Goal: Task Accomplishment & Management: Manage account settings

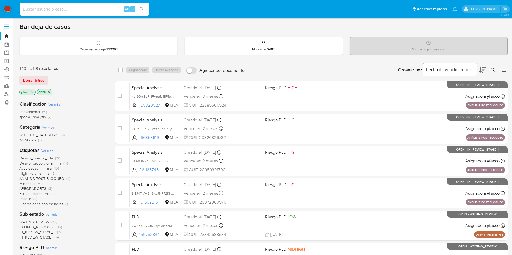
click at [46, 11] on input at bounding box center [84, 9] width 129 height 7
paste input "bBk27JDRtXL8JfeabBUn47iO"
type input "bBk27JDRtXL8JfeabBUn47iO"
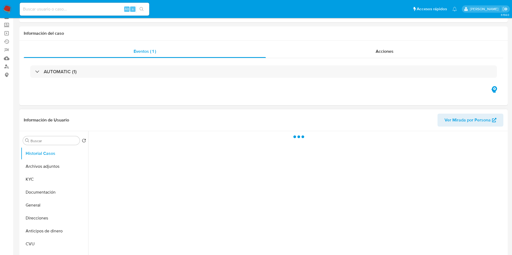
scroll to position [40, 0]
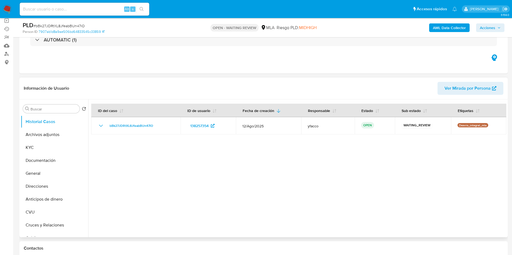
select select "10"
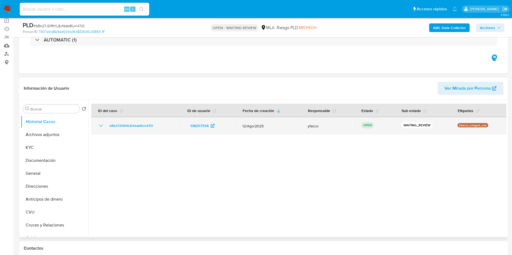
drag, startPoint x: 107, startPoint y: 127, endPoint x: 155, endPoint y: 125, distance: 47.8
click at [155, 125] on div "bBk27JDRtXL8JfeabBUn47iO" at bounding box center [136, 126] width 76 height 6
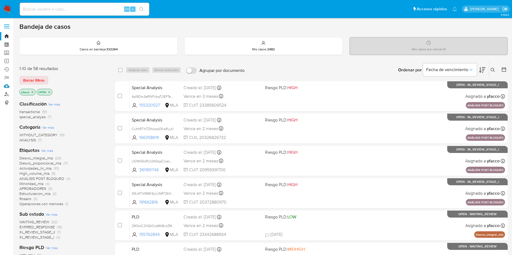
drag, startPoint x: 9, startPoint y: 88, endPoint x: 29, endPoint y: 66, distance: 29.8
click at [9, 88] on link "Mulan" at bounding box center [32, 86] width 64 height 8
click at [44, 80] on button "Borrar filtros" at bounding box center [33, 80] width 29 height 9
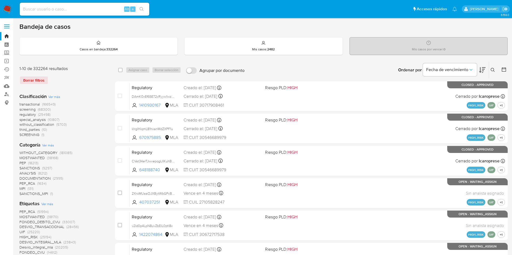
click at [492, 70] on icon at bounding box center [492, 70] width 4 height 4
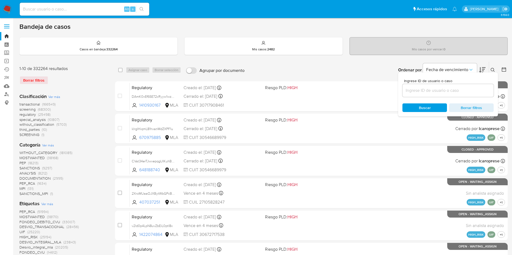
click at [452, 94] on input at bounding box center [447, 90] width 91 height 7
type input "bBk27JDRtXL8JfeabBUn47iO"
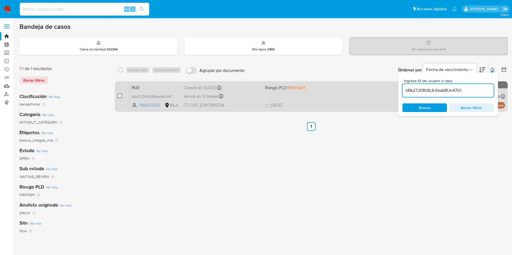
click at [120, 98] on input "checkbox" at bounding box center [120, 96] width 4 height 4
checkbox input "true"
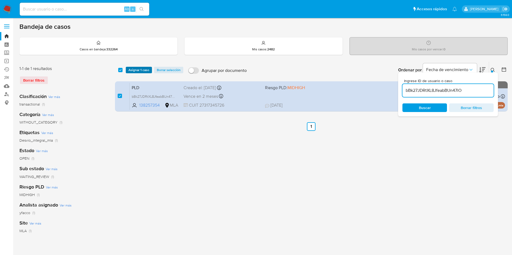
click at [134, 73] on span "Asignar 1 caso" at bounding box center [138, 69] width 21 height 5
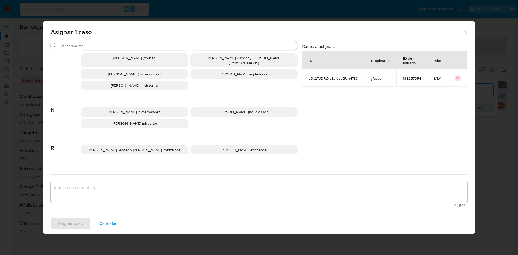
scroll to position [478, 0]
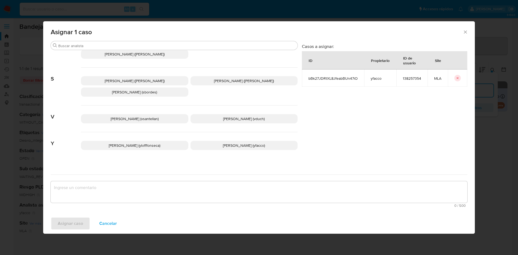
click at [210, 144] on p "Yesica Paola Facco (yfacco)" at bounding box center [243, 145] width 107 height 9
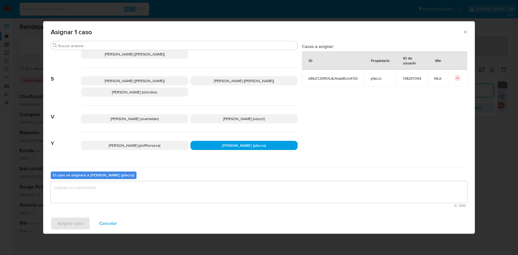
click at [148, 192] on textarea "assign-modal" at bounding box center [259, 193] width 417 height 22
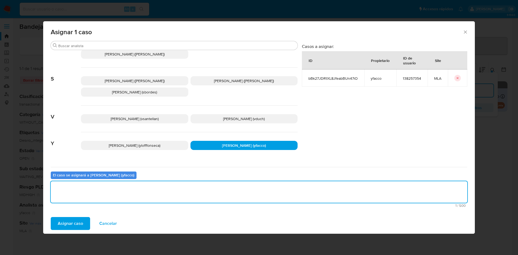
click at [65, 224] on span "Asignar caso" at bounding box center [70, 224] width 25 height 12
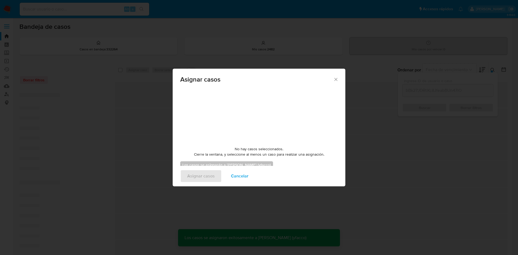
checkbox input "false"
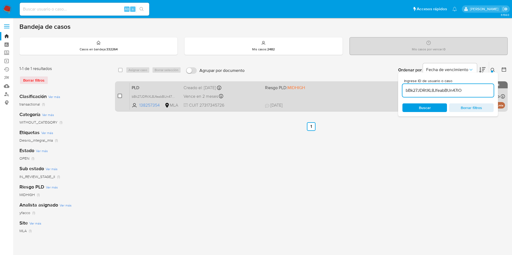
click at [120, 94] on input "checkbox" at bounding box center [120, 96] width 4 height 4
checkbox input "true"
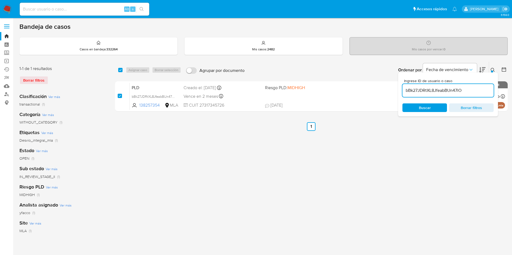
checkbox input "true"
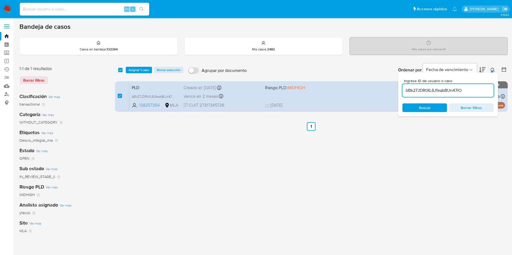
click at [129, 66] on div "select-all-cases-checkbox Asignar 1 caso Borrar selección Agrupar por documento…" at bounding box center [311, 70] width 392 height 17
click at [130, 66] on div "select-all-cases-checkbox Asignar 1 caso Borrar selección Agrupar por documento…" at bounding box center [311, 70] width 392 height 17
click at [130, 69] on span "Asignar 1 caso" at bounding box center [138, 69] width 21 height 5
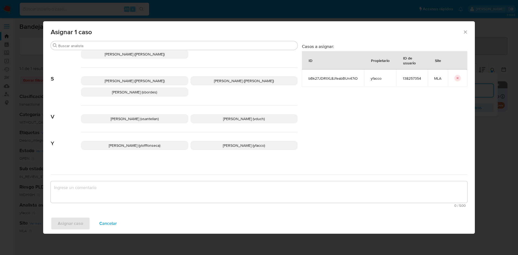
click at [202, 141] on p "Yesica Paola Facco (yfacco)" at bounding box center [243, 145] width 107 height 9
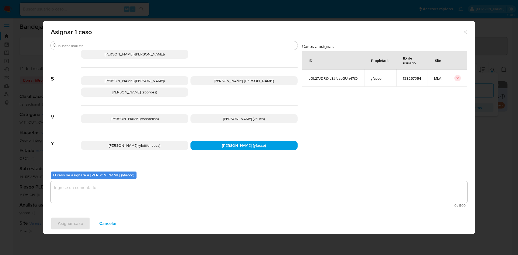
drag, startPoint x: 156, startPoint y: 181, endPoint x: 155, endPoint y: 189, distance: 8.8
click at [155, 184] on div "El caso se asignará a Yesica Paola Facco (yfacco) 0 / 500 500 caracteres restan…" at bounding box center [259, 188] width 417 height 43
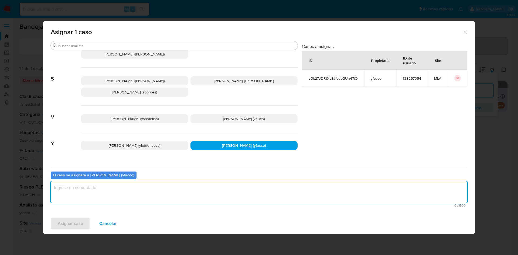
click at [154, 190] on textarea "assign-modal" at bounding box center [259, 193] width 417 height 22
click at [83, 227] on button "Asignar caso" at bounding box center [70, 223] width 39 height 13
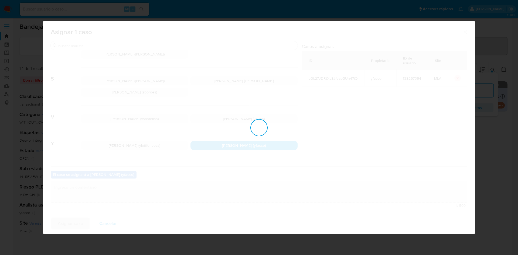
checkbox input "false"
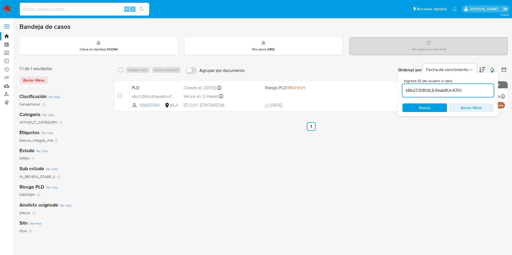
click at [479, 91] on input "bBk27JDRtXL8JfeabBUn47iO" at bounding box center [447, 90] width 91 height 7
paste input "Wo23Io6XTvj5Albm8KThtcOQ"
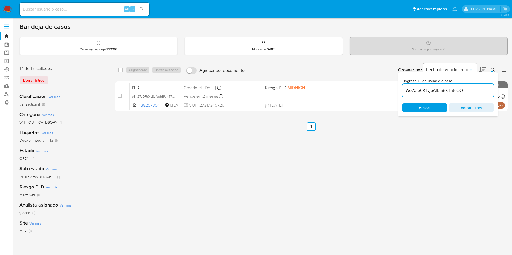
type input "Wo23Io6XTvj5Albm8KThtcOQ"
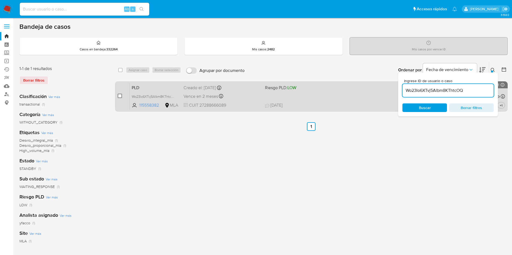
click at [119, 95] on input "checkbox" at bounding box center [120, 96] width 4 height 4
checkbox input "true"
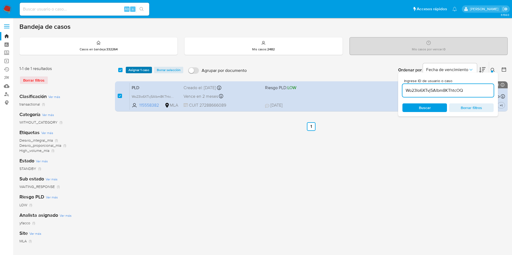
click at [136, 72] on span "Asignar 1 caso" at bounding box center [138, 69] width 21 height 5
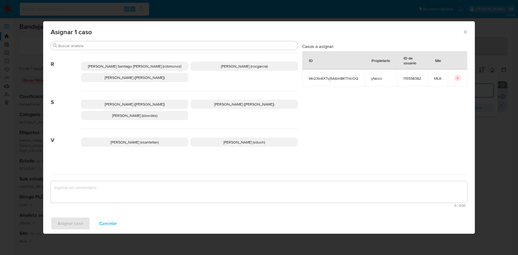
scroll to position [478, 0]
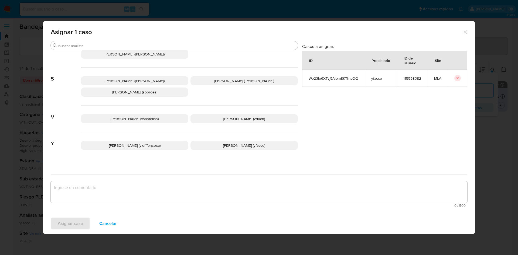
click at [223, 143] on span "Yesica Paola Facco (yfacco)" at bounding box center [244, 145] width 42 height 5
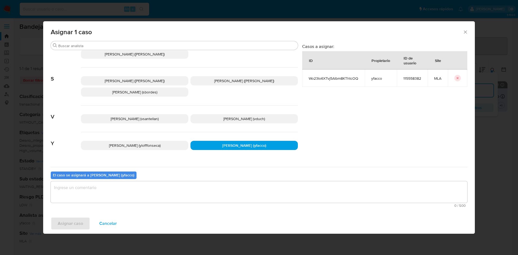
click at [154, 194] on textarea "assign-modal" at bounding box center [259, 193] width 417 height 22
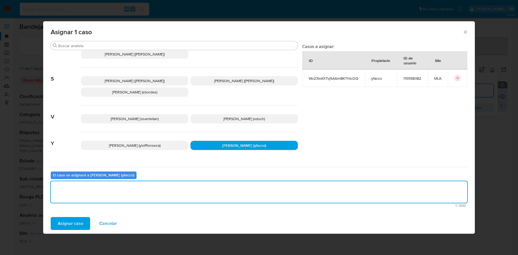
click at [77, 222] on span "Asignar caso" at bounding box center [70, 224] width 25 height 12
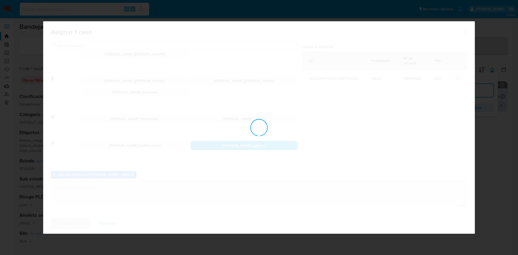
checkbox input "false"
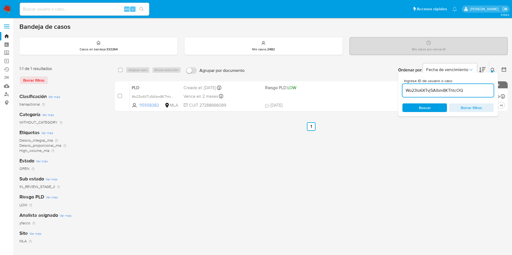
click at [466, 90] on input "Wo23Io6XTvj5Albm8KThtcOQ" at bounding box center [447, 90] width 91 height 7
paste input "4pRVLxdyw85vC9asBkcK1iPC"
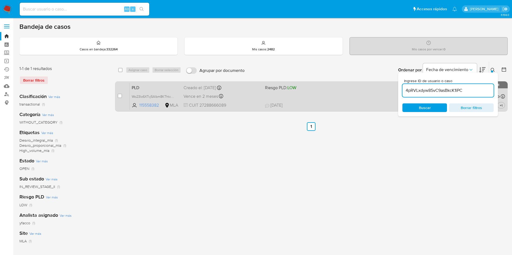
type input "4pRVLxdyw85vC9asBkcK1iPC"
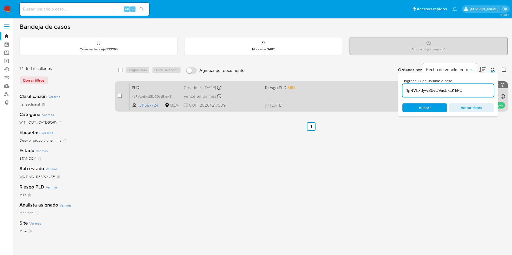
click at [120, 97] on input "checkbox" at bounding box center [120, 96] width 4 height 4
checkbox input "true"
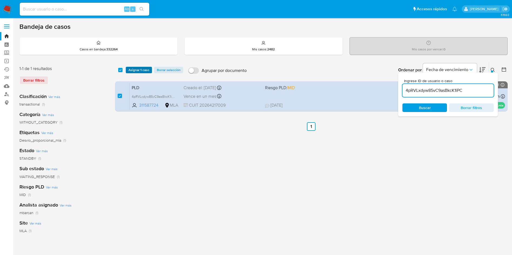
click at [135, 70] on span "Asignar 1 caso" at bounding box center [138, 69] width 21 height 5
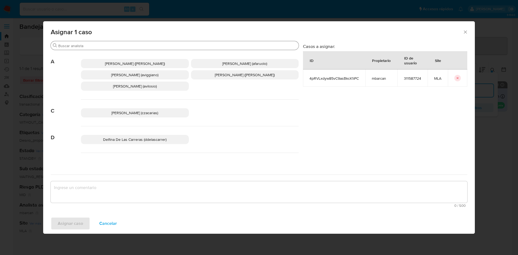
click at [119, 45] on input "Buscar" at bounding box center [177, 45] width 238 height 5
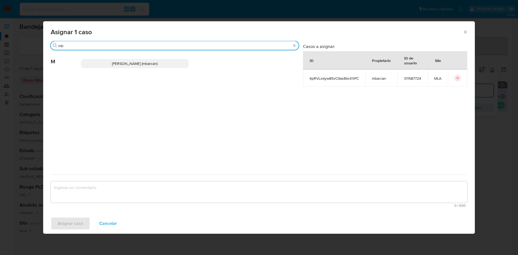
type input "mb"
click at [126, 69] on div "Magali Iael Barcan (mbarcan)" at bounding box center [190, 63] width 218 height 26
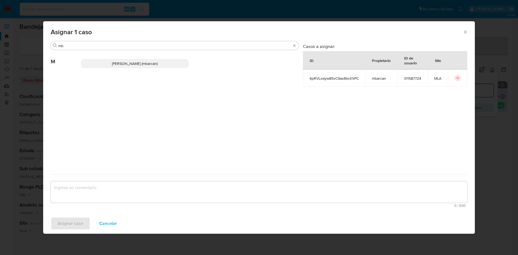
click at [126, 66] on span "Magali Iael Barcan (mbarcan)" at bounding box center [135, 63] width 46 height 5
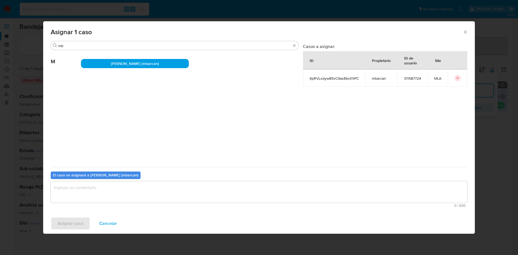
drag, startPoint x: 81, startPoint y: 200, endPoint x: 82, endPoint y: 196, distance: 4.6
click at [81, 199] on textarea "assign-modal" at bounding box center [259, 193] width 417 height 22
click at [77, 225] on span "Asignar caso" at bounding box center [70, 224] width 25 height 12
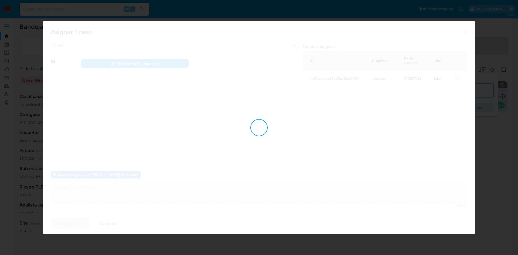
checkbox input "false"
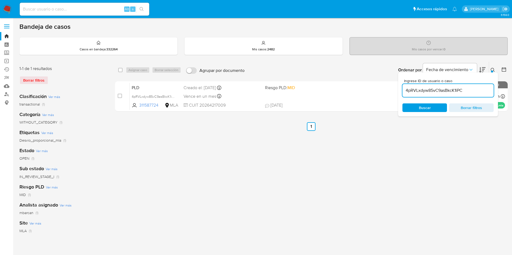
click at [477, 92] on input "4pRVLxdyw85vC9asBkcK1iPC" at bounding box center [447, 90] width 91 height 7
paste input "SZ9JO4p0icqIanOByq6Y6Nz5"
type input "SZ9JO4p0icqIanOByq6Y6Nz5"
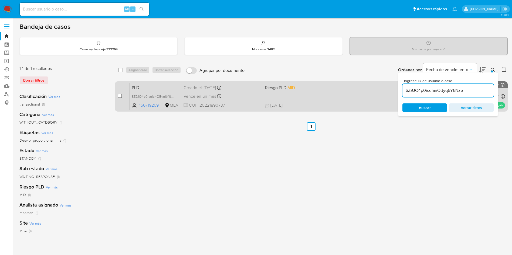
click at [120, 97] on input "checkbox" at bounding box center [120, 96] width 4 height 4
checkbox input "true"
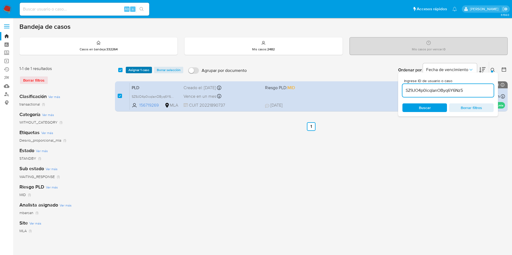
click at [135, 70] on span "Asignar 1 caso" at bounding box center [138, 69] width 21 height 5
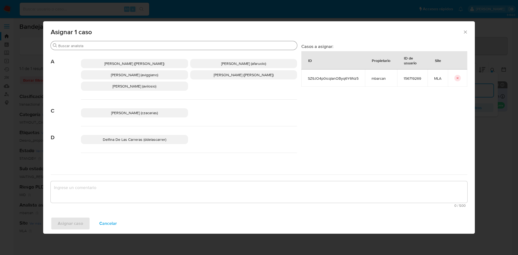
click at [99, 46] on input "Buscar" at bounding box center [176, 45] width 237 height 5
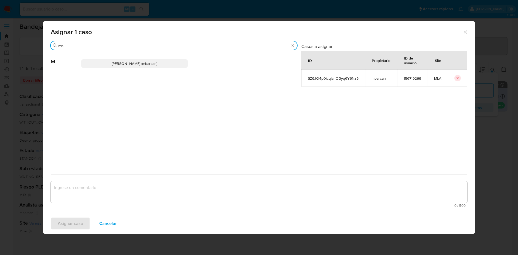
type input "mb"
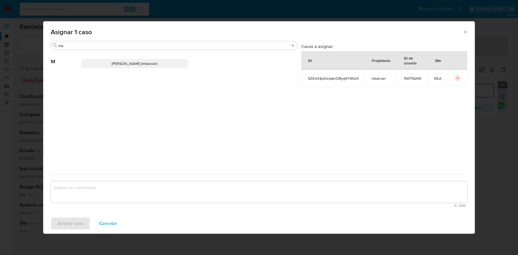
click at [109, 64] on p "Magali Iael Barcan (mbarcan)" at bounding box center [134, 63] width 107 height 9
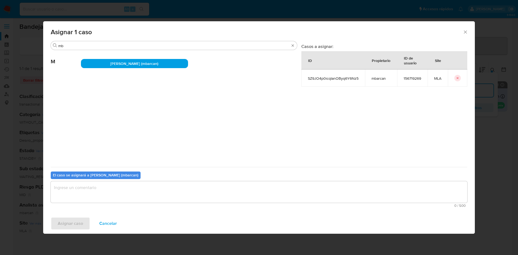
click at [81, 194] on textarea "assign-modal" at bounding box center [259, 193] width 417 height 22
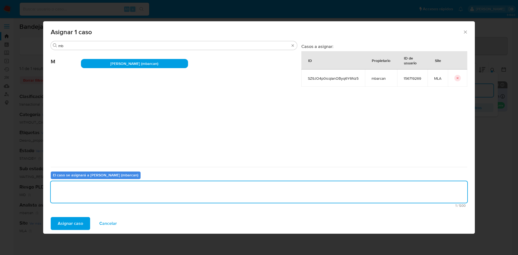
click at [73, 224] on span "Asignar caso" at bounding box center [70, 224] width 25 height 12
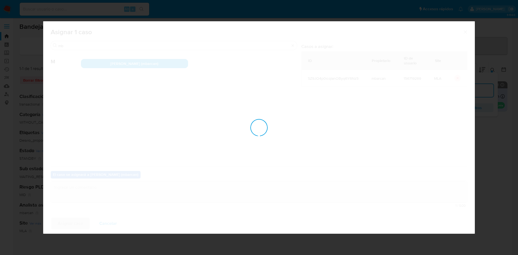
checkbox input "false"
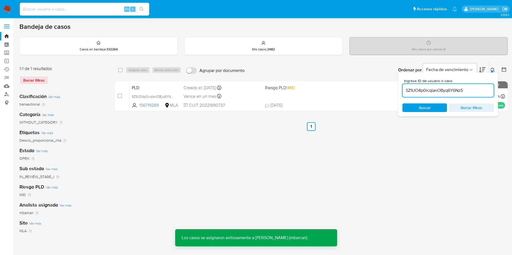
click at [463, 88] on input "SZ9JO4p0icqIanOByq6Y6Nz5" at bounding box center [447, 90] width 91 height 7
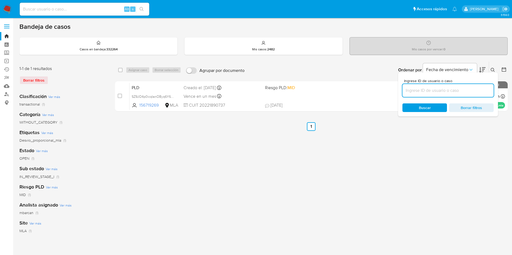
paste input "XqUIapmcMgyXxSJQpGY62Qnr"
type input "XqUIapmcMgyXxSJQpGY62Qnr"
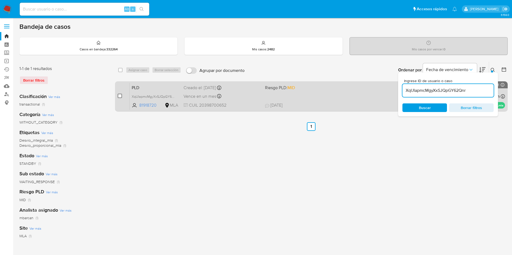
click at [120, 96] on input "checkbox" at bounding box center [120, 96] width 4 height 4
checkbox input "true"
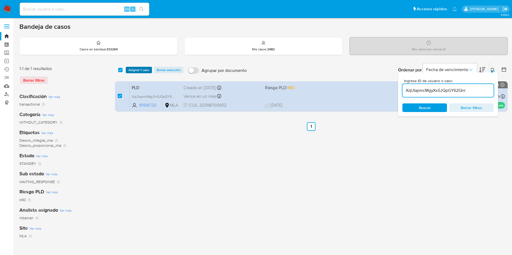
click at [138, 72] on span "Asignar 1 caso" at bounding box center [138, 69] width 21 height 5
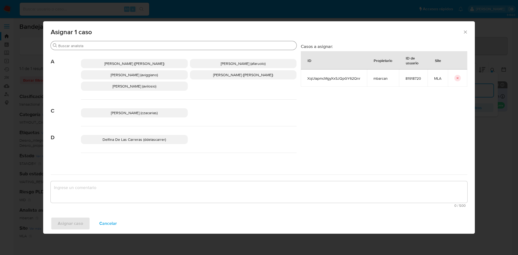
click at [94, 47] on input "Buscar" at bounding box center [176, 45] width 236 height 5
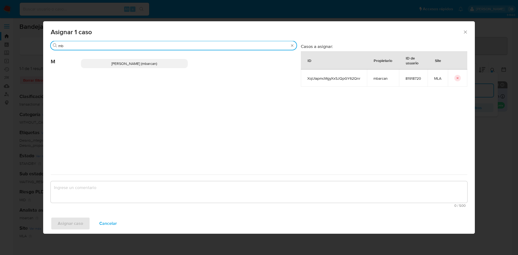
type input "mb"
drag, startPoint x: 103, startPoint y: 66, endPoint x: 103, endPoint y: 69, distance: 3.5
click at [103, 66] on p "Magali Iael Barcan (mbarcan)" at bounding box center [134, 63] width 107 height 9
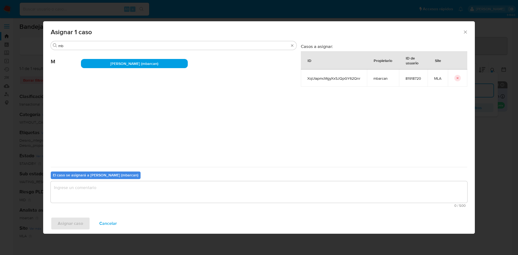
click at [73, 176] on b "El caso se asignará a Magali Iael Barcan (mbarcan)" at bounding box center [96, 175] width 86 height 5
click at [75, 186] on textarea "assign-modal" at bounding box center [259, 193] width 417 height 22
click at [72, 220] on span "Asignar caso" at bounding box center [70, 224] width 25 height 12
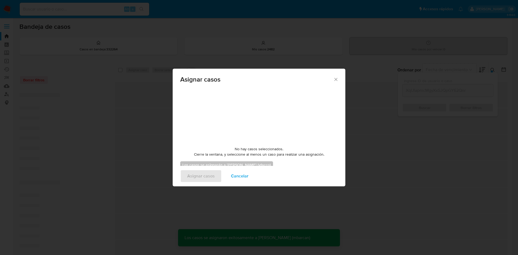
checkbox input "false"
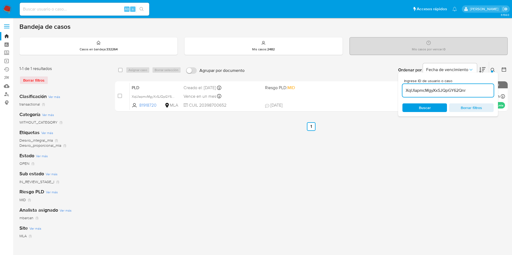
click at [476, 91] on input "XqUIapmcMgyXxSJQpGY62Qnr" at bounding box center [447, 90] width 91 height 7
paste input "JDGlq5JyhWP8ukYYMfbRZsEa"
type input "JDGlq5JyhWP8ukYYMfbRZsEa"
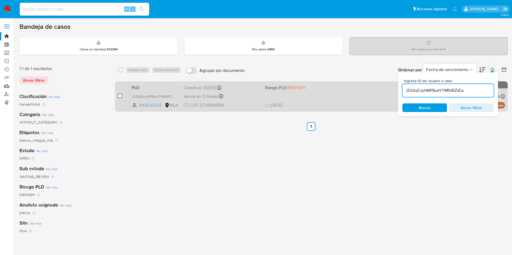
click at [120, 98] on input "checkbox" at bounding box center [120, 96] width 4 height 4
checkbox input "true"
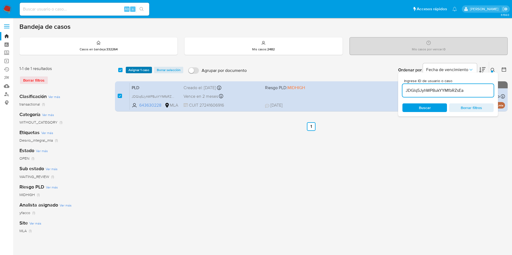
click at [131, 67] on span "Asignar 1 caso" at bounding box center [138, 69] width 21 height 5
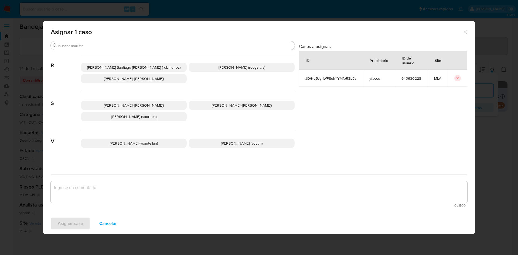
scroll to position [478, 0]
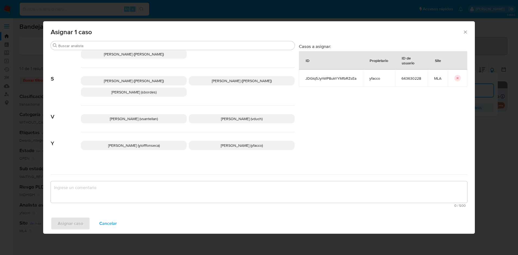
click at [221, 143] on span "Yesica Paola Facco (yfacco)" at bounding box center [242, 145] width 42 height 5
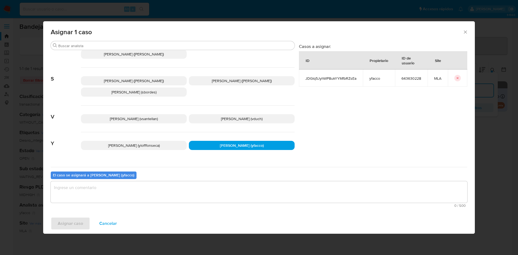
click at [120, 203] on textarea "assign-modal" at bounding box center [259, 193] width 417 height 22
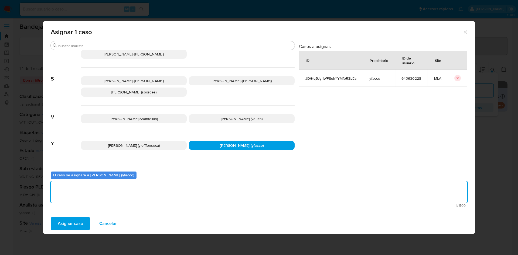
click at [84, 218] on button "Asignar caso" at bounding box center [70, 223] width 39 height 13
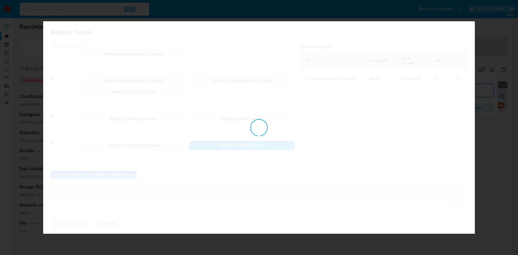
checkbox input "false"
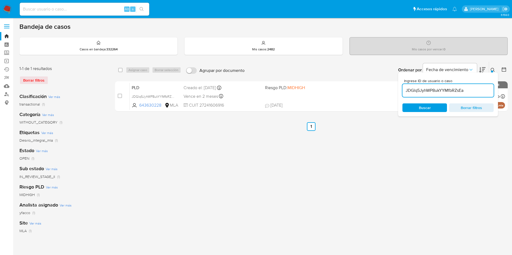
click at [470, 89] on input "JDGlq5JyhWP8ukYYMfbRZsEa" at bounding box center [447, 90] width 91 height 7
paste input "KPgEJaMJj7dOz5bGtEK56qGw"
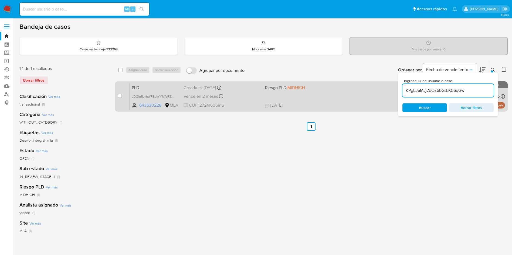
type input "KPgEJaMJj7dOz5bGtEK56qGw"
click at [120, 95] on input "checkbox" at bounding box center [120, 96] width 4 height 4
checkbox input "true"
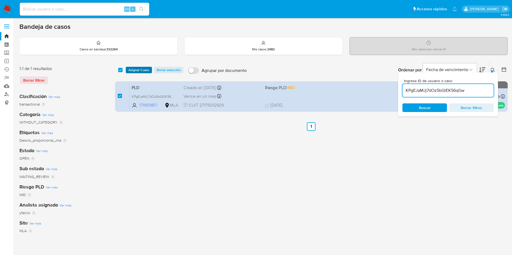
click at [129, 69] on span "Asignar 1 caso" at bounding box center [138, 69] width 21 height 5
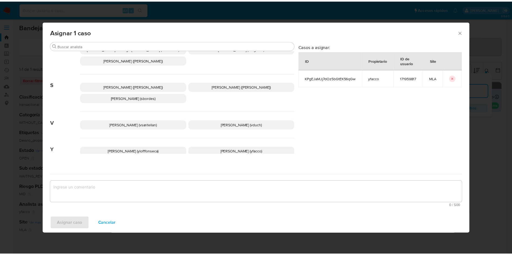
scroll to position [478, 0]
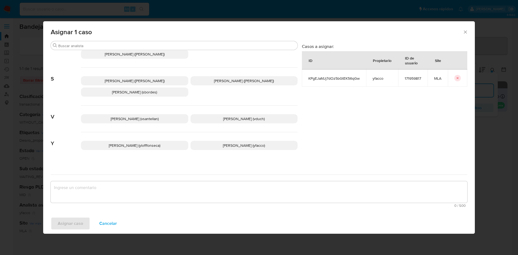
click at [208, 141] on p "Yesica Paola Facco (yfacco)" at bounding box center [243, 145] width 107 height 9
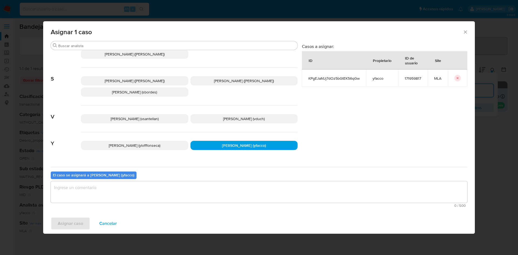
click at [119, 200] on textarea "assign-modal" at bounding box center [259, 193] width 417 height 22
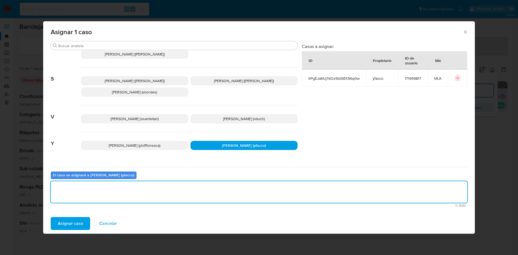
click at [76, 229] on span "Asignar caso" at bounding box center [70, 224] width 25 height 12
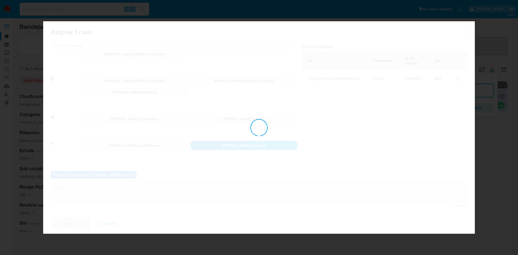
checkbox input "false"
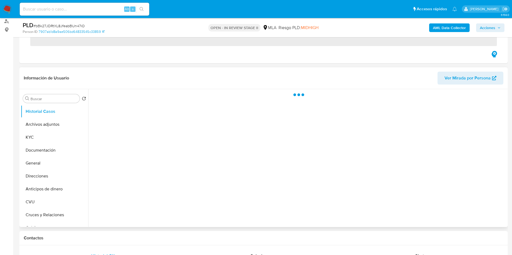
scroll to position [81, 0]
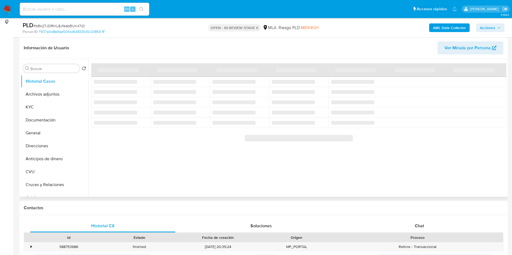
select select "10"
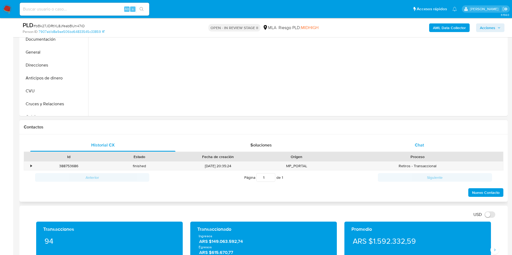
click at [423, 143] on span "Chat" at bounding box center [419, 145] width 9 height 6
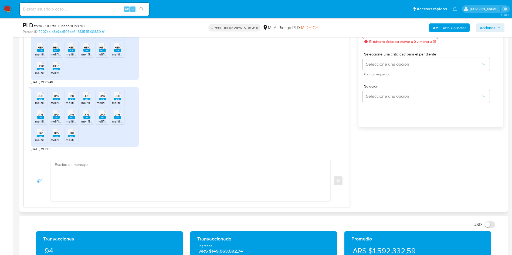
scroll to position [324, 0]
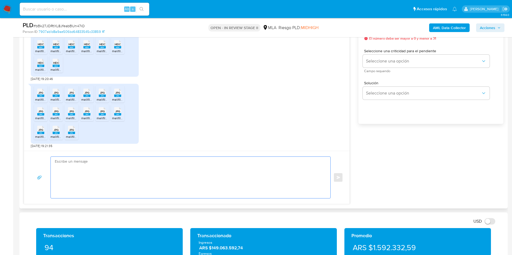
click at [131, 169] on textarea at bounding box center [189, 178] width 269 height 42
paste textarea "Hola Muchas gracias por la respuesta. Nos pondremos en contacto nuevamente en c…"
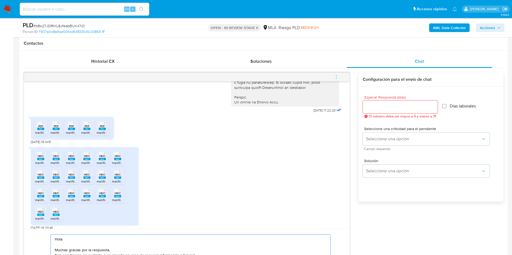
scroll to position [243, 0]
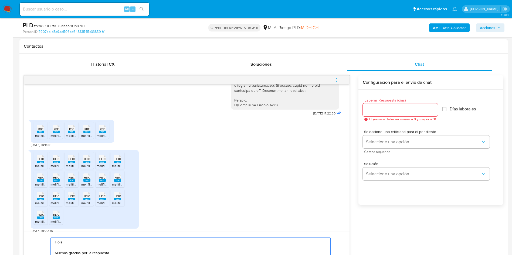
type textarea "Hola Muchas gracias por la respuesta. Nos pondremos en contacto nuevamente en c…"
click at [383, 113] on input "Esperar Respuesta (días)" at bounding box center [400, 110] width 75 height 7
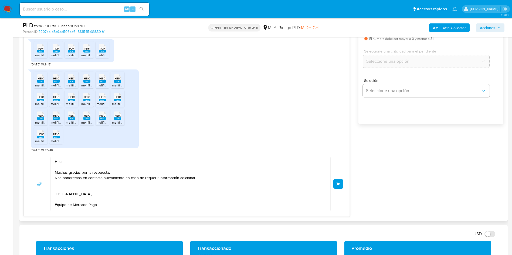
scroll to position [324, 0]
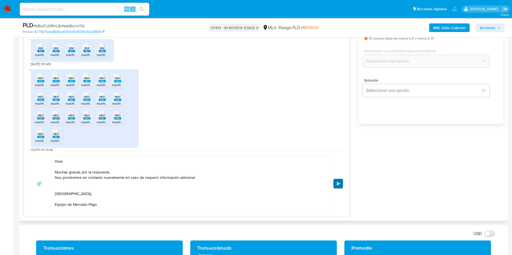
type input "0"
click at [337, 181] on button "Enviar" at bounding box center [338, 184] width 10 height 10
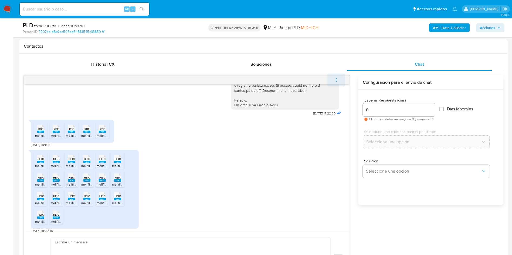
scroll to position [411, 0]
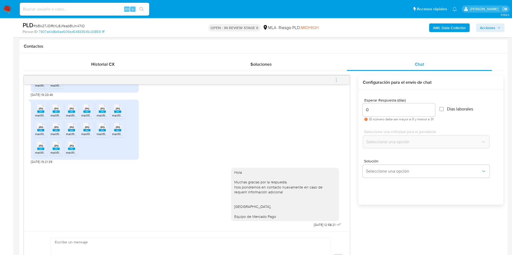
click at [336, 80] on icon "menu-action" at bounding box center [336, 80] width 1 height 1
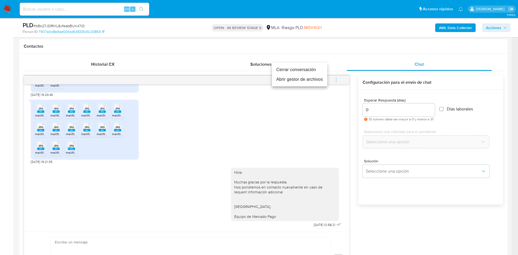
click at [306, 71] on li "Cerrar conversación" at bounding box center [299, 70] width 55 height 10
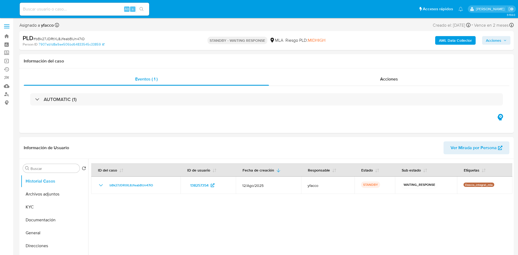
select select "10"
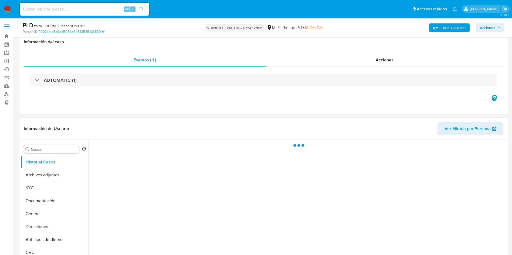
scroll to position [40, 0]
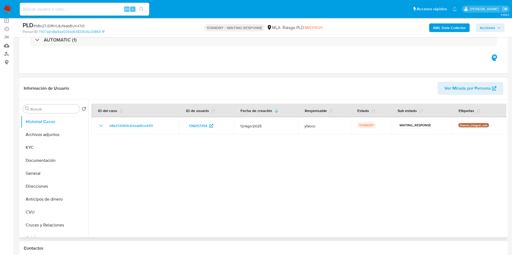
select select "10"
click at [40, 134] on button "Archivos adjuntos" at bounding box center [52, 134] width 63 height 13
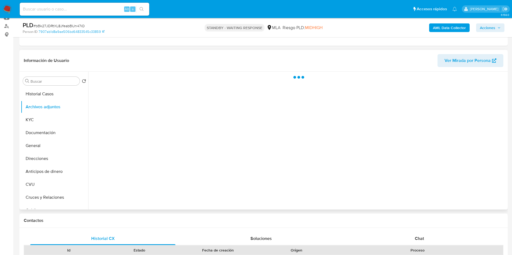
scroll to position [81, 0]
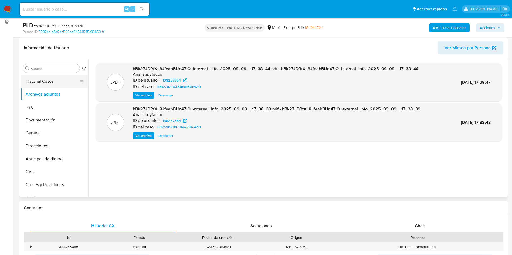
click at [48, 82] on button "Historial Casos" at bounding box center [52, 81] width 63 height 13
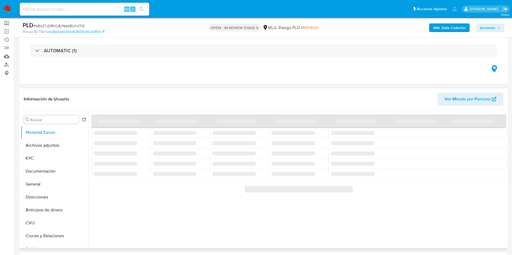
scroll to position [40, 0]
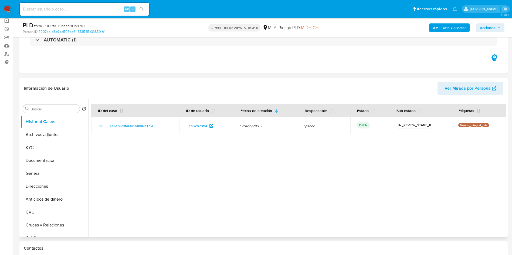
select select "10"
click at [34, 139] on button "Archivos adjuntos" at bounding box center [52, 134] width 63 height 13
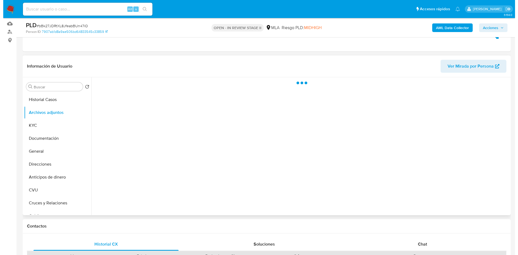
scroll to position [81, 0]
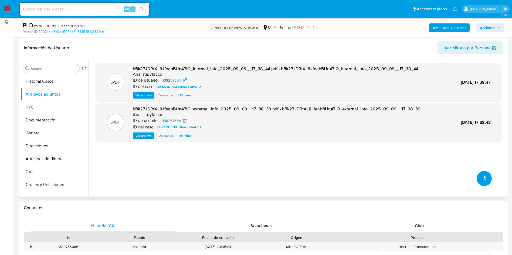
click at [481, 173] on button "upload-file" at bounding box center [483, 178] width 15 height 15
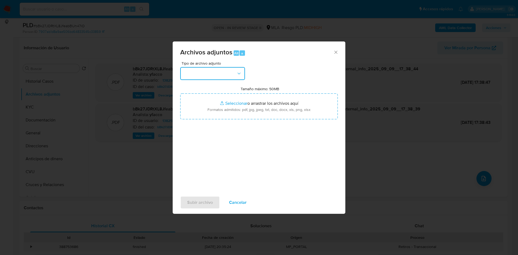
click at [228, 71] on button "button" at bounding box center [212, 73] width 65 height 13
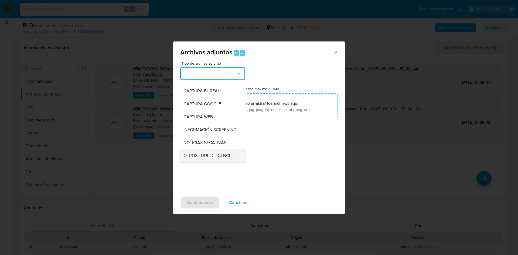
scroll to position [40, 0]
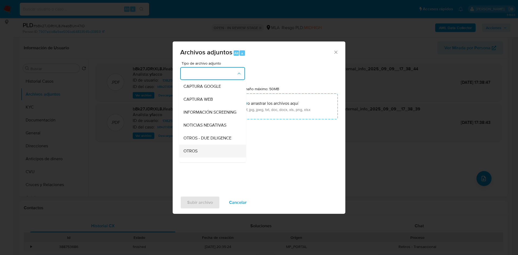
click at [198, 154] on div "OTROS" at bounding box center [210, 151] width 55 height 13
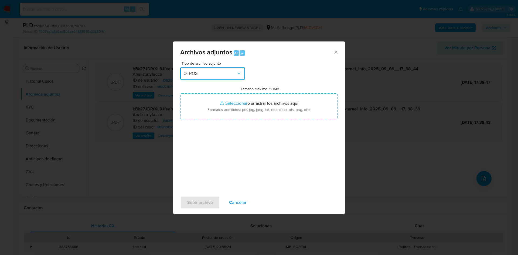
click at [224, 73] on span "OTROS" at bounding box center [209, 73] width 53 height 5
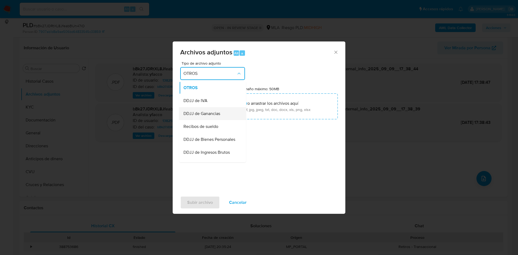
scroll to position [115, 0]
click at [201, 118] on span "Recibos de sueldo" at bounding box center [200, 114] width 35 height 5
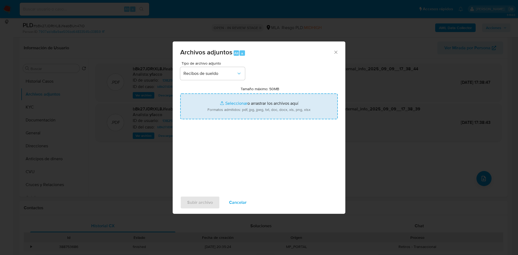
click at [233, 104] on input "Tamaño máximo: 50MB Seleccionar archivos" at bounding box center [259, 107] width 158 height 26
type input "C:\fakepath\Maria Sol Izzo.pdf"
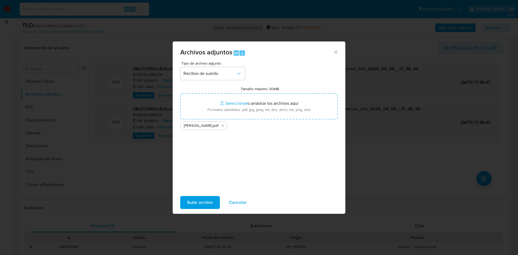
click at [199, 200] on span "Subir archivo" at bounding box center [200, 203] width 26 height 12
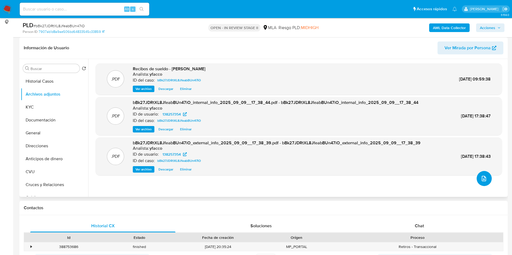
click at [485, 183] on button "upload-file" at bounding box center [483, 178] width 15 height 15
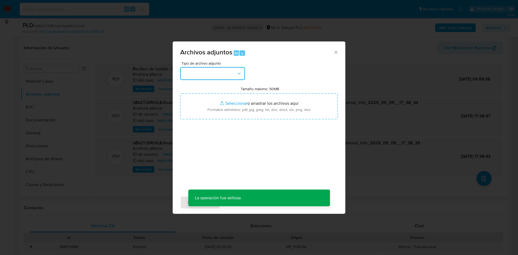
click at [223, 78] on button "button" at bounding box center [212, 73] width 65 height 13
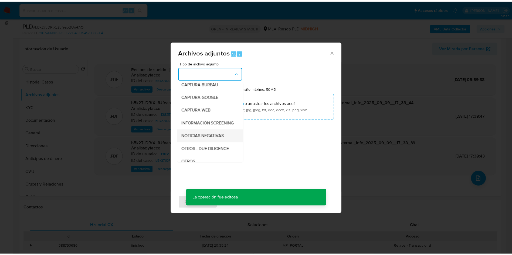
scroll to position [40, 0]
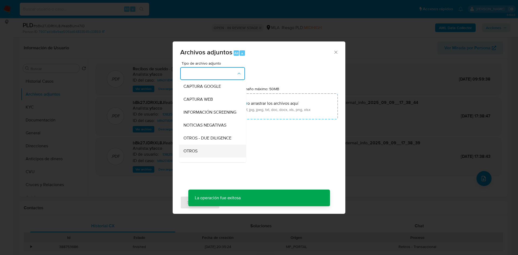
click at [194, 154] on span "OTROS" at bounding box center [190, 151] width 14 height 5
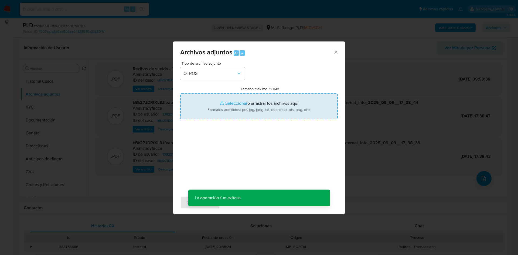
click at [226, 100] on input "Tamaño máximo: 50MB Seleccionar archivos" at bounding box center [259, 107] width 158 height 26
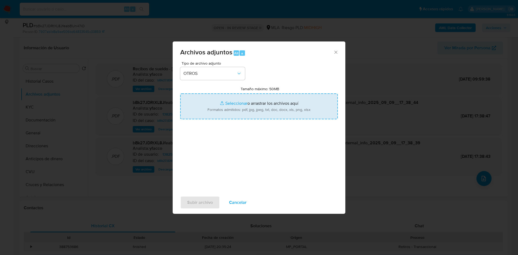
type input "C:\fakepath\Caselog bBk27JDRtXL8JfeabBUn47iO_2025_08_18_19_17_13.docx"
click at [225, 104] on input "Tamaño máximo: 50MB Seleccionar archivos" at bounding box center [259, 107] width 158 height 26
type input "C:\fakepath\Movimientos 138257354.xlsx"
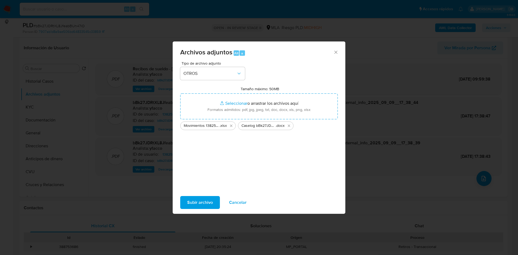
click at [205, 202] on span "Subir archivo" at bounding box center [200, 203] width 26 height 12
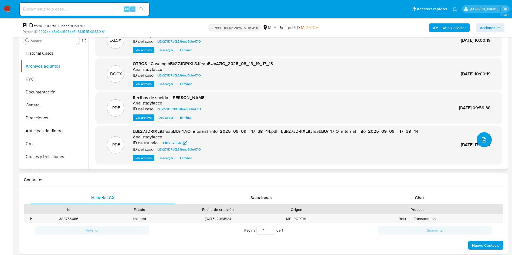
scroll to position [121, 0]
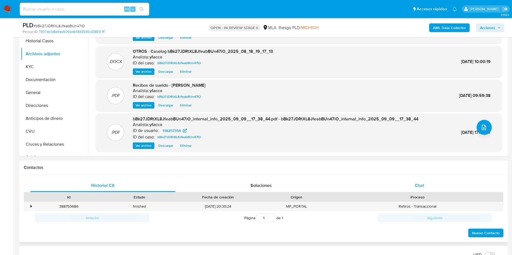
click at [421, 190] on div "Chat" at bounding box center [419, 185] width 145 height 13
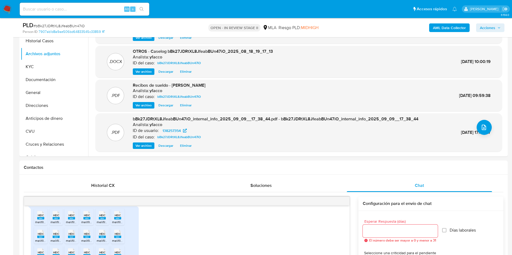
click at [495, 35] on div "PLD # bBk27JDRtXL8JfeabBUn47iO Person ID 7907ab1d8a9ae506bd64833545c33859 OPEN …" at bounding box center [263, 27] width 488 height 19
click at [494, 28] on span "Acciones" at bounding box center [487, 27] width 15 height 9
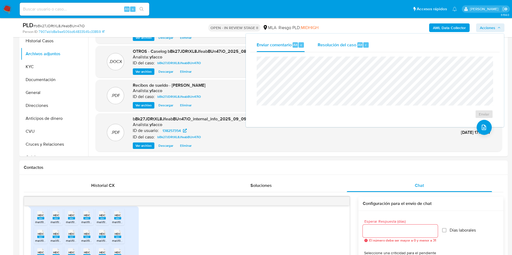
click at [334, 46] on span "Resolución del caso" at bounding box center [337, 45] width 39 height 6
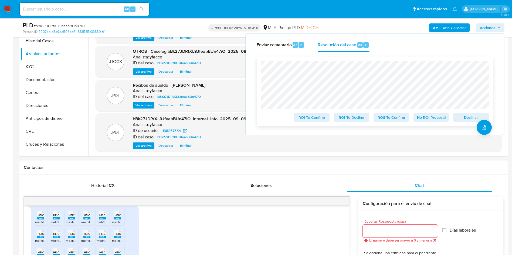
click at [426, 121] on span "No ROI Proposal" at bounding box center [431, 118] width 28 height 8
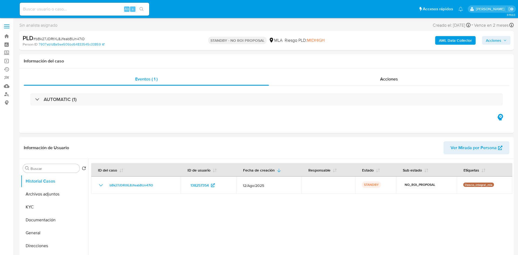
select select "10"
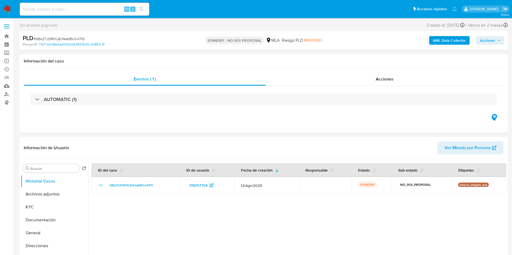
click at [62, 11] on input at bounding box center [84, 9] width 129 height 7
paste input "Wo23Io6XTvj5Albm8KThtcOQ"
type input "Wo23Io6XTvj5Albm8KThtcOQ"
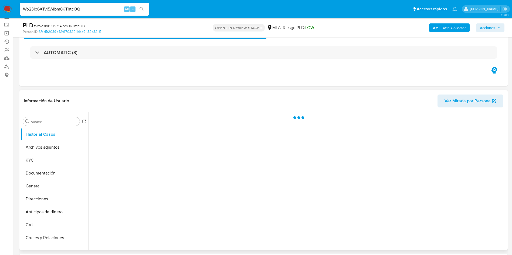
scroll to position [40, 0]
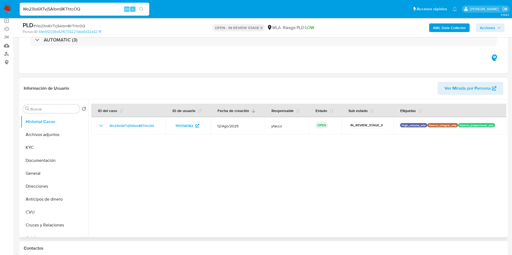
select select "10"
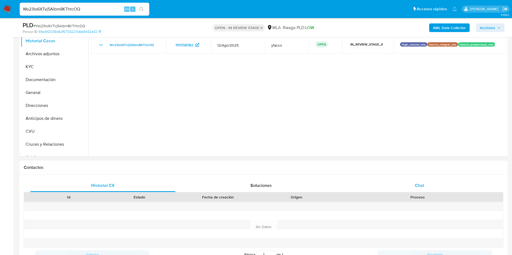
drag, startPoint x: 411, startPoint y: 187, endPoint x: 405, endPoint y: 184, distance: 6.9
click at [411, 187] on div "Chat" at bounding box center [419, 185] width 145 height 13
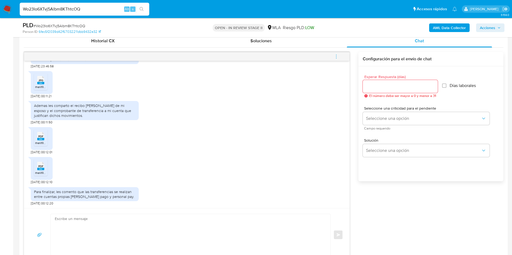
scroll to position [283, 0]
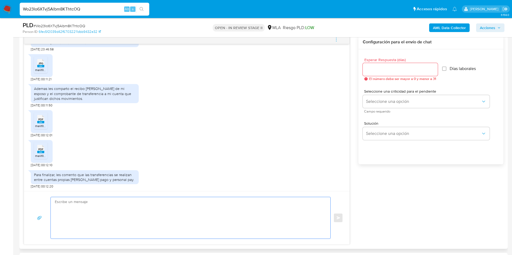
click at [140, 204] on textarea at bounding box center [189, 218] width 269 height 42
paste textarea "Hola Muchas gracias por la respuesta. Nos pondremos en contacto nuevamente en c…"
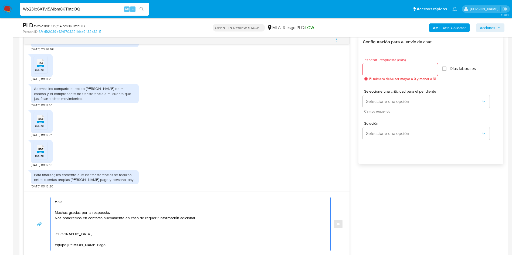
scroll to position [2, 0]
click at [219, 217] on textarea "Hola Muchas gracias por la respuesta. Nos pondremos en contacto nuevamente en c…" at bounding box center [189, 224] width 269 height 54
type textarea "Hola Muchas gracias por la respuesta. Nos pondremos en contacto nuevamente en c…"
click at [390, 75] on div at bounding box center [400, 69] width 75 height 13
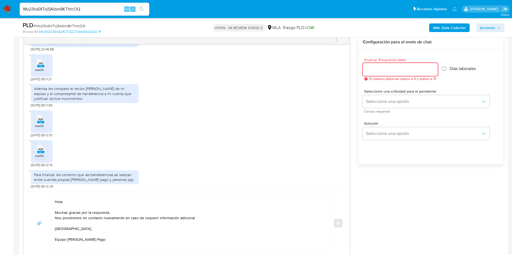
click at [387, 70] on input "Esperar Respuesta (días)" at bounding box center [400, 69] width 75 height 7
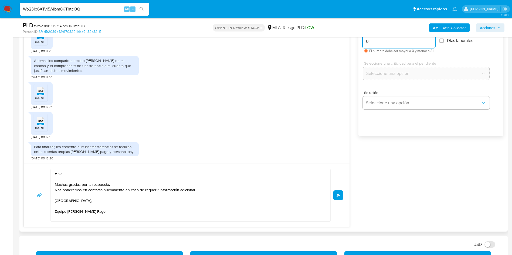
scroll to position [324, 0]
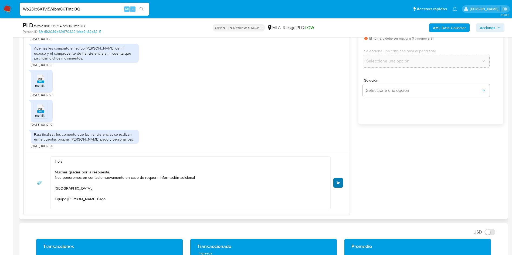
type input "0"
click at [334, 182] on button "Enviar" at bounding box center [338, 183] width 10 height 10
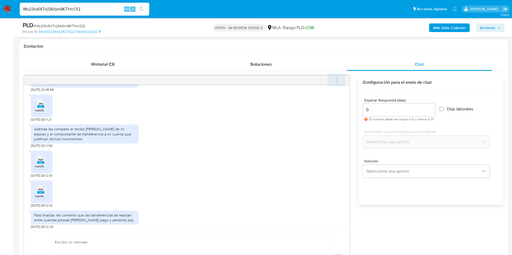
scroll to position [187, 0]
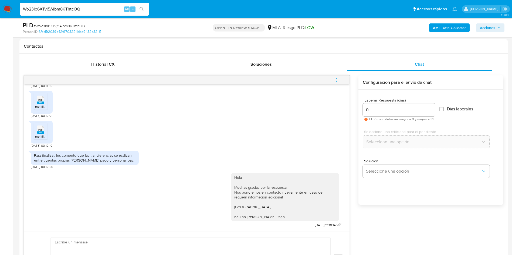
drag, startPoint x: 341, startPoint y: 83, endPoint x: 336, endPoint y: 79, distance: 6.3
click at [340, 82] on button "menu-action" at bounding box center [336, 80] width 18 height 13
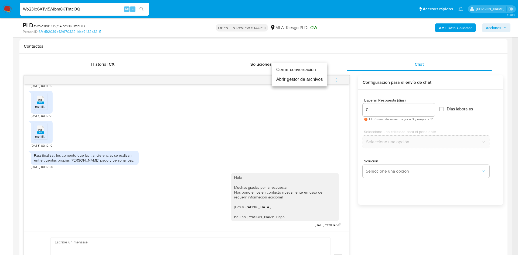
click at [291, 68] on li "Cerrar conversación" at bounding box center [299, 70] width 55 height 10
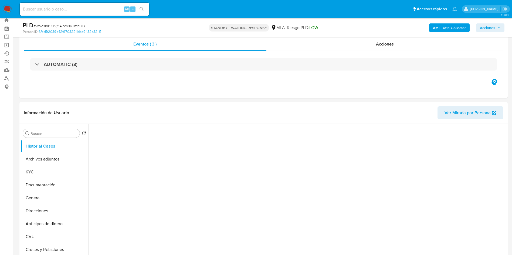
scroll to position [40, 0]
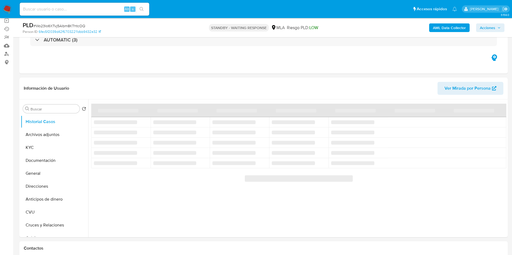
select select "10"
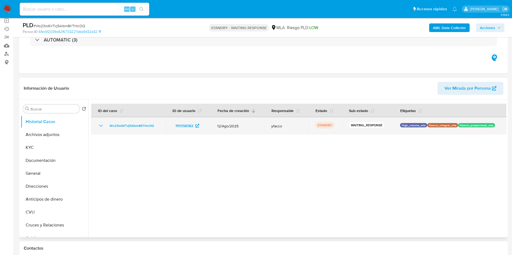
drag, startPoint x: 105, startPoint y: 129, endPoint x: 163, endPoint y: 127, distance: 58.0
click at [163, 127] on td "Wo23Io6XTvj5Albm8KThtcOQ" at bounding box center [128, 125] width 74 height 17
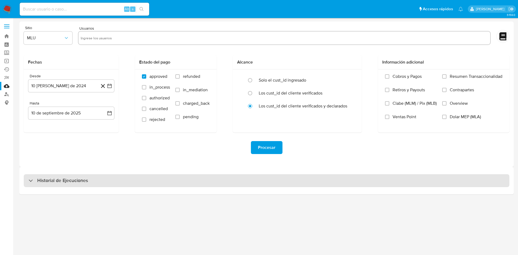
click at [71, 184] on h3 "Historial de Ejecuciones" at bounding box center [62, 181] width 51 height 6
select select "10"
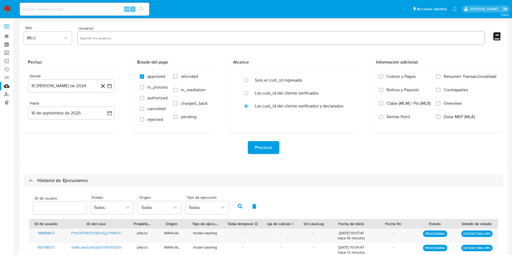
click at [57, 209] on input "number" at bounding box center [59, 208] width 53 height 7
type input "643630228"
click at [240, 206] on icon "button" at bounding box center [240, 206] width 5 height 5
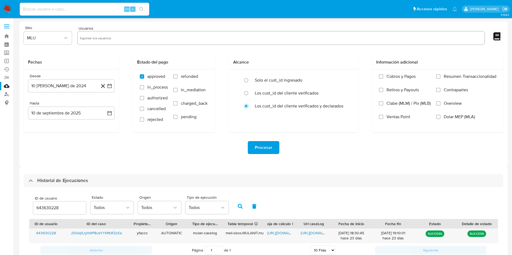
scroll to position [38, 0]
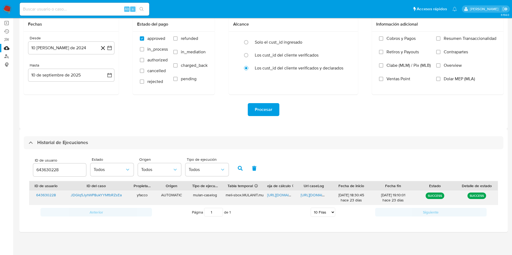
click at [279, 194] on span "https://docs.google.com/spreadsheets/d/1o23AWgX27ULexPETvcFVM8eWy4pnL4OaNWVGAKz…" at bounding box center [285, 195] width 37 height 5
click at [314, 194] on span "https://docs.google.com/document/d/1oO-p0OjUFTruETnlcNI3T_9Yp60_K2jImdopsFxTX0Y…" at bounding box center [319, 195] width 37 height 5
drag, startPoint x: 73, startPoint y: 172, endPoint x: 2, endPoint y: 170, distance: 71.0
click at [2, 170] on section "Bandeja Tablero Screening Búsqueda en Listas Watchlist Herramientas Operaciones…" at bounding box center [256, 108] width 512 height 293
type input "171959817"
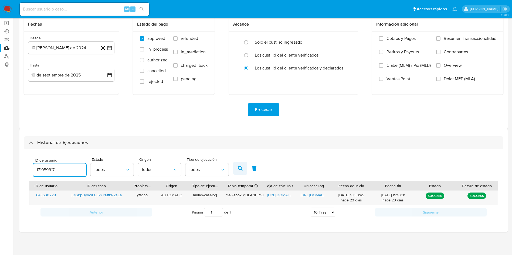
click at [243, 172] on button "button" at bounding box center [240, 168] width 14 height 13
click at [278, 195] on span "https://docs.google.com/spreadsheets/d/1OK9FbUUGjzGEEP6eFYJQ6uwbAuRJCBw87achimv…" at bounding box center [285, 195] width 37 height 5
click at [314, 193] on span "https://docs.google.com/document/d/1uNs0H6x5hmsIoXNpCXLpHalEXV72L5VRdiOiFrieBIQ…" at bounding box center [319, 195] width 37 height 5
drag, startPoint x: 59, startPoint y: 169, endPoint x: 0, endPoint y: 153, distance: 60.7
click at [0, 161] on section "Bandeja Tablero Screening Búsqueda en Listas Watchlist Herramientas Operaciones…" at bounding box center [256, 108] width 512 height 293
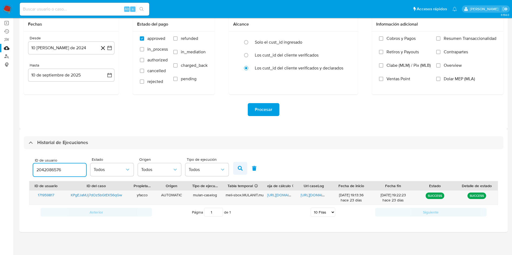
type input "2042086576"
click at [240, 168] on icon "button" at bounding box center [240, 168] width 5 height 5
click at [279, 199] on div "https://docs.google.com/spreadsheets/d/1KRl9e5v_MaAMqJtWVviKRHJ8Ps0JIr1Ja9VNNrH…" at bounding box center [279, 198] width 33 height 14
click at [278, 194] on span "https://docs.google.com/spreadsheets/d/1KRl9e5v_MaAMqJtWVviKRHJ8Ps0JIr1Ja9VNNrH…" at bounding box center [285, 195] width 37 height 5
click at [304, 194] on span "https://docs.google.com/document/d/1AdiP6HlnwE2zzW5LMD7unl0SA9IwVOfBF9-5fZ9truE…" at bounding box center [319, 195] width 37 height 5
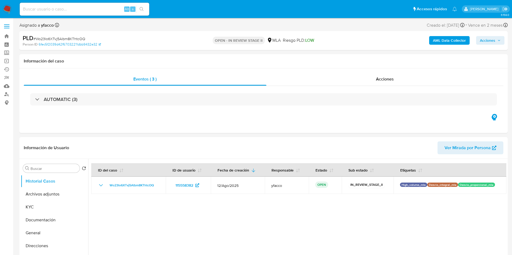
select select "10"
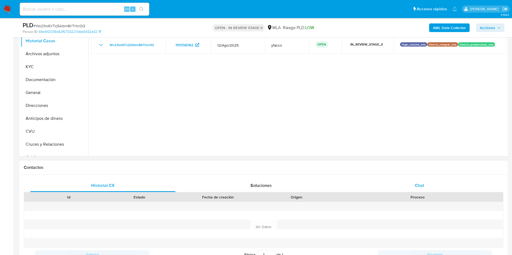
click at [414, 189] on div "Chat" at bounding box center [419, 185] width 145 height 13
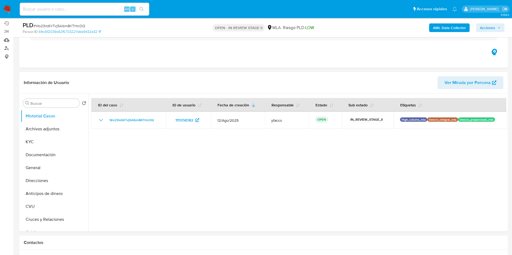
scroll to position [40, 0]
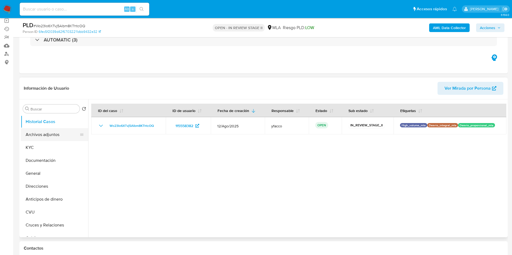
click at [40, 134] on button "Archivos adjuntos" at bounding box center [52, 134] width 63 height 13
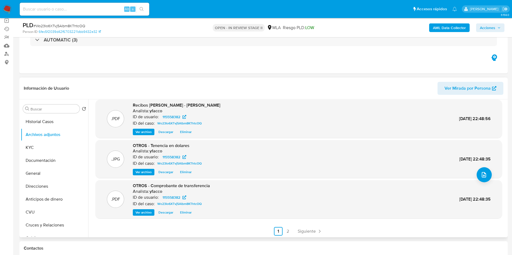
scroll to position [45, 0]
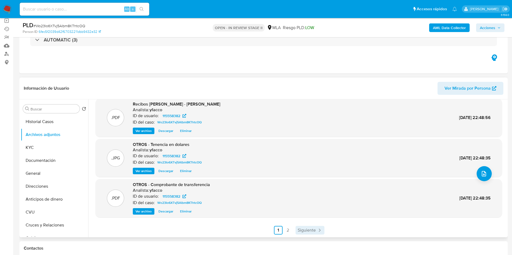
click at [313, 233] on span "Siguiente" at bounding box center [307, 230] width 18 height 4
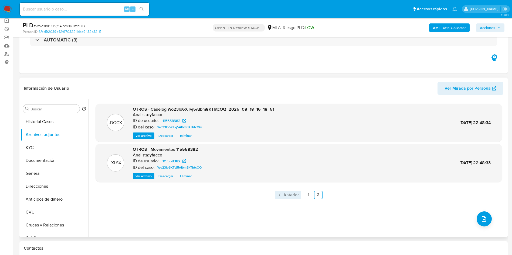
click at [292, 197] on span "Anterior" at bounding box center [290, 195] width 15 height 4
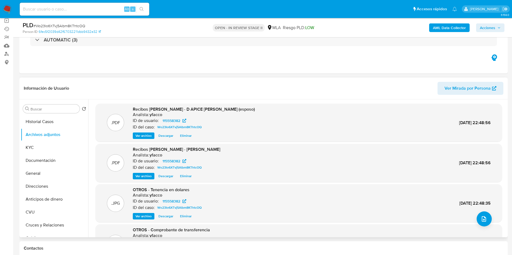
scroll to position [45, 0]
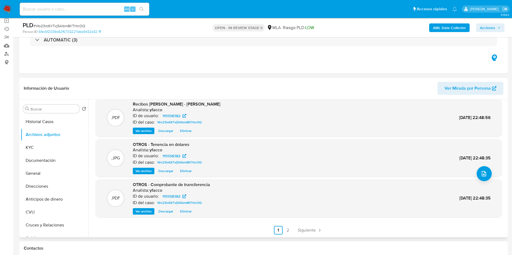
click at [448, 25] on b "AML Data Collector" at bounding box center [449, 27] width 33 height 9
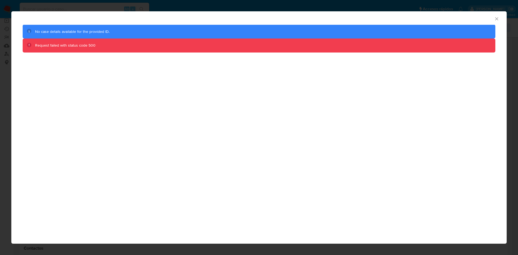
click at [495, 20] on icon "Cerrar ventana" at bounding box center [496, 18] width 5 height 5
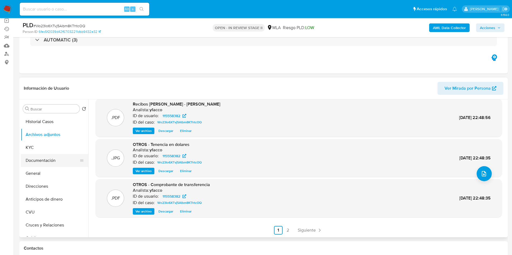
click at [35, 159] on button "Documentación" at bounding box center [52, 160] width 63 height 13
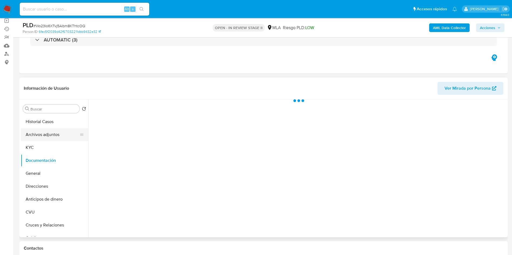
click at [48, 135] on button "Archivos adjuntos" at bounding box center [52, 134] width 63 height 13
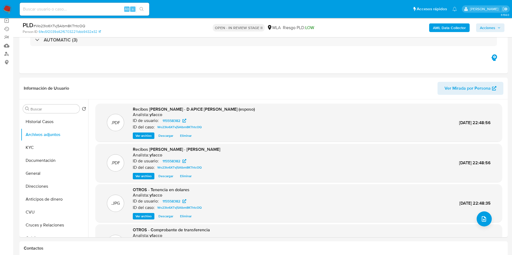
click at [442, 25] on b "AML Data Collector" at bounding box center [449, 27] width 33 height 9
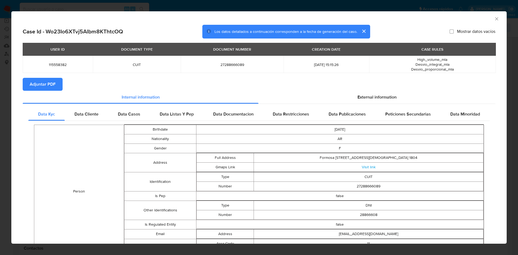
click at [57, 85] on button "Adjuntar PDF" at bounding box center [43, 84] width 40 height 13
click at [494, 19] on icon "Cerrar ventana" at bounding box center [496, 18] width 5 height 5
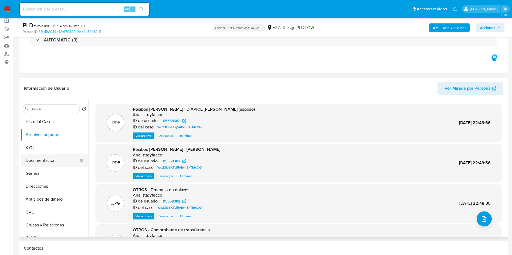
click at [54, 161] on button "Documentación" at bounding box center [52, 160] width 63 height 13
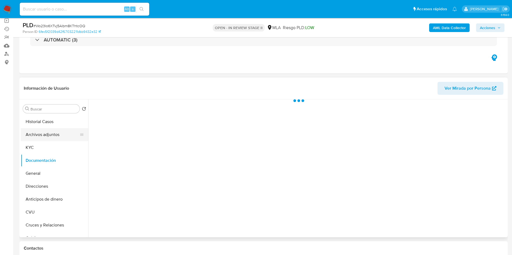
click at [53, 136] on button "Archivos adjuntos" at bounding box center [52, 134] width 63 height 13
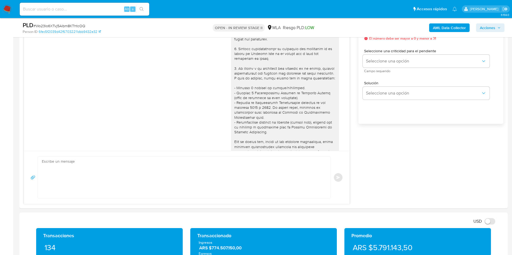
click at [497, 25] on span "Acciones" at bounding box center [490, 28] width 21 height 8
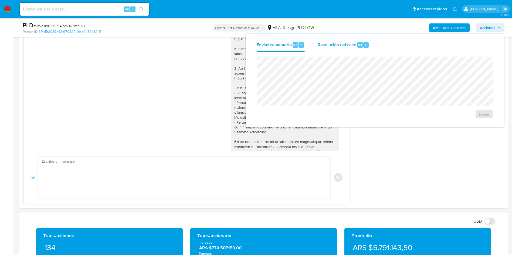
click at [359, 48] on div "Resolución del caso Alt r" at bounding box center [344, 45] width 52 height 14
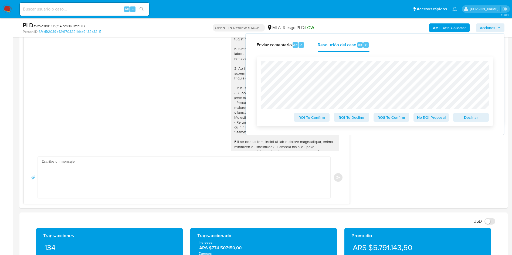
click at [428, 117] on span "No ROI Proposal" at bounding box center [431, 118] width 28 height 8
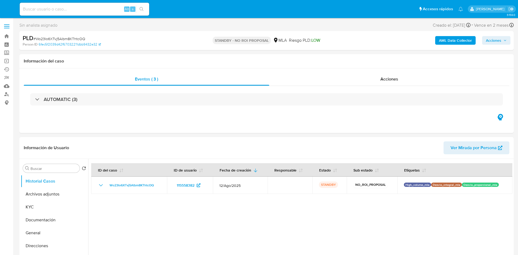
select select "10"
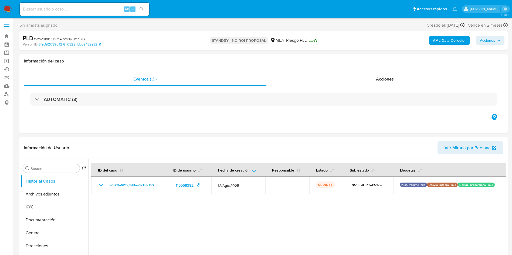
click at [72, 12] on input at bounding box center [84, 9] width 129 height 7
paste input "sH8xJae1iueTcpbQTNcPJQOV"
type input "sH8xJae1iueTcpbQTNcPJQOV"
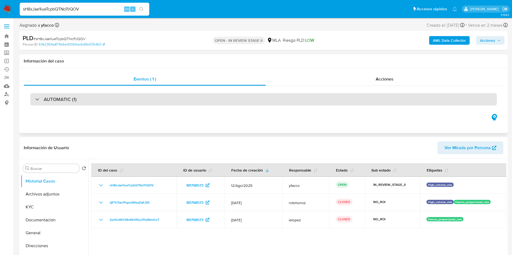
select select "10"
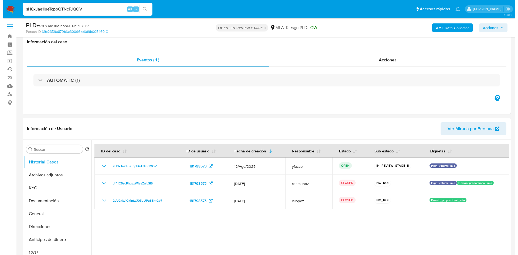
scroll to position [81, 0]
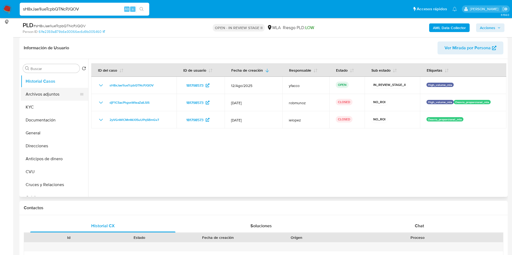
click at [32, 94] on button "Archivos adjuntos" at bounding box center [52, 94] width 63 height 13
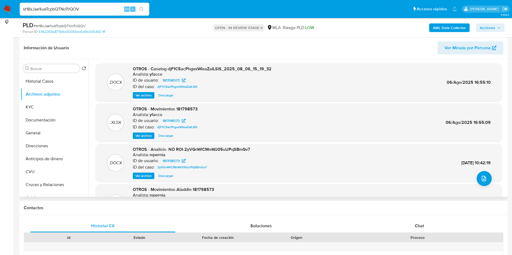
click at [143, 97] on span "Ver archivo" at bounding box center [143, 95] width 16 height 5
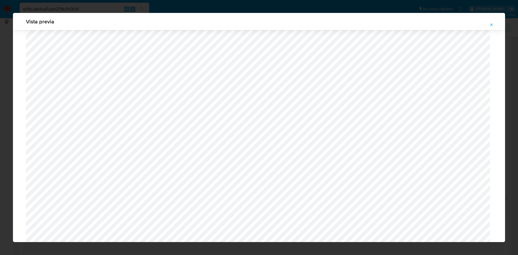
scroll to position [232, 0]
click at [489, 25] on icon "Attachment preview" at bounding box center [491, 25] width 4 height 4
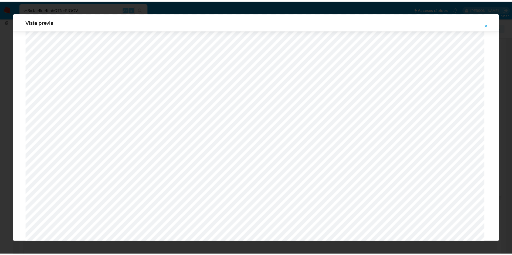
scroll to position [0, 0]
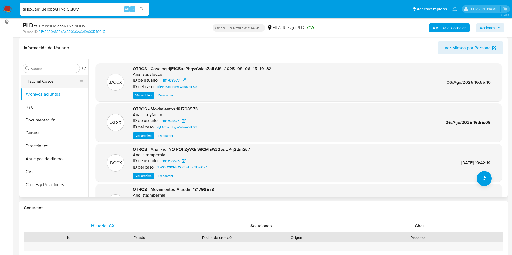
click at [43, 82] on button "Historial Casos" at bounding box center [52, 81] width 63 height 13
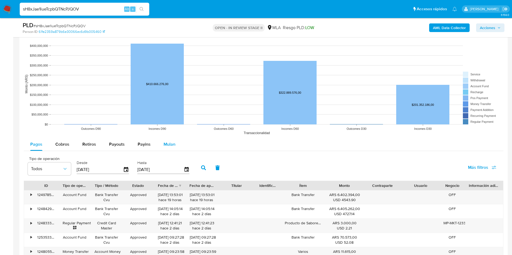
click at [170, 145] on span "Mulan" at bounding box center [169, 144] width 12 height 6
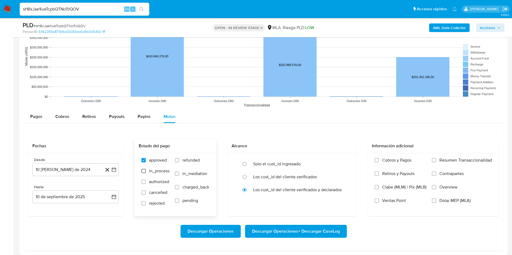
scroll to position [526, 0]
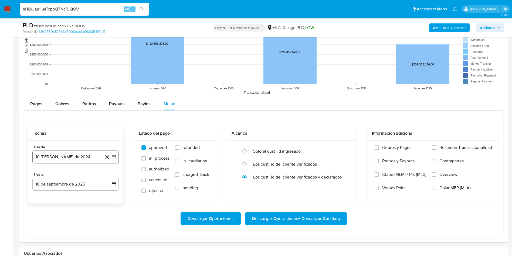
click at [87, 159] on button "10 [PERSON_NAME] de 2024" at bounding box center [75, 157] width 86 height 13
click at [84, 175] on span "agosto 2024" at bounding box center [73, 176] width 25 height 5
click at [105, 178] on icon "Año siguiente" at bounding box center [108, 176] width 6 height 6
click at [51, 231] on button "[DATE]" at bounding box center [51, 226] width 15 height 9
click at [57, 197] on button "1" at bounding box center [54, 196] width 9 height 9
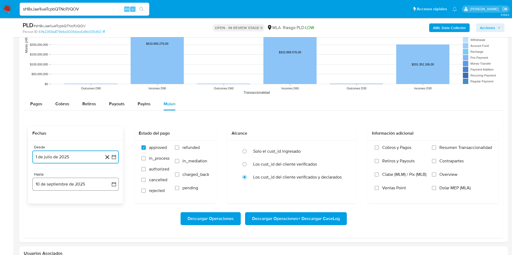
click at [73, 183] on button "10 de septiembre de 2025" at bounding box center [75, 184] width 86 height 13
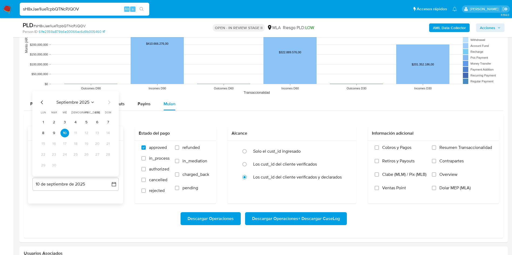
click at [42, 104] on icon "Mes anterior" at bounding box center [42, 102] width 6 height 6
click at [79, 164] on button "31" at bounding box center [75, 165] width 9 height 9
click at [182, 148] on span "refunded" at bounding box center [190, 147] width 17 height 5
click at [179, 148] on input "refunded" at bounding box center [177, 148] width 4 height 4
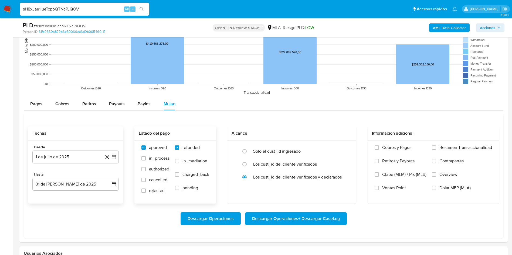
checkbox input "true"
click at [436, 189] on label "Dolar MEP (MLA)" at bounding box center [462, 192] width 60 height 13
click at [436, 189] on input "Dolar MEP (MLA)" at bounding box center [434, 188] width 4 height 4
click at [279, 219] on span "Descargar Operaciones + Descargar CaseLog" at bounding box center [296, 219] width 88 height 12
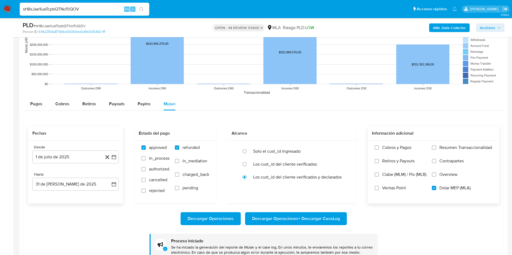
scroll to position [566, 0]
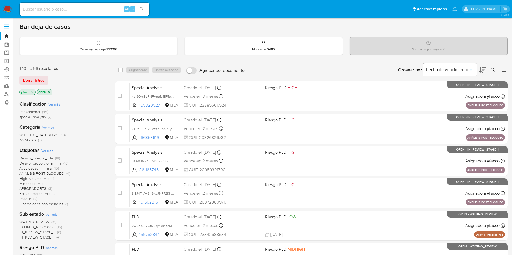
click at [103, 12] on input at bounding box center [84, 9] width 129 height 7
paste input "FHsO574Kj7fJSEvrZgJYMGTC"
type input "FHsO574Kj7fJSEvrZgJYMGTC"
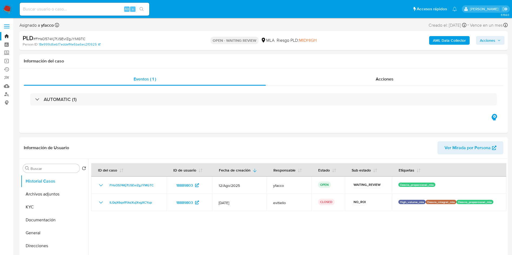
select select "10"
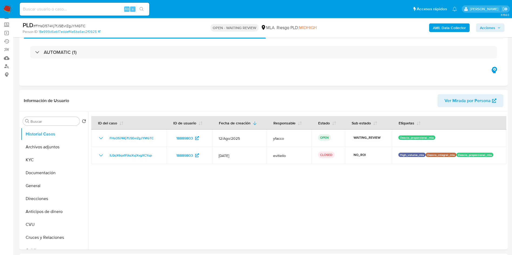
scroll to position [40, 0]
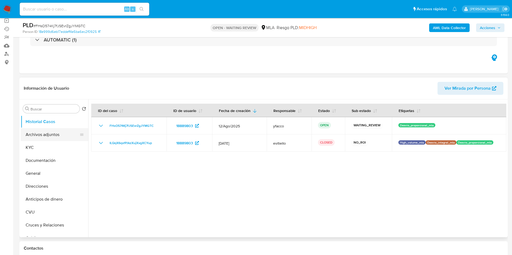
click at [29, 139] on button "Archivos adjuntos" at bounding box center [52, 134] width 63 height 13
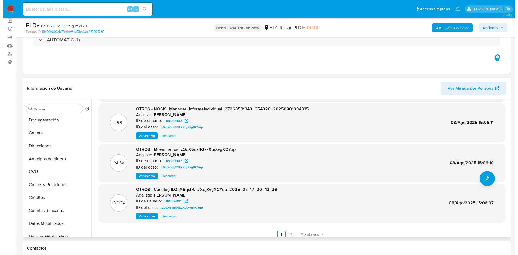
scroll to position [45, 0]
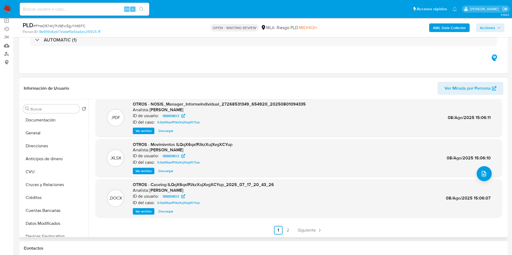
click at [135, 210] on button "Ver archivo" at bounding box center [144, 212] width 22 height 6
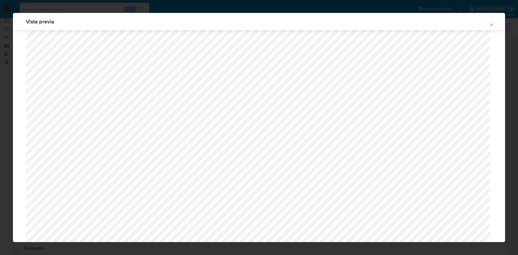
scroll to position [192, 0]
click at [490, 21] on span "Attachment preview" at bounding box center [491, 25] width 4 height 8
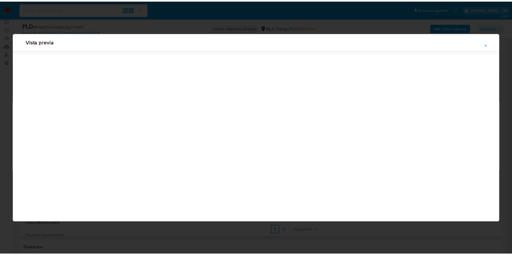
scroll to position [0, 0]
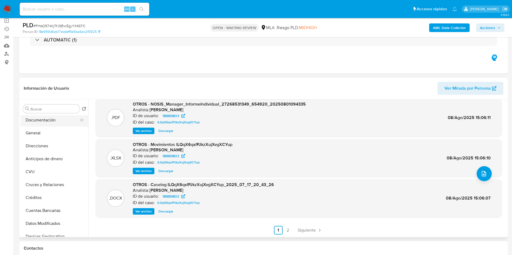
click at [39, 123] on button "Documentación" at bounding box center [52, 120] width 63 height 13
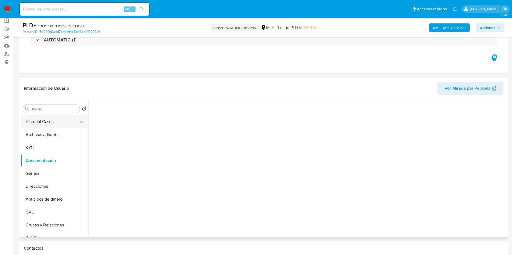
click at [45, 121] on button "Historial Casos" at bounding box center [52, 121] width 63 height 13
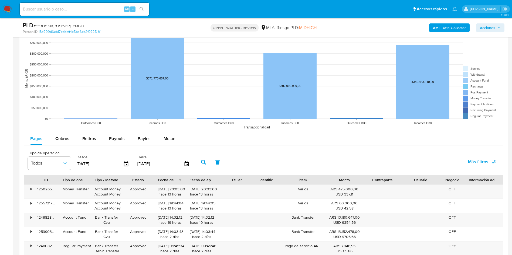
scroll to position [486, 0]
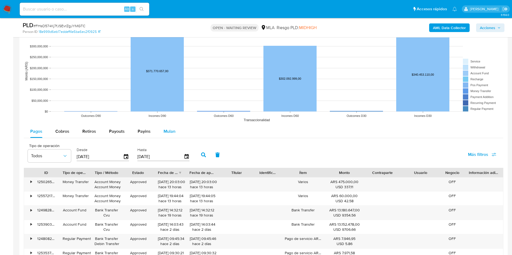
click at [172, 130] on span "Mulan" at bounding box center [169, 131] width 12 height 6
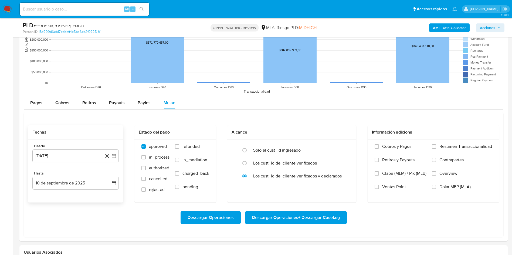
scroll to position [526, 0]
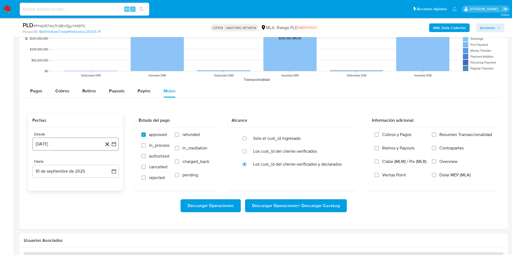
click at [83, 144] on button "[DATE]" at bounding box center [75, 144] width 86 height 13
click at [78, 165] on span "agosto 2024" at bounding box center [73, 163] width 25 height 5
click at [109, 163] on icon "Año siguiente" at bounding box center [108, 164] width 2 height 4
click at [50, 212] on span "[DATE]" at bounding box center [52, 213] width 12 height 4
click at [56, 185] on button "1" at bounding box center [54, 183] width 9 height 9
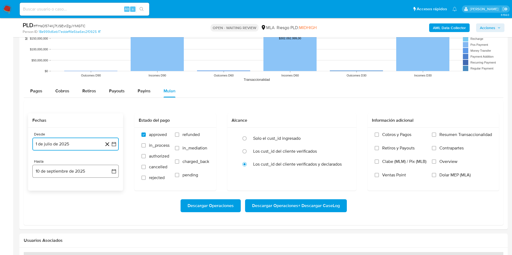
click at [62, 174] on button "10 de septiembre de 2025" at bounding box center [75, 171] width 86 height 13
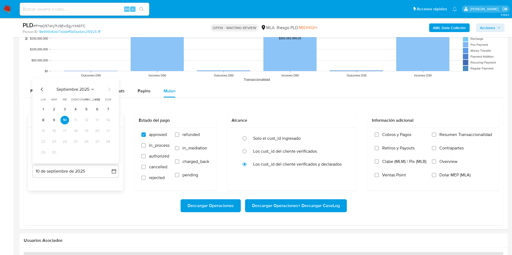
click at [43, 89] on icon "Mes anterior" at bounding box center [42, 89] width 6 height 6
click at [76, 155] on button "31" at bounding box center [75, 152] width 9 height 9
click at [201, 137] on label "refunded" at bounding box center [192, 138] width 34 height 13
click at [179, 137] on input "refunded" at bounding box center [177, 135] width 4 height 4
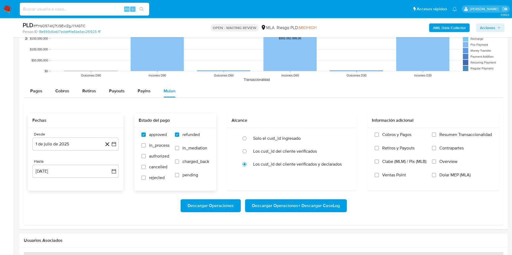
checkbox input "true"
click at [442, 175] on span "Dolar MEP (MLA)" at bounding box center [454, 175] width 31 height 5
click at [436, 175] on input "Dolar MEP (MLA)" at bounding box center [434, 175] width 4 height 4
click at [282, 209] on span "Descargar Operaciones + Descargar CaseLog" at bounding box center [296, 206] width 88 height 12
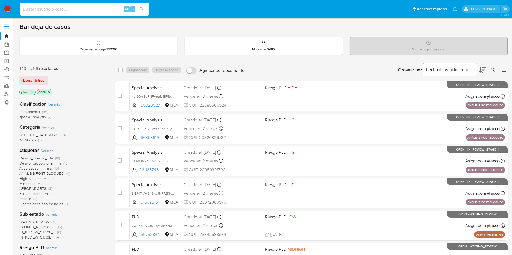
click at [109, 11] on input at bounding box center [84, 9] width 129 height 7
paste input "JDGlq5JyhWP8ukYYMfbRZsEa"
type input "JDGlq5JyhWP8ukYYMfbRZsEa"
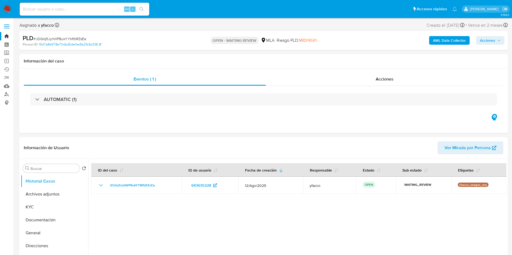
select select "10"
click at [115, 9] on input at bounding box center [84, 9] width 129 height 7
paste input "JDGlq5JyhWP8ukYYMfbRZsEa"
type input "JDGlq5JyhWP8ukYYMfbRZsEa"
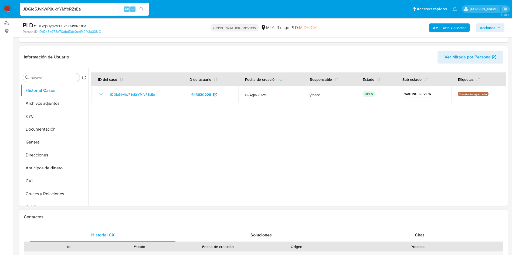
scroll to position [121, 0]
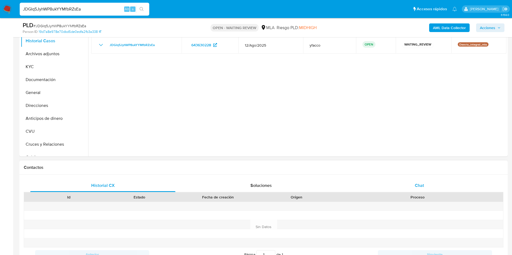
click at [414, 186] on div "Chat" at bounding box center [419, 185] width 145 height 13
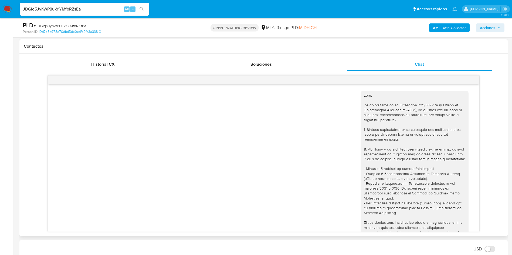
scroll to position [252, 0]
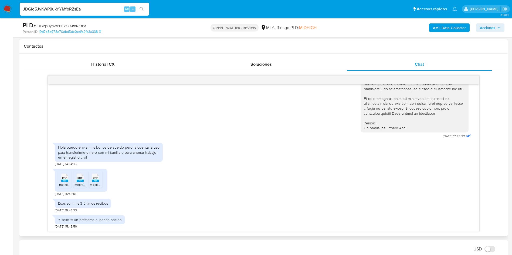
click at [64, 183] on icon "PDF" at bounding box center [64, 177] width 7 height 9
click at [77, 180] on rect at bounding box center [80, 181] width 7 height 2
click at [99, 180] on div "PDF PDF" at bounding box center [95, 177] width 11 height 11
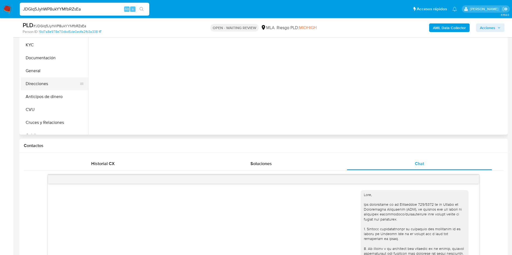
scroll to position [81, 0]
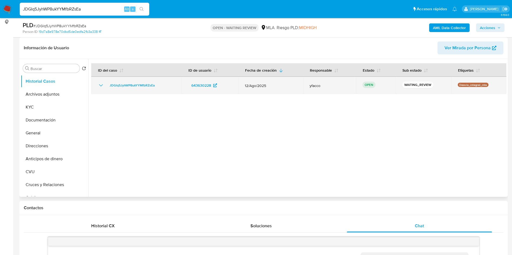
drag, startPoint x: 105, startPoint y: 86, endPoint x: 165, endPoint y: 86, distance: 60.2
click at [165, 86] on div "JDGlq5JyhWP8ukYYMfbRZsEa" at bounding box center [136, 85] width 77 height 6
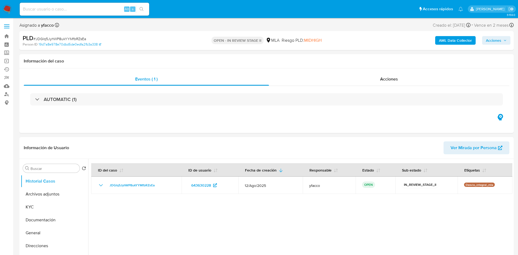
select select "10"
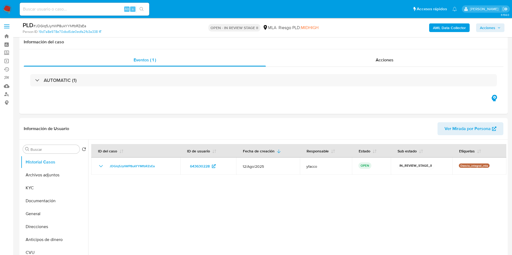
scroll to position [121, 0]
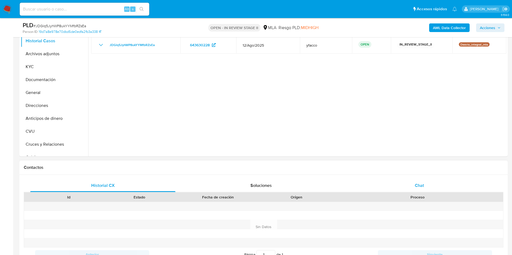
click at [407, 186] on div "Chat" at bounding box center [419, 185] width 145 height 13
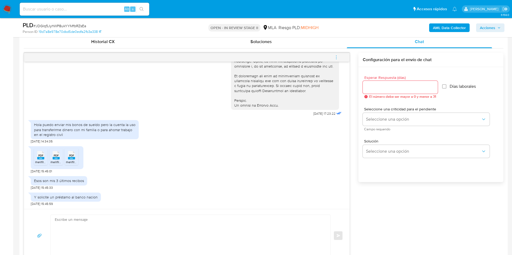
scroll to position [283, 0]
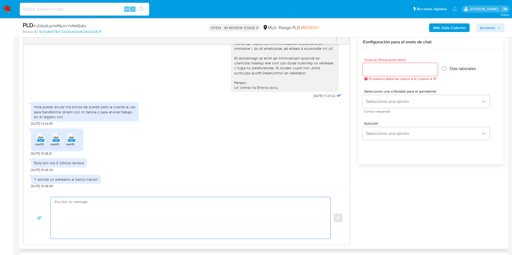
click at [102, 208] on textarea at bounding box center [189, 218] width 269 height 42
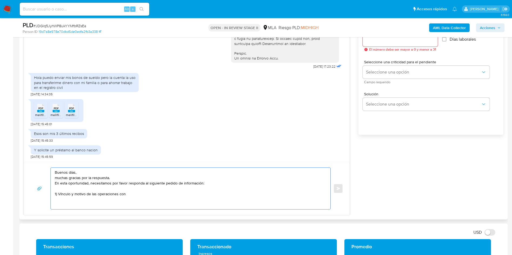
scroll to position [324, 0]
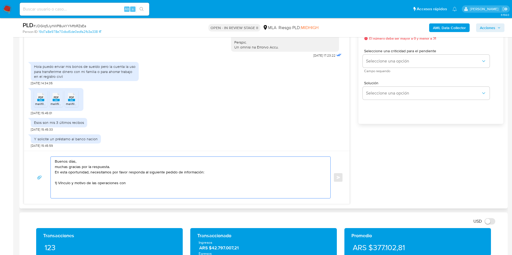
paste textarea "[PERSON_NAME] Cuit 27177802943 [PERSON_NAME] Cuit 23323777039 [PERSON_NAME] [PE…"
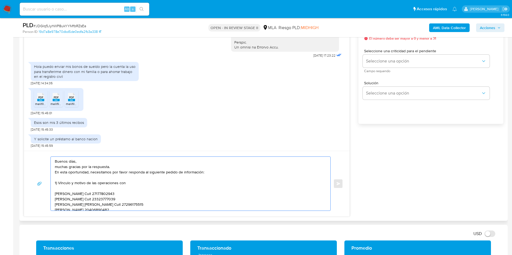
scroll to position [9, 0]
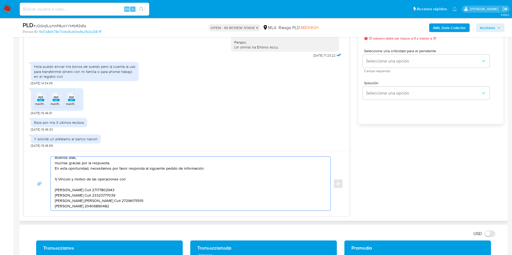
click at [164, 202] on textarea "Buenos días, muchas gracias por la respuesta. En esta oportunidad, necesitamos …" at bounding box center [189, 184] width 269 height 54
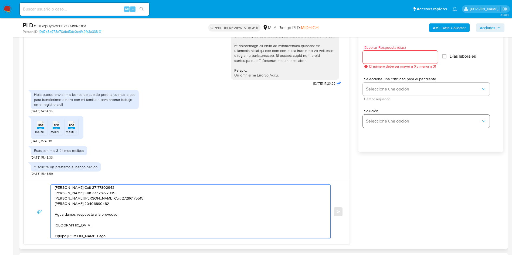
scroll to position [283, 0]
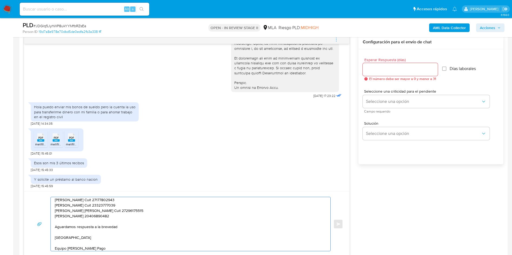
type textarea "Buenos días, muchas gracias por la respuesta. En esta oportunidad, necesitamos …"
click at [380, 68] on input "Esperar Respuesta (días)" at bounding box center [400, 69] width 75 height 7
type input "2"
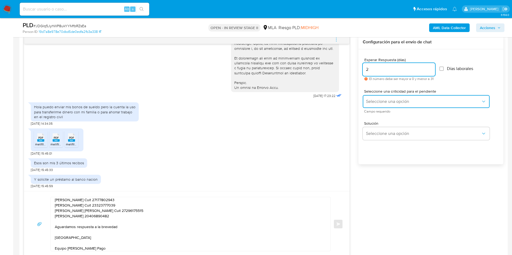
click at [381, 104] on span "Seleccione una opción" at bounding box center [423, 101] width 115 height 5
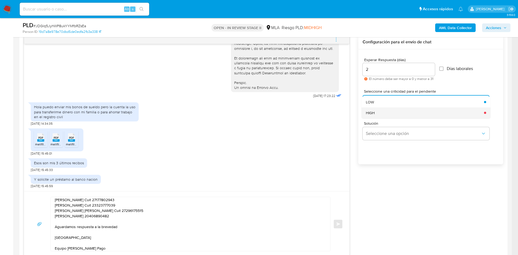
click at [380, 117] on div "HIGH" at bounding box center [423, 113] width 115 height 11
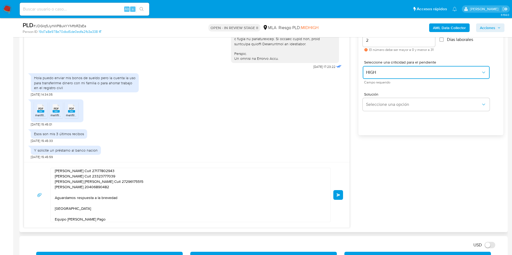
scroll to position [324, 0]
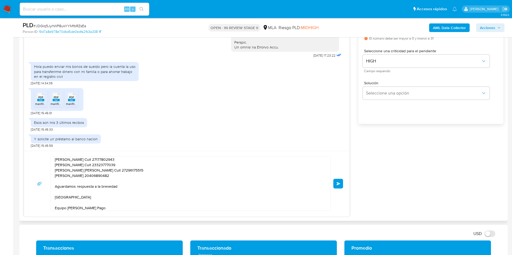
click at [335, 186] on button "Enviar" at bounding box center [338, 184] width 10 height 10
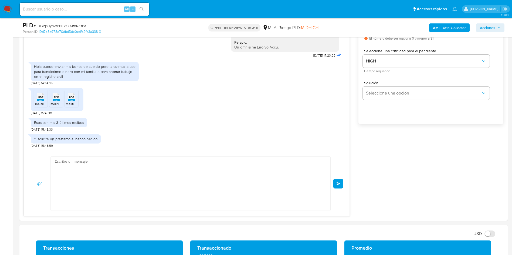
scroll to position [0, 0]
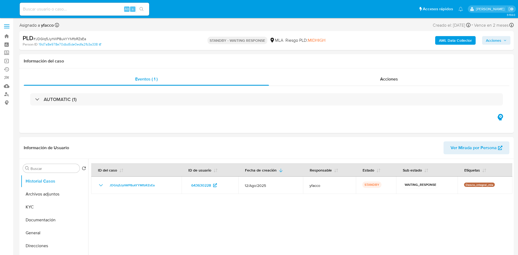
select select "10"
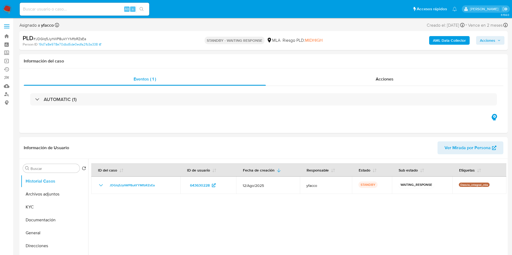
click at [84, 11] on input at bounding box center [84, 9] width 129 height 7
paste input "KPgEJaMJj7dOz5bGtEK56qGw"
type input "KPgEJaMJj7dOz5bGtEK56qGw"
select select "10"
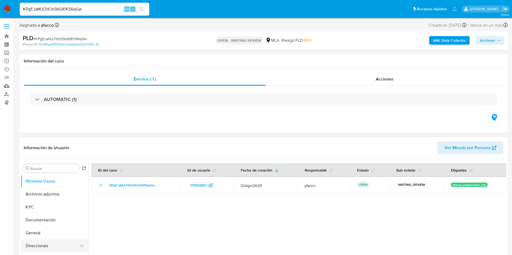
drag, startPoint x: 41, startPoint y: 244, endPoint x: 42, endPoint y: 241, distance: 3.2
click at [41, 244] on button "Direcciones" at bounding box center [52, 246] width 63 height 13
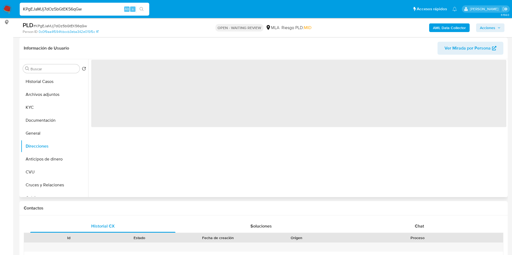
scroll to position [81, 0]
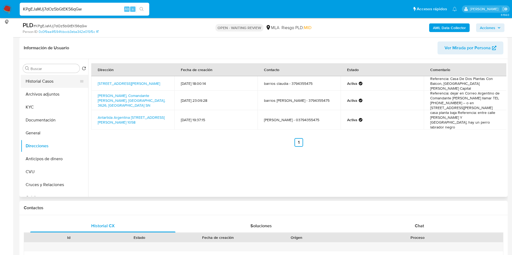
click at [33, 84] on button "Historial Casos" at bounding box center [52, 81] width 63 height 13
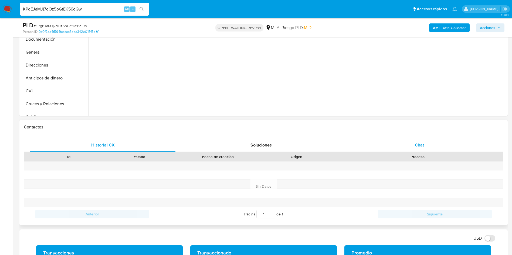
click at [415, 150] on div "Chat" at bounding box center [419, 145] width 145 height 13
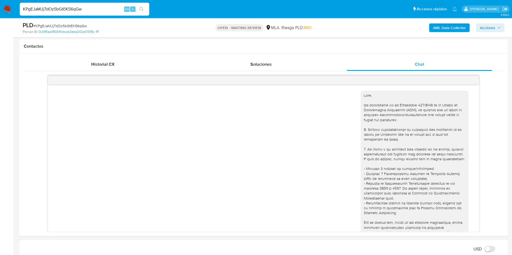
scroll to position [198, 0]
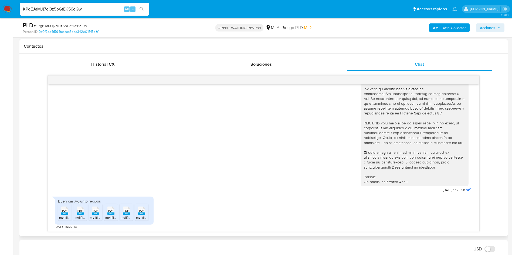
click at [65, 214] on rect at bounding box center [64, 214] width 7 height 2
click at [80, 217] on span "melifile1146210717423610918.pdf" at bounding box center [97, 218] width 46 height 5
click at [97, 216] on span "melifile3638763013845959433.pdf" at bounding box center [115, 218] width 51 height 5
click at [110, 216] on span "melifile5068044376624063899.pdf" at bounding box center [131, 218] width 52 height 5
click at [125, 213] on span "PDF" at bounding box center [126, 211] width 5 height 4
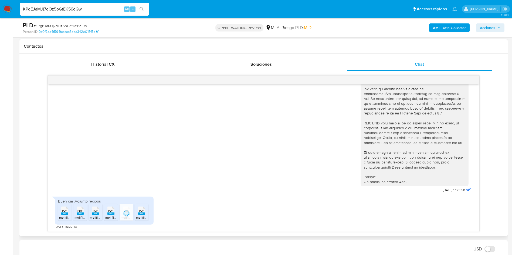
click at [134, 213] on ul "PDF PDF melifile3867995892076111593.pdf PDF PDF melifile1146210717423610918.pdf…" at bounding box center [104, 213] width 92 height 19
click at [144, 215] on rect at bounding box center [141, 214] width 7 height 2
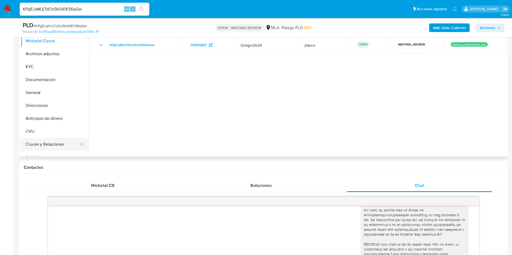
scroll to position [0, 0]
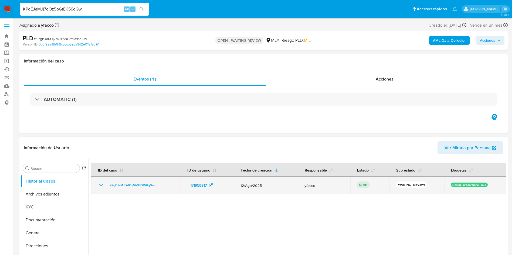
drag, startPoint x: 105, startPoint y: 186, endPoint x: 159, endPoint y: 186, distance: 54.2
click at [159, 186] on div "KPgEJaMJj7dOz5bGtEK56qGw" at bounding box center [136, 185] width 76 height 6
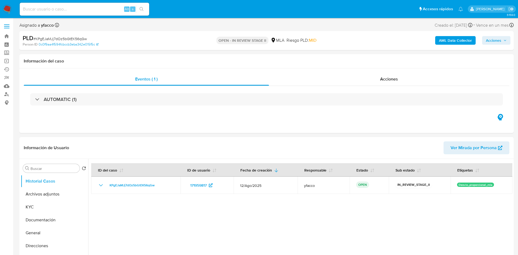
select select "10"
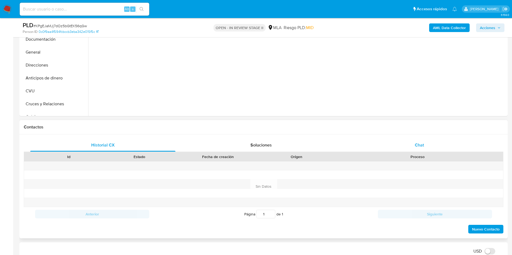
click at [421, 144] on span "Chat" at bounding box center [419, 145] width 9 height 6
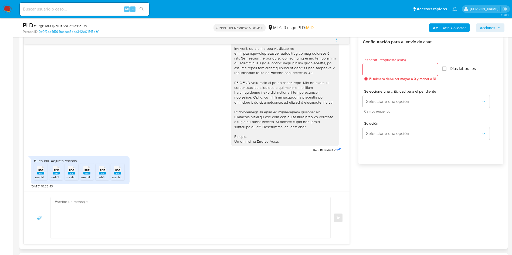
scroll to position [198, 0]
click at [98, 208] on textarea at bounding box center [189, 218] width 269 height 42
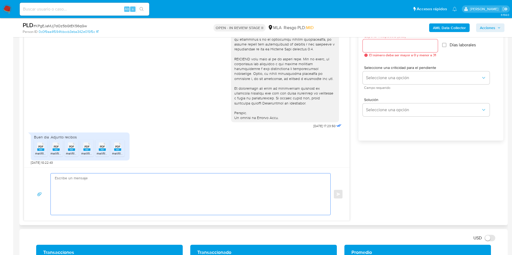
scroll to position [324, 0]
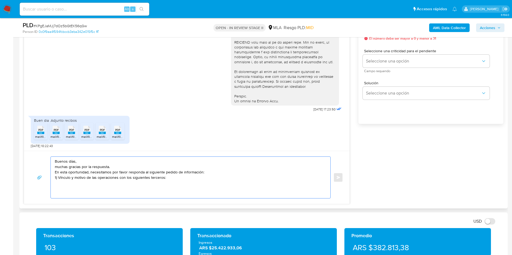
click at [76, 189] on textarea "Buenos días, muchas gracias por la respuesta. En esta oportunidad, necesitamos …" at bounding box center [189, 178] width 269 height 42
paste textarea "- [PERSON_NAME] - CUIT 20309406371 - [PERSON_NAME] - CUIT 20324959727 - [PERSON…"
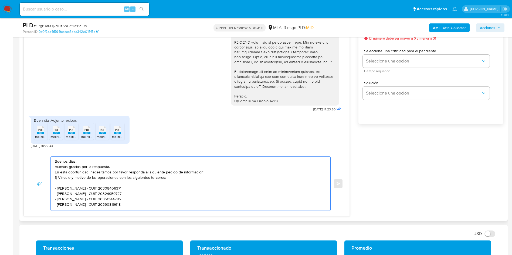
scroll to position [283, 0]
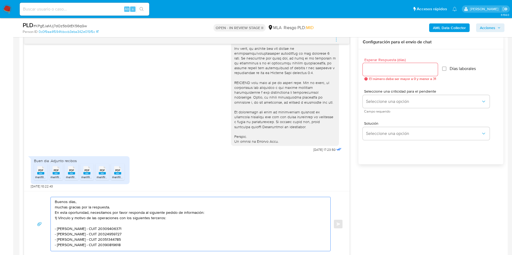
type textarea "Buenos días, muchas gracias por la respuesta. En esta oportunidad, necesitamos …"
click at [366, 63] on div "Esperar Respuesta (días) El número debe ser mayor a 0 y menor a 31" at bounding box center [400, 69] width 75 height 23
click at [368, 68] on input "Esperar Respuesta (días)" at bounding box center [400, 69] width 75 height 7
type input "2"
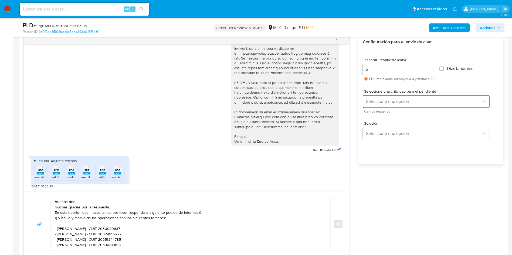
click at [374, 105] on button "Seleccione una opción" at bounding box center [426, 101] width 127 height 13
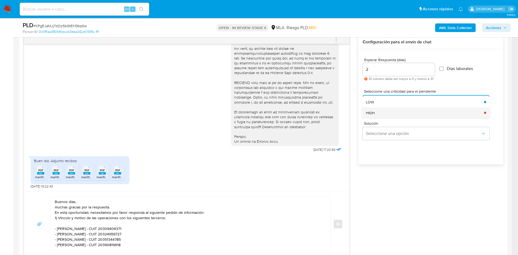
click at [376, 114] on div "HIGH" at bounding box center [423, 113] width 115 height 11
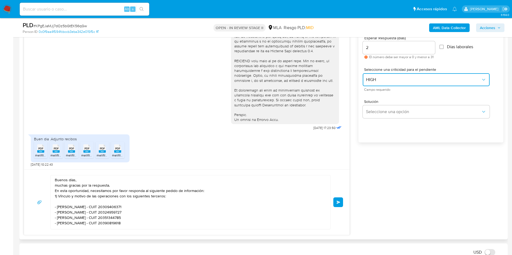
scroll to position [324, 0]
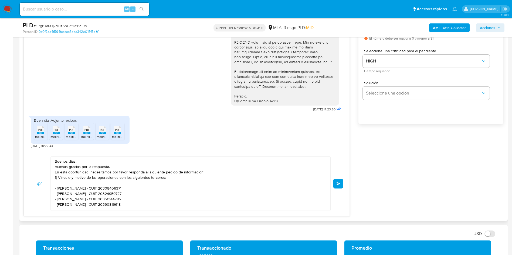
click at [336, 185] on button "Enviar" at bounding box center [338, 184] width 10 height 10
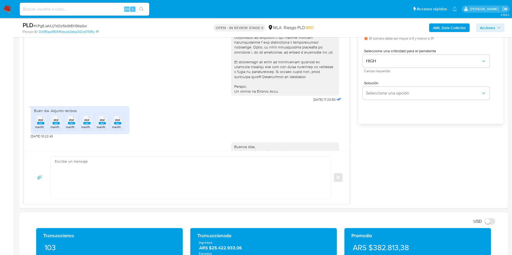
scroll to position [292, 0]
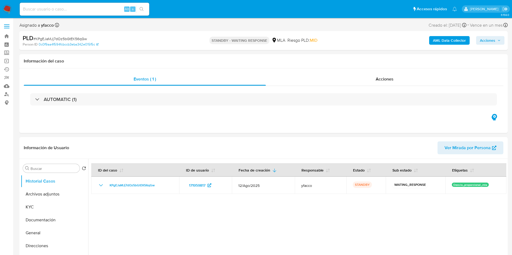
select select "10"
click at [83, 11] on input at bounding box center [84, 9] width 129 height 7
paste input "TOfUXJ04MaaPfroFby8VsfKo"
type input "TOfUXJ04MaaPfroFby8VsfKo"
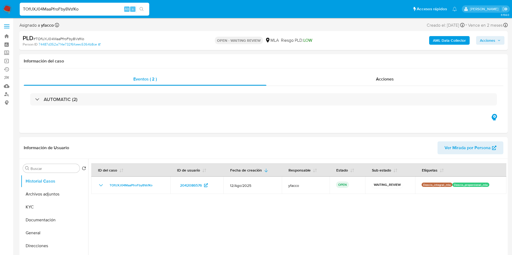
select select "10"
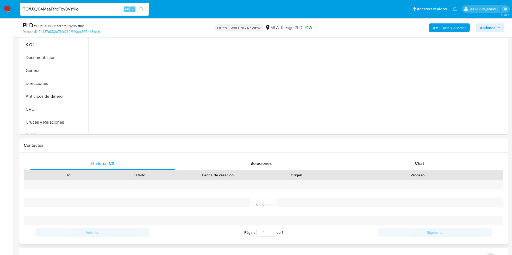
scroll to position [162, 0]
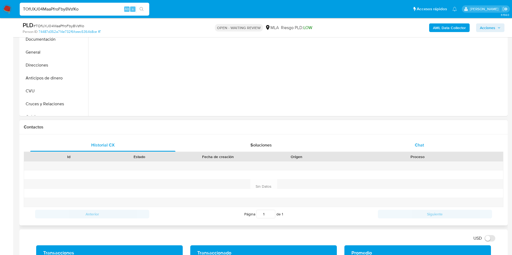
click at [422, 145] on span "Chat" at bounding box center [419, 145] width 9 height 6
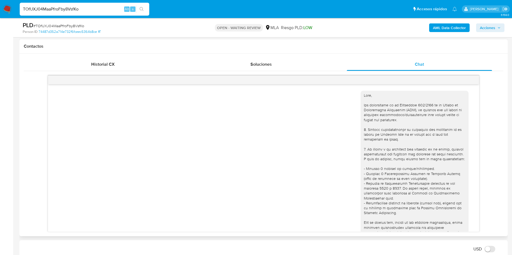
scroll to position [254, 0]
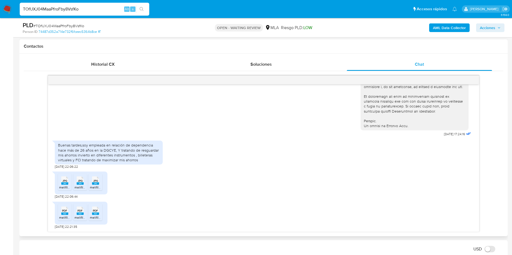
click at [66, 182] on span "JPG" at bounding box center [64, 181] width 5 height 4
click at [82, 182] on span "JPG" at bounding box center [80, 181] width 5 height 4
click at [95, 182] on span "JPG" at bounding box center [95, 181] width 5 height 4
click at [66, 217] on span "melifile6529998423829045384.pdf" at bounding box center [85, 218] width 52 height 5
click at [83, 218] on span "melifile6591729448103774015.pdf" at bounding box center [98, 218] width 49 height 5
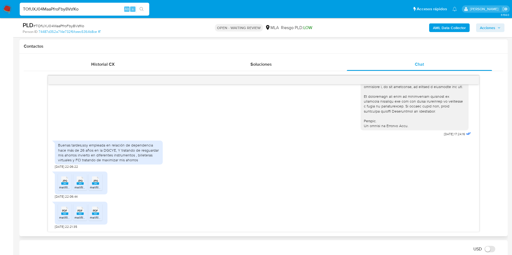
drag, startPoint x: 95, startPoint y: 214, endPoint x: 121, endPoint y: 214, distance: 25.6
click at [95, 214] on rect at bounding box center [95, 214] width 7 height 2
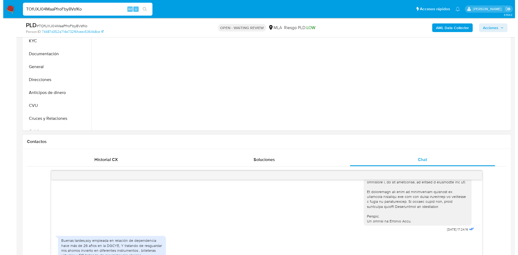
scroll to position [202, 0]
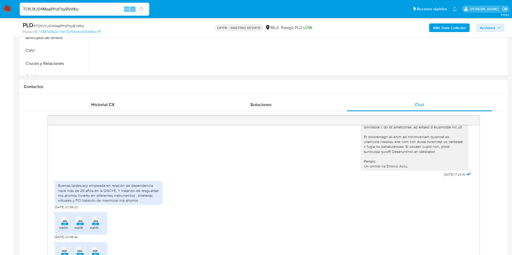
click at [96, 188] on div "Buenas tardes,soy empleada en relación de dependencia hace más de 26 años en la…" at bounding box center [108, 193] width 101 height 20
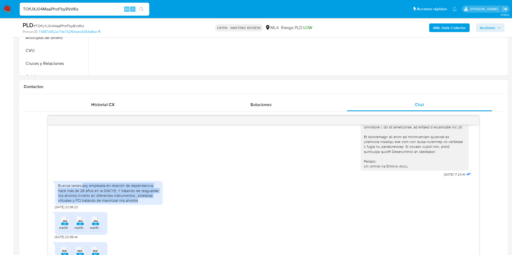
drag, startPoint x: 83, startPoint y: 186, endPoint x: 138, endPoint y: 199, distance: 57.2
click at [138, 199] on div "Buenas tardes,soy empleada en relación de dependencia hace más de 26 años en la…" at bounding box center [108, 193] width 101 height 20
copy div "soy empleada en relación de dependencia hace más de 26 años en la DGCYE, Y trat…"
click at [443, 31] on b "AML Data Collector" at bounding box center [449, 27] width 33 height 9
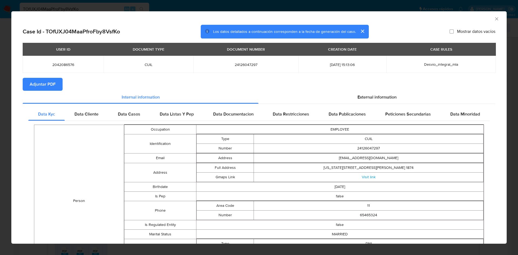
click at [52, 88] on span "Adjuntar PDF" at bounding box center [43, 84] width 26 height 12
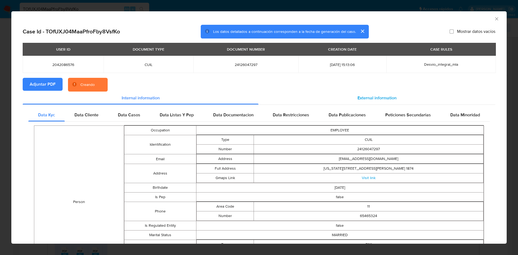
click at [380, 93] on div "External information" at bounding box center [376, 98] width 237 height 13
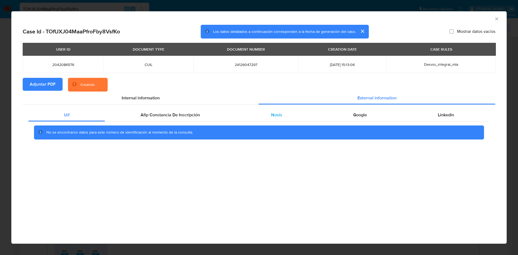
click at [286, 114] on div "Nosis" at bounding box center [276, 115] width 82 height 13
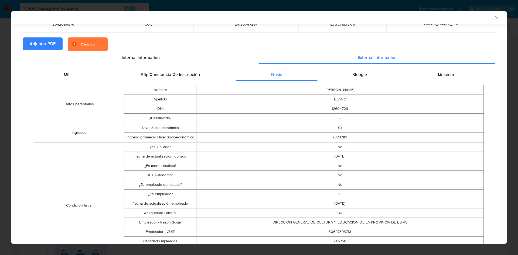
scroll to position [120, 0]
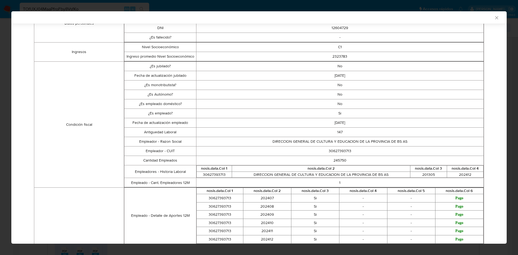
click at [330, 152] on td "30627393713" at bounding box center [339, 151] width 287 height 9
copy td "30627393713"
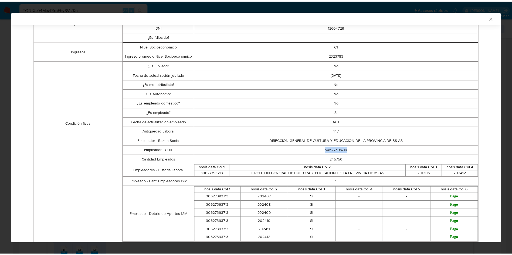
scroll to position [120, 0]
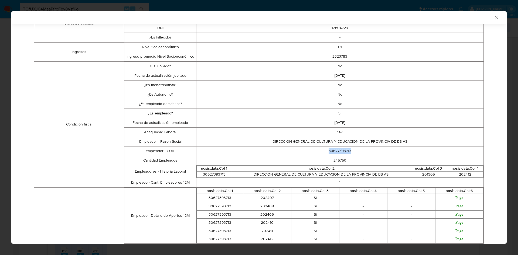
click at [494, 18] on icon "Cerrar ventana" at bounding box center [496, 17] width 5 height 5
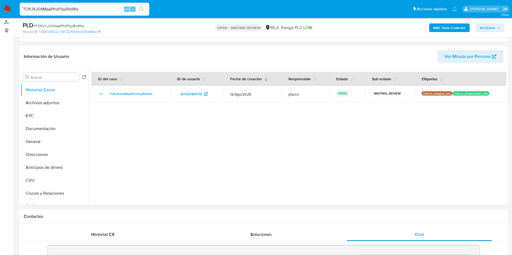
scroll to position [40, 0]
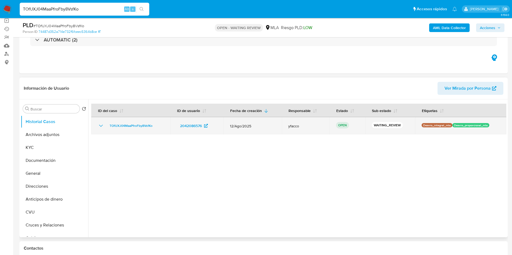
drag, startPoint x: 112, startPoint y: 127, endPoint x: 159, endPoint y: 128, distance: 47.2
click at [159, 128] on div "TOfUXJ04MaaPfroFby8VsfKo" at bounding box center [131, 126] width 66 height 6
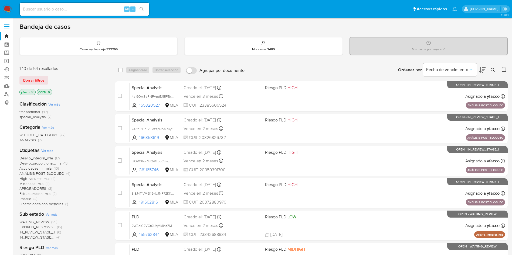
click at [489, 71] on button at bounding box center [493, 70] width 9 height 6
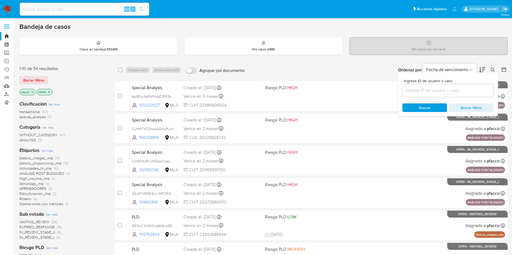
click at [454, 93] on input at bounding box center [447, 90] width 91 height 7
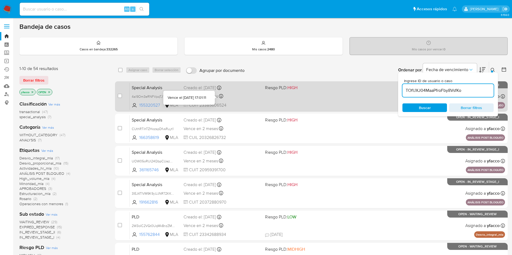
type input "TOfUXJ04MaaPfroFby8VsfKo"
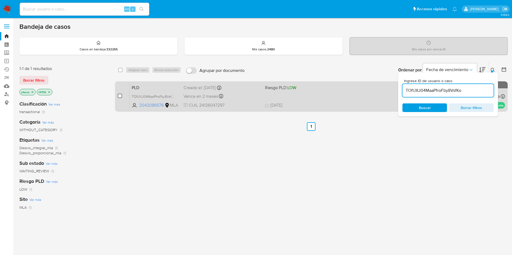
click at [121, 98] on input "checkbox" at bounding box center [120, 96] width 4 height 4
checkbox input "true"
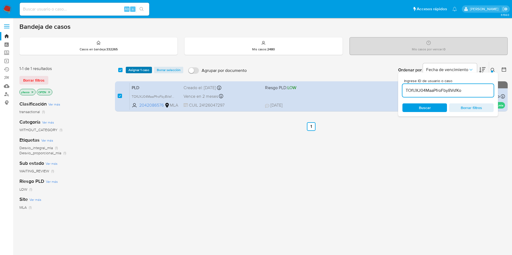
click at [135, 70] on span "Asignar 1 caso" at bounding box center [138, 69] width 21 height 5
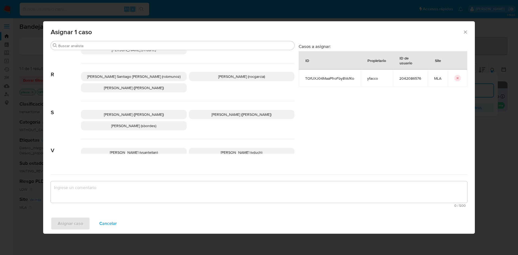
scroll to position [478, 0]
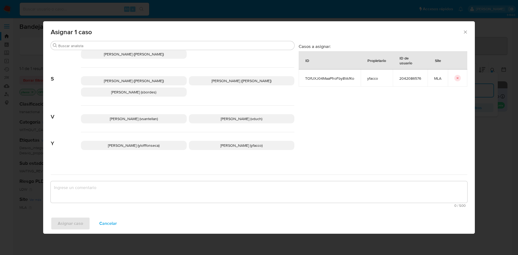
click at [213, 144] on p "[PERSON_NAME] (yfacco)" at bounding box center [242, 145] width 106 height 9
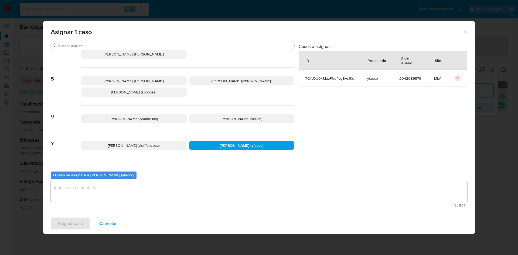
click at [152, 193] on textarea "assign-modal" at bounding box center [259, 193] width 417 height 22
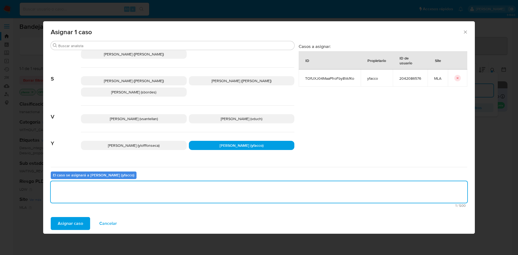
click at [60, 224] on span "Asignar caso" at bounding box center [70, 224] width 25 height 12
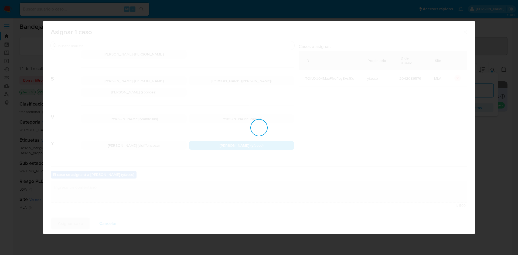
checkbox input "false"
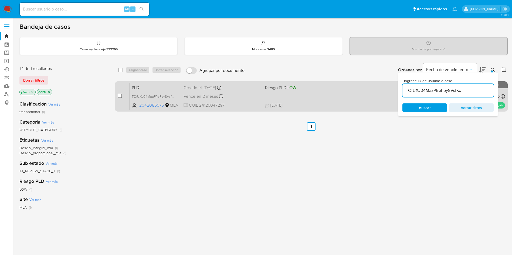
click at [120, 97] on input "checkbox" at bounding box center [120, 96] width 4 height 4
checkbox input "true"
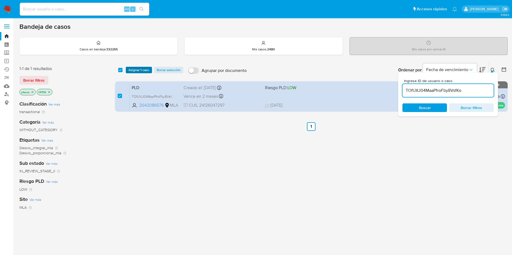
click at [136, 71] on span "Asignar 1 caso" at bounding box center [138, 69] width 21 height 5
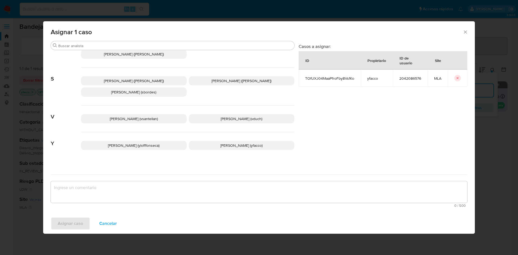
click at [204, 141] on p "Yesica Paola Facco (yfacco)" at bounding box center [242, 145] width 106 height 9
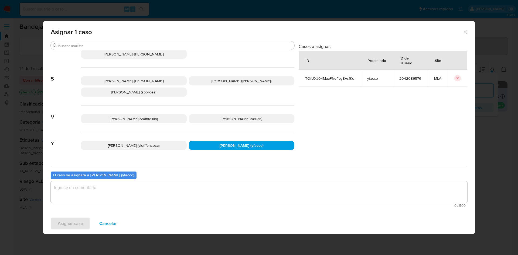
click at [153, 186] on textarea "assign-modal" at bounding box center [259, 193] width 417 height 22
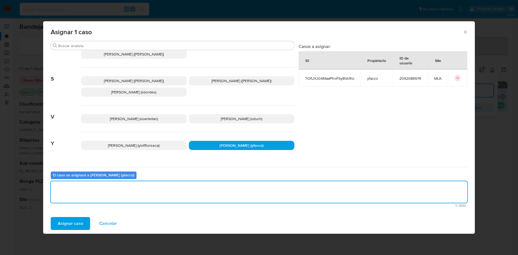
click at [74, 217] on div "Asignar caso Cancelar" at bounding box center [259, 224] width 432 height 21
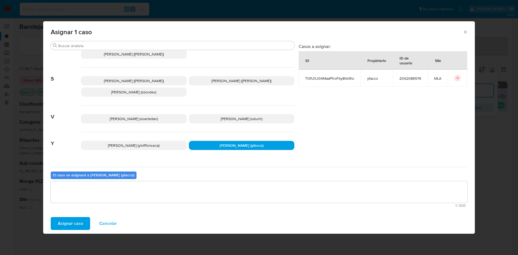
click at [78, 221] on span "Asignar caso" at bounding box center [70, 224] width 25 height 12
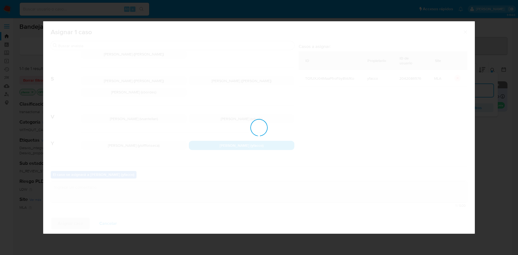
checkbox input "false"
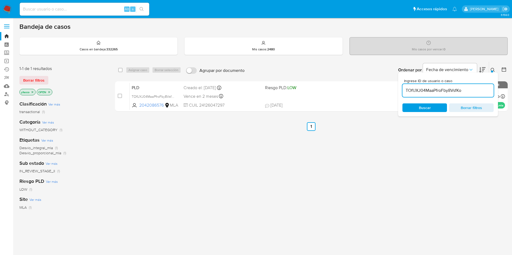
click at [464, 90] on input "TOfUXJ04MaaPfroFby8VsfKo" at bounding box center [447, 90] width 91 height 7
paste input "5kEF7q0BLOtbvSzGQq1hwc8F"
type input "5kEF7q0BLOtbvSzGQq1hwc8F"
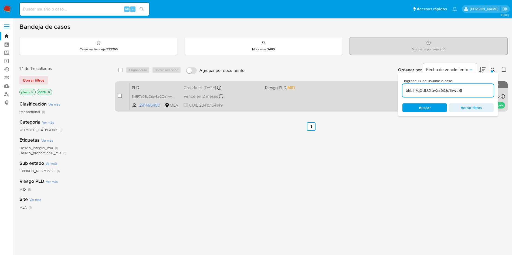
click at [120, 97] on input "checkbox" at bounding box center [120, 96] width 4 height 4
checkbox input "true"
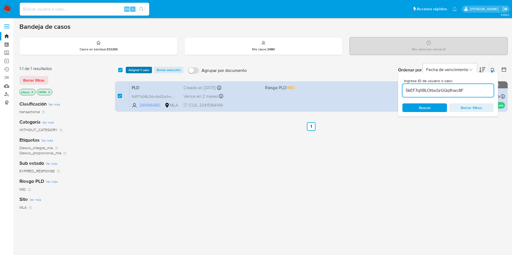
click at [132, 70] on span "Asignar 1 caso" at bounding box center [138, 69] width 21 height 5
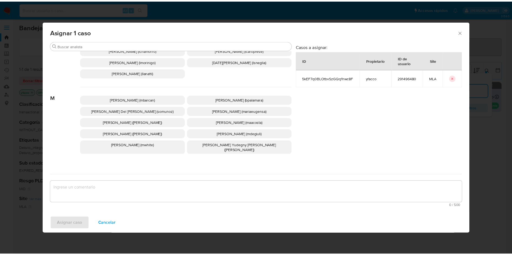
scroll to position [478, 0]
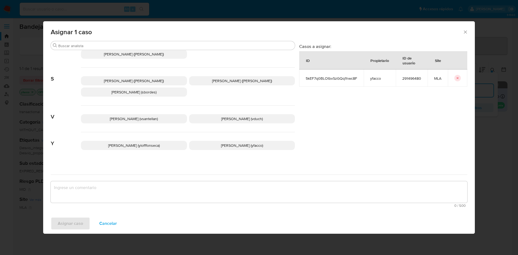
click at [226, 144] on p "Yesica Paola Facco (yfacco)" at bounding box center [242, 145] width 106 height 9
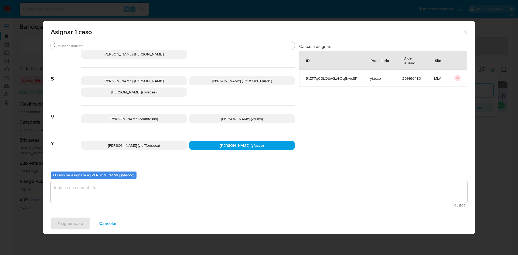
click at [175, 193] on textarea "assign-modal" at bounding box center [259, 193] width 417 height 22
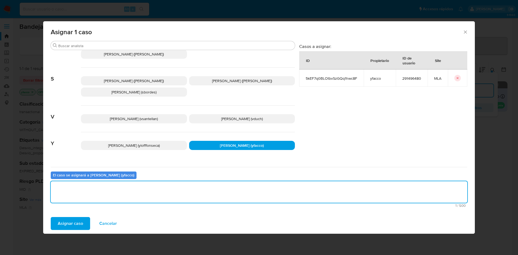
click at [82, 227] on span "Asignar caso" at bounding box center [70, 224] width 25 height 12
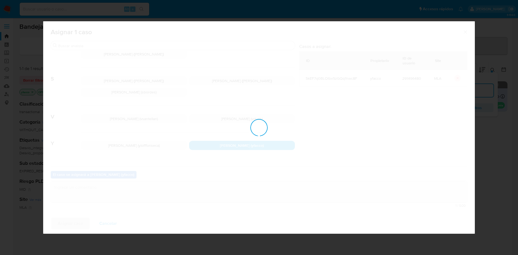
checkbox input "false"
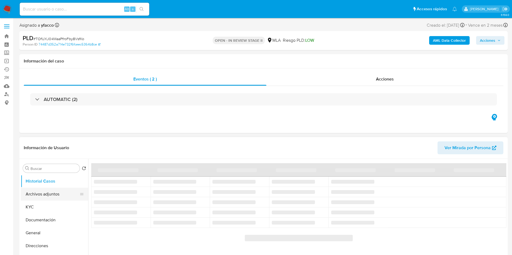
select select "10"
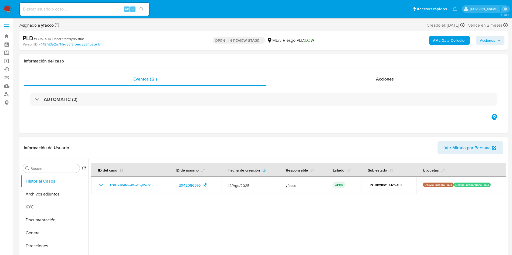
scroll to position [81, 0]
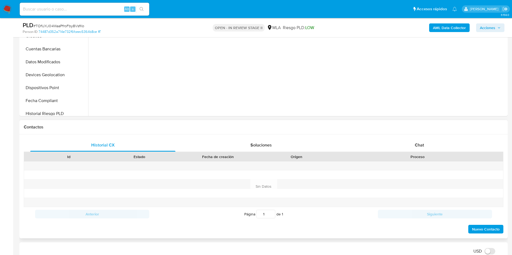
click at [427, 148] on div "Chat" at bounding box center [419, 145] width 145 height 13
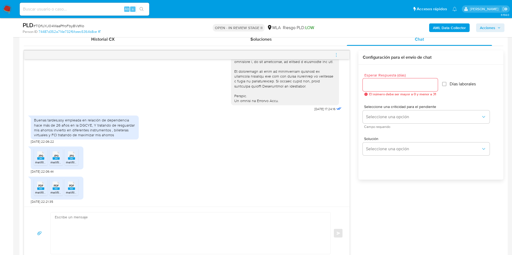
scroll to position [324, 0]
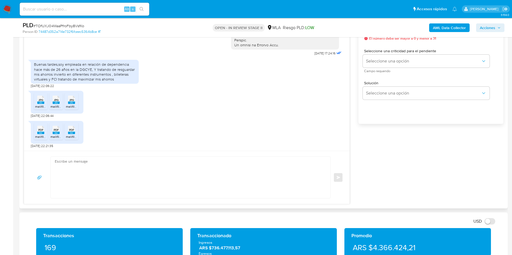
click at [118, 175] on textarea at bounding box center [189, 178] width 269 height 42
paste textarea "Hola Muchas gracias por la respuesta. Nos pondremos en contacto nuevamente en c…"
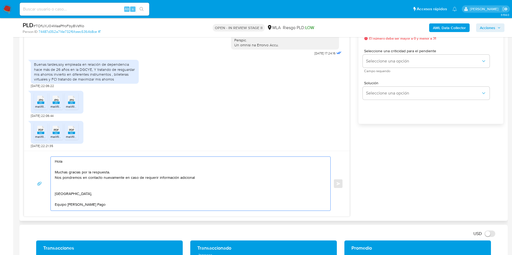
scroll to position [2, 0]
click at [208, 175] on textarea "Hola Muchas gracias por la respuesta. Nos pondremos en contacto nuevamente en c…" at bounding box center [189, 184] width 269 height 54
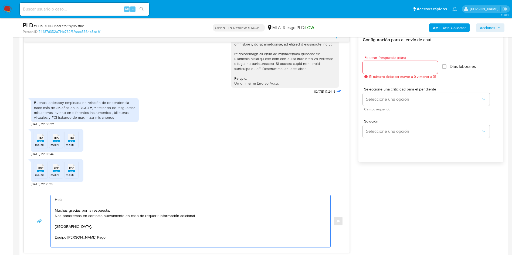
scroll to position [243, 0]
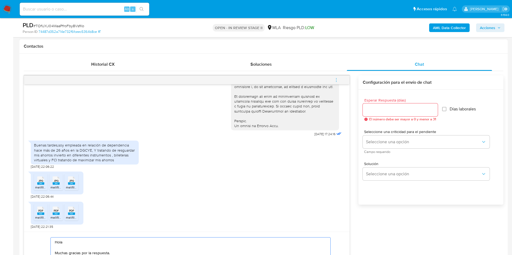
type textarea "Hola Muchas gracias por la respuesta. Nos pondremos en contacto nuevamente en c…"
click at [380, 111] on input "Esperar Respuesta (días)" at bounding box center [400, 110] width 75 height 7
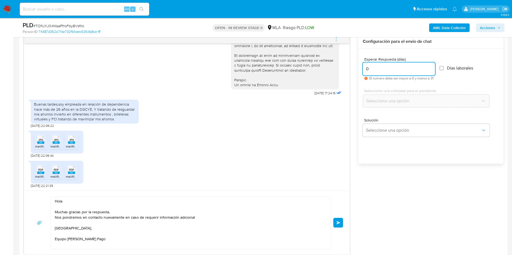
scroll to position [324, 0]
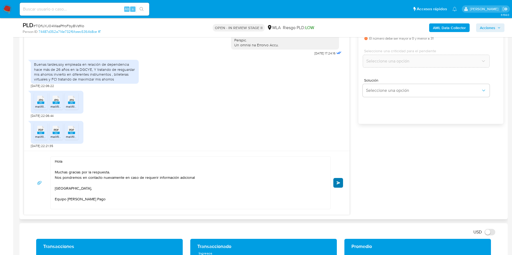
type input "0"
click at [339, 184] on span "Enviar" at bounding box center [338, 183] width 4 height 3
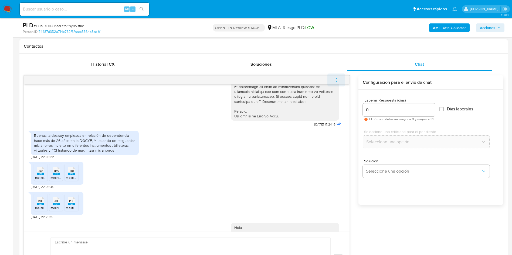
scroll to position [314, 0]
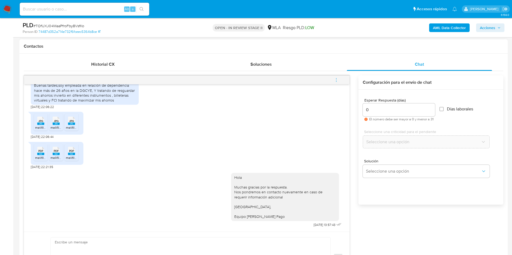
click at [335, 80] on icon "menu-action" at bounding box center [336, 80] width 5 height 5
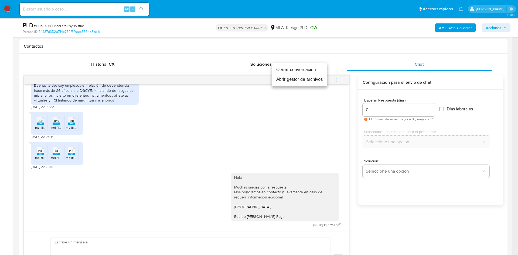
click at [288, 70] on li "Cerrar conversación" at bounding box center [299, 70] width 55 height 10
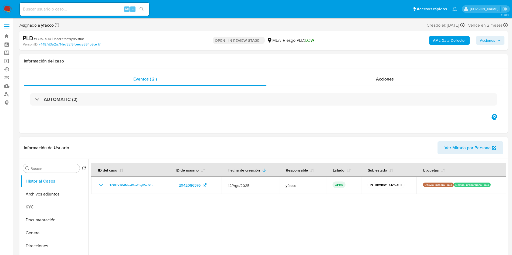
select select "10"
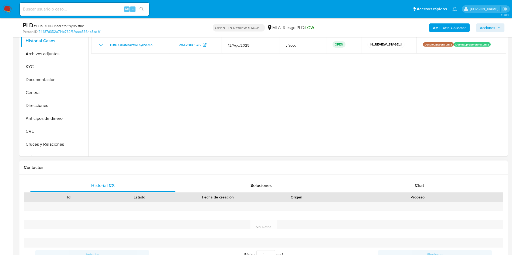
click at [425, 175] on div "Contactos" at bounding box center [263, 168] width 488 height 14
click at [421, 183] on span "Chat" at bounding box center [419, 186] width 9 height 6
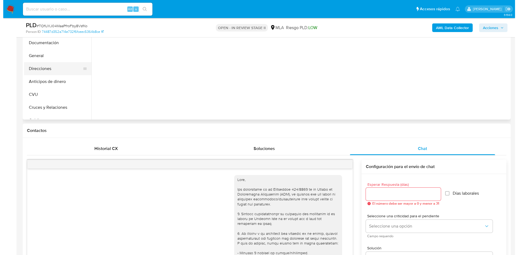
scroll to position [81, 0]
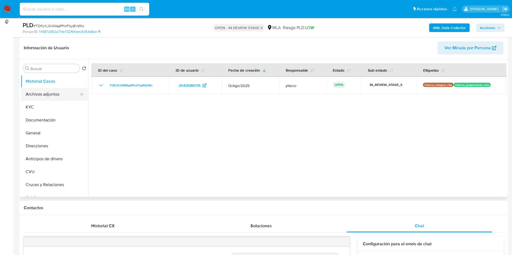
click at [48, 96] on button "Archivos adjuntos" at bounding box center [52, 94] width 63 height 13
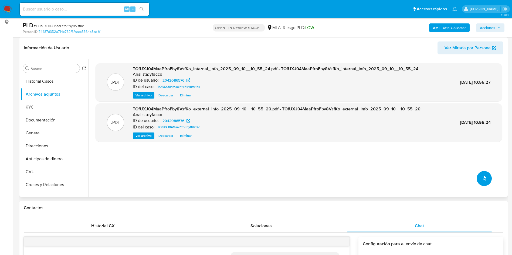
click at [482, 182] on icon "upload-file" at bounding box center [483, 179] width 6 height 6
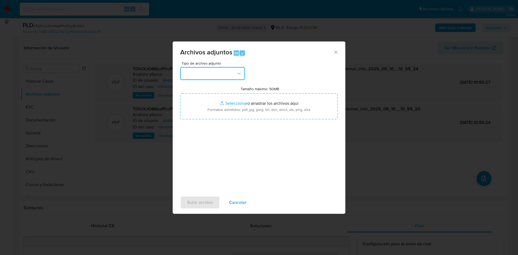
click at [214, 73] on button "button" at bounding box center [212, 73] width 65 height 13
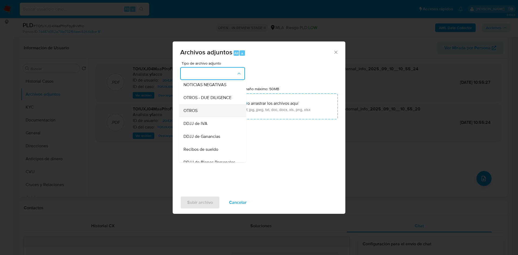
click at [188, 114] on span "OTROS" at bounding box center [190, 110] width 14 height 5
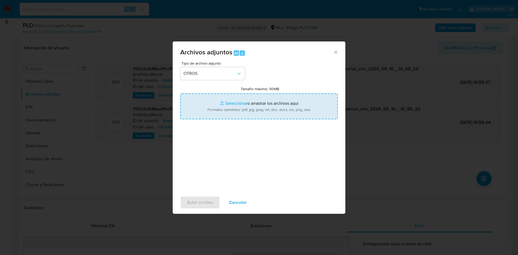
click at [234, 106] on input "Tamaño máximo: 50MB Seleccionar archivos" at bounding box center [259, 107] width 158 height 26
type input "C:\fakepath\Movimientos 2042086576.xlsx"
click at [228, 101] on input "Tamaño máximo: 50MB Seleccionar archivos" at bounding box center [259, 107] width 158 height 26
type input "C:\fakepath\Caselog TOfUXJ04MaaPfroFby8VsfKo_2025_08_18_17_46_32.docx"
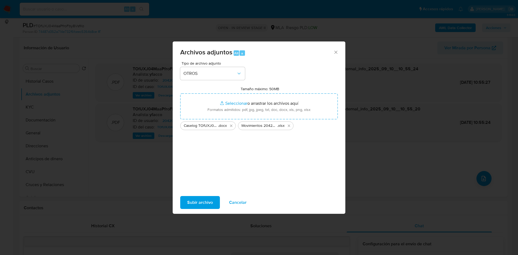
click at [199, 202] on span "Subir archivo" at bounding box center [200, 203] width 26 height 12
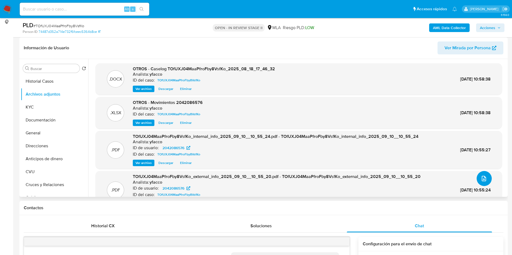
click at [483, 180] on icon "upload-file" at bounding box center [484, 178] width 4 height 5
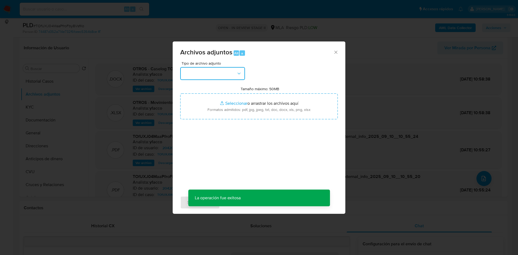
click at [206, 75] on button "button" at bounding box center [212, 73] width 65 height 13
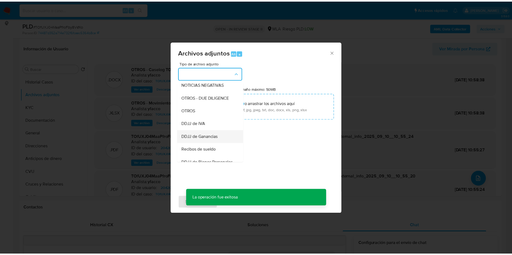
scroll to position [121, 0]
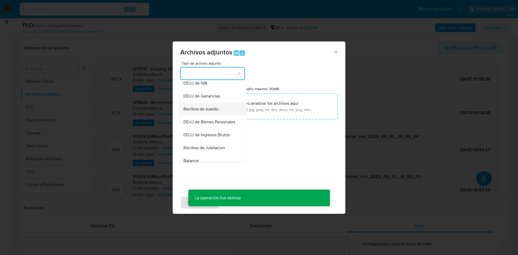
click at [205, 112] on span "Recibos de sueldo" at bounding box center [200, 109] width 35 height 5
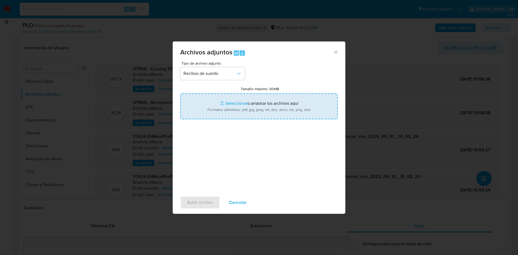
click at [233, 103] on input "Tamaño máximo: 50MB Seleccionar archivos" at bounding box center [259, 107] width 158 height 26
type input "C:\fakepath\[PERSON_NAME].pdf"
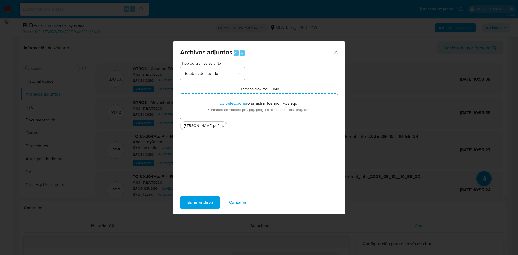
click at [207, 201] on span "Subir archivo" at bounding box center [200, 203] width 26 height 12
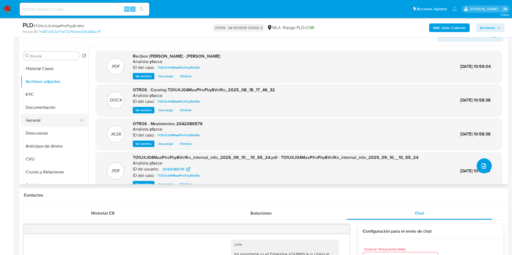
scroll to position [81, 0]
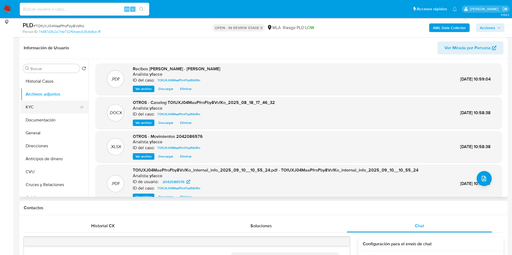
drag, startPoint x: 33, startPoint y: 118, endPoint x: 41, endPoint y: 110, distance: 10.9
click at [33, 118] on button "Documentación" at bounding box center [54, 120] width 67 height 13
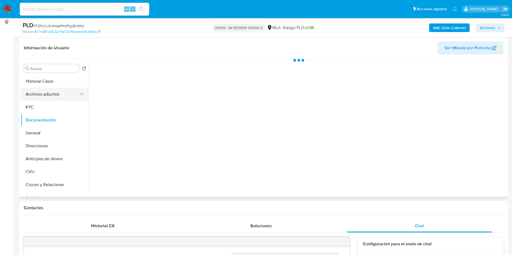
click at [54, 93] on button "Archivos adjuntos" at bounding box center [52, 94] width 63 height 13
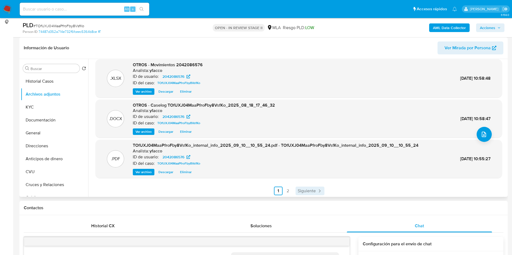
scroll to position [45, 0]
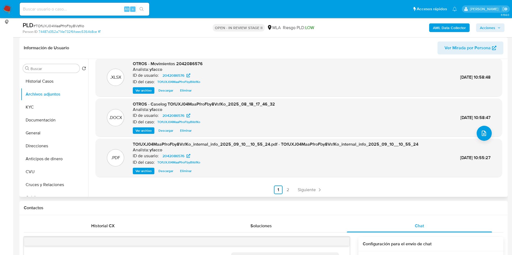
click at [312, 195] on div ".PDF Recibos [PERSON_NAME] - [PERSON_NAME] Analista: yfacco ID de usuario: 2042…" at bounding box center [297, 128] width 418 height 138
click at [310, 189] on span "Siguiente" at bounding box center [307, 190] width 18 height 4
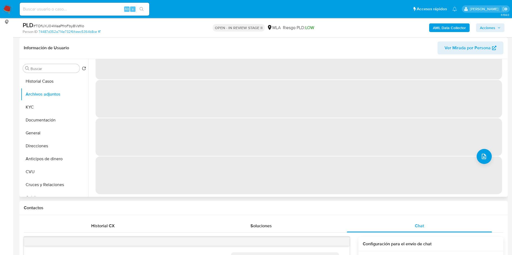
scroll to position [0, 0]
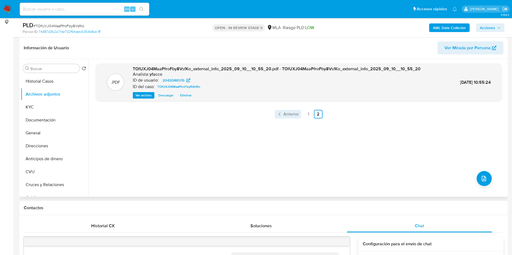
click at [297, 115] on span "Anterior" at bounding box center [290, 114] width 15 height 4
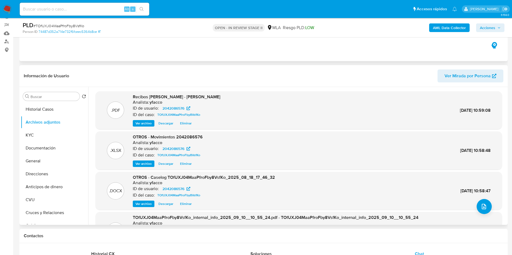
scroll to position [40, 0]
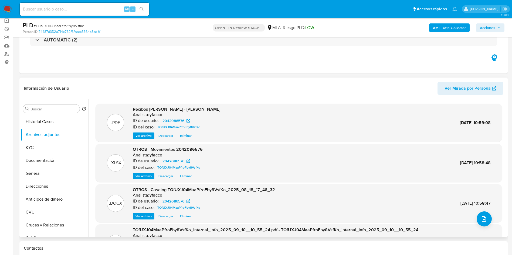
click at [487, 30] on span "Acciones" at bounding box center [487, 27] width 15 height 9
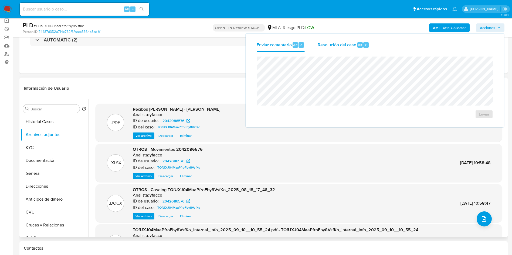
click at [346, 48] on div "Resolución del caso Alt r" at bounding box center [344, 45] width 52 height 14
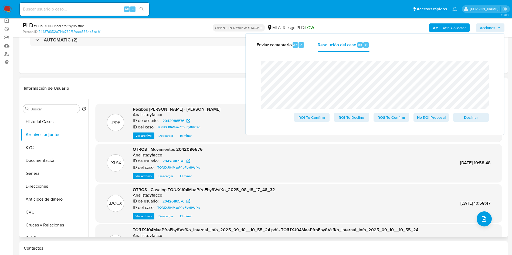
drag, startPoint x: 427, startPoint y: 116, endPoint x: 414, endPoint y: 132, distance: 20.9
click at [427, 117] on span "No ROI Proposal" at bounding box center [431, 118] width 28 height 8
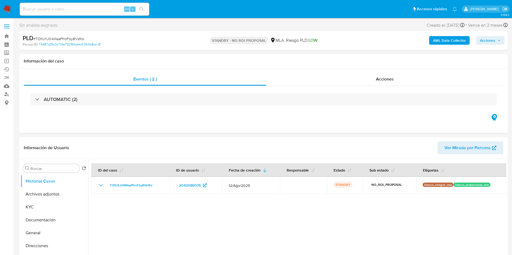
click at [98, 10] on input at bounding box center [84, 9] width 129 height 7
select select "10"
paste input "5kEF7q0BLOtbvSzGQq1hwc8F"
type input "5kEF7q0BLOtbvSzGQq1hwc8F"
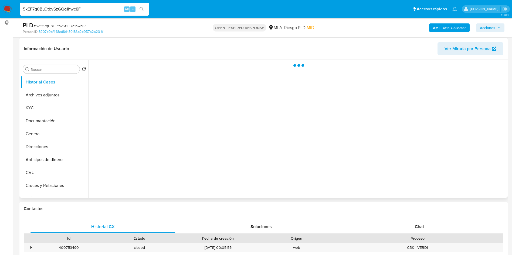
scroll to position [81, 0]
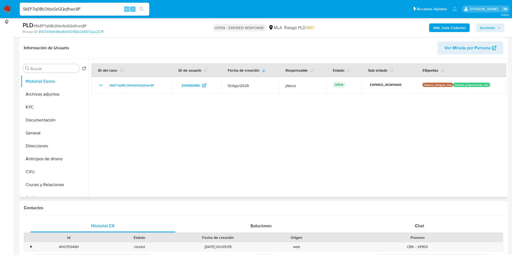
select select "10"
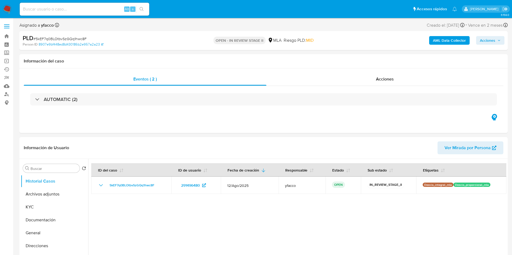
select select "10"
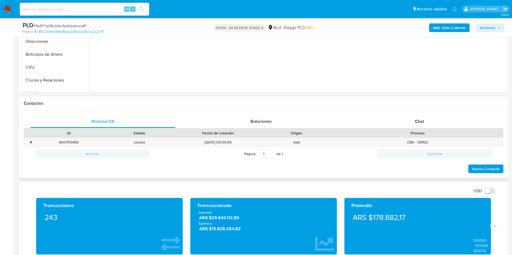
scroll to position [202, 0]
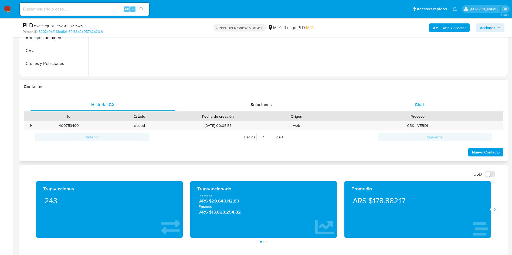
click at [424, 102] on div "Chat" at bounding box center [419, 104] width 145 height 13
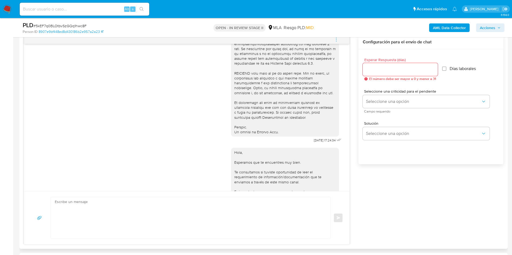
scroll to position [196, 0]
click at [337, 38] on icon "menu-action" at bounding box center [336, 39] width 5 height 5
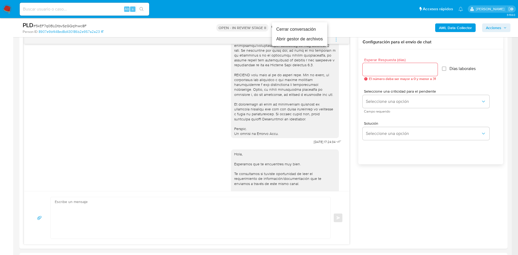
click at [299, 28] on li "Cerrar conversación" at bounding box center [299, 30] width 55 height 10
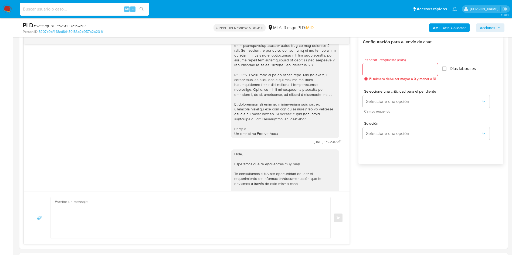
click at [67, 11] on input at bounding box center [84, 9] width 129 height 7
paste input "UDMzPgk8kyyKcDxY5PLioFwI"
type input "UDMzPgk8kyyKcDxY5PLioFwI"
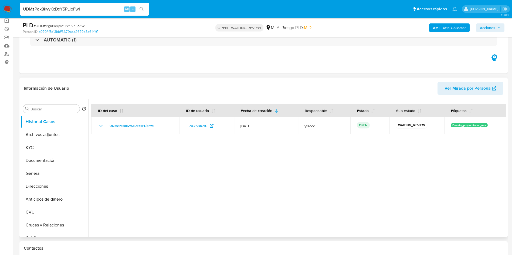
select select "10"
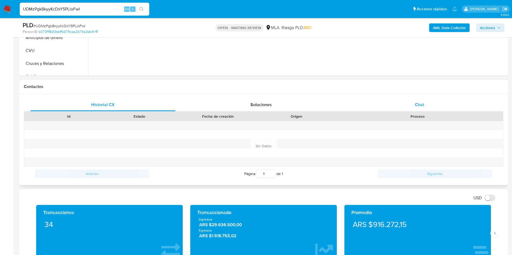
click at [422, 101] on div "Chat" at bounding box center [419, 104] width 145 height 13
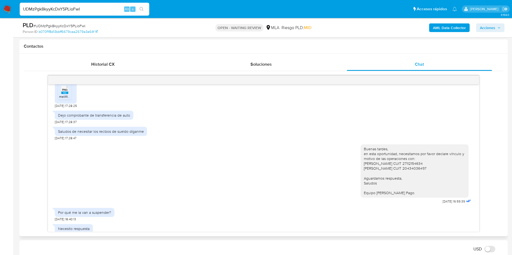
scroll to position [526, 0]
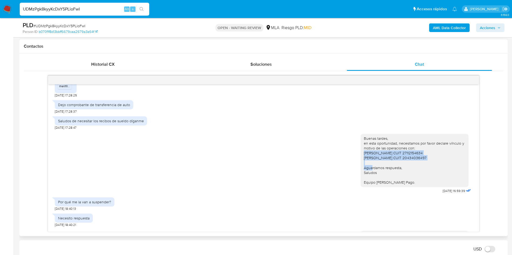
drag, startPoint x: 358, startPoint y: 169, endPoint x: 419, endPoint y: 173, distance: 61.4
click at [419, 173] on div "Buenas tardes, en esta oportunidad, necesitamos por favor declare vínculo y mot…" at bounding box center [414, 160] width 101 height 49
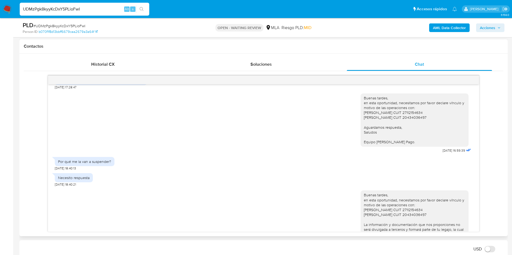
click at [376, 135] on div "Buenas tardes, en esta oportunidad, necesitamos por favor declare vínculo y mot…" at bounding box center [414, 120] width 101 height 49
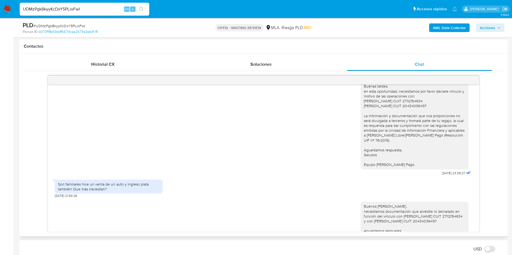
scroll to position [688, 0]
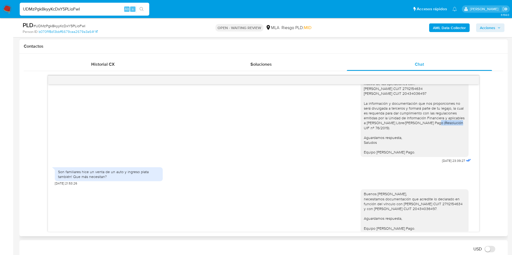
drag, startPoint x: 417, startPoint y: 138, endPoint x: 439, endPoint y: 138, distance: 21.3
click at [439, 138] on div "Buenas tardes, en esta oportunidad, necesitamos por favor declare vínculo y mot…" at bounding box center [414, 112] width 101 height 83
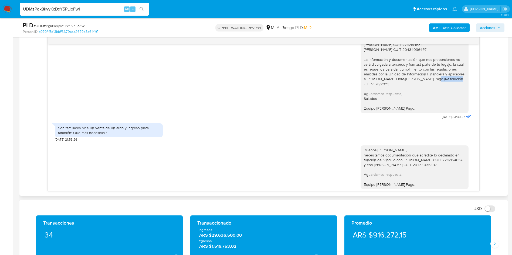
scroll to position [762, 0]
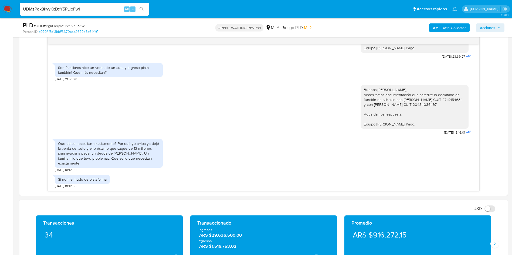
click at [109, 10] on input "UDMzPgk8kyyKcDxY5PLioFwI" at bounding box center [84, 9] width 129 height 7
paste input "DuBxtJvs6dEsxVrPdmfT4cXM"
type input "DuBxtJvs6dEsxVrPdmfT4cXM"
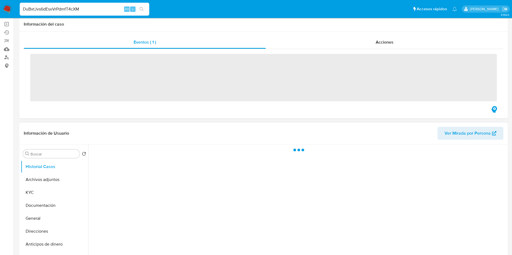
scroll to position [40, 0]
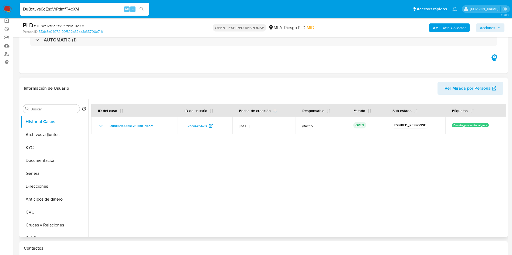
select select "10"
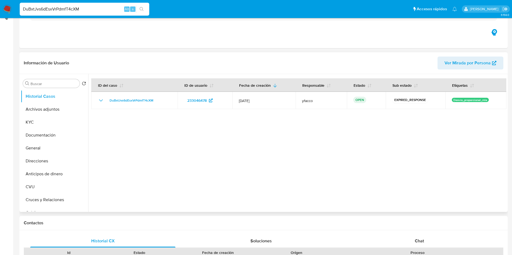
scroll to position [6, 0]
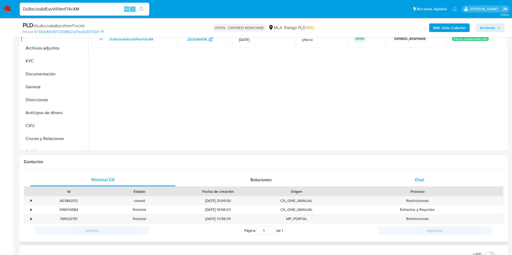
click at [426, 185] on div "Chat" at bounding box center [419, 180] width 145 height 13
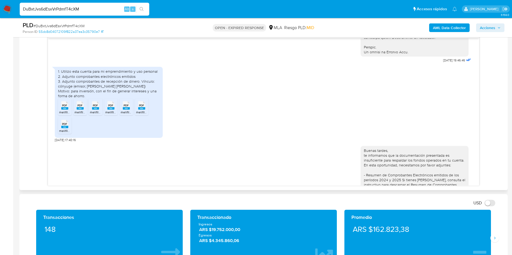
scroll to position [283, 0]
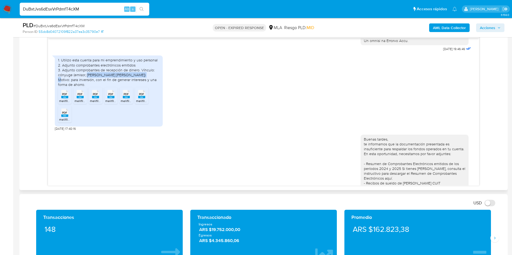
drag, startPoint x: 86, startPoint y: 85, endPoint x: 145, endPoint y: 86, distance: 59.3
click at [145, 86] on div "1. Utilizo esta cuenta para mi emprendimiento y uso personal 2. Adjunto comprob…" at bounding box center [108, 72] width 101 height 29
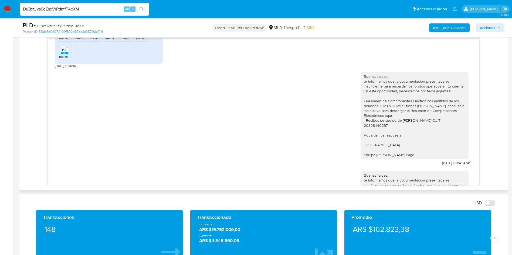
scroll to position [364, 0]
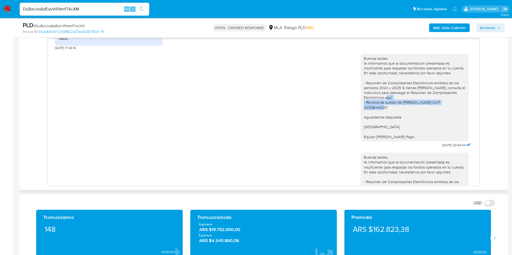
drag, startPoint x: 361, startPoint y: 114, endPoint x: 437, endPoint y: 119, distance: 76.5
click at [437, 119] on div "Buenas tardes, te informamos que la documentación presentada es insuficiente pa…" at bounding box center [414, 97] width 101 height 83
click at [394, 120] on div "Buenas tardes, te informamos que la documentación presentada es insuficiente pa…" at bounding box center [414, 97] width 101 height 83
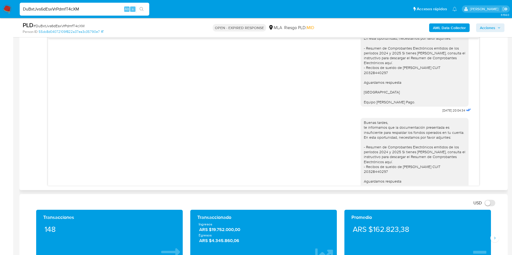
scroll to position [445, 0]
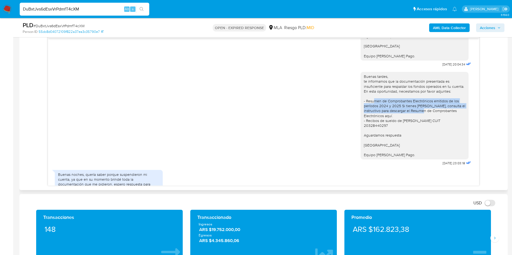
drag, startPoint x: 367, startPoint y: 109, endPoint x: 416, endPoint y: 123, distance: 50.7
click at [416, 123] on div "Buenas tardes, te informamos que la documentación presentada es insuficiente pa…" at bounding box center [414, 115] width 101 height 83
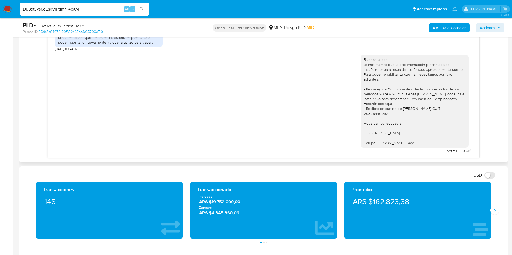
scroll to position [329, 0]
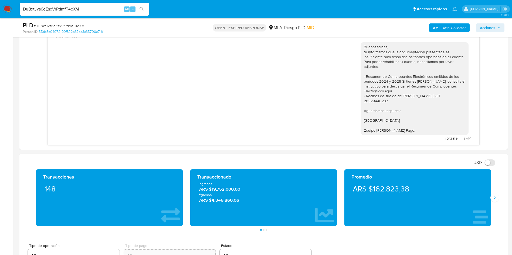
click at [98, 8] on input "DuBxtJvs6dEsxVrPdmfT4cXM" at bounding box center [84, 9] width 129 height 7
paste input "2y0jqSO3eYAPLyX317jFMOW3"
type input "2y0jqSO3eYAPLyX317jFMOW3"
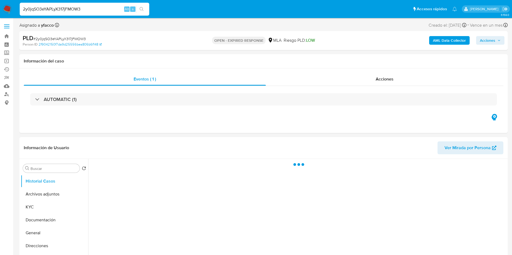
select select "10"
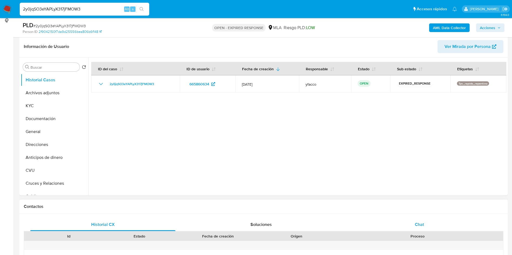
scroll to position [123, 0]
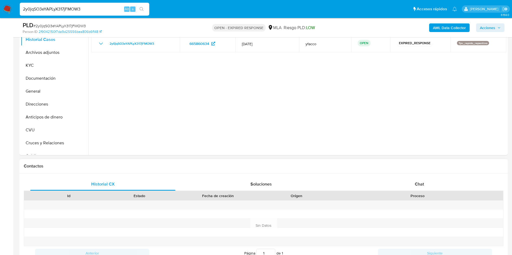
click at [424, 191] on div "Id Estado Fecha de creación Origen Proceso" at bounding box center [263, 195] width 479 height 9
click at [426, 184] on div "Chat" at bounding box center [419, 184] width 145 height 13
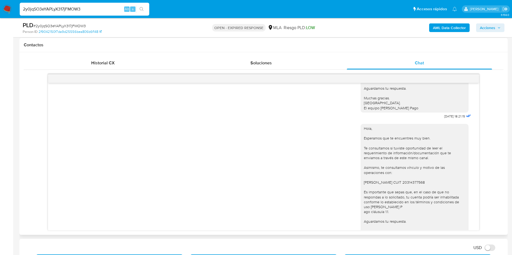
scroll to position [544, 0]
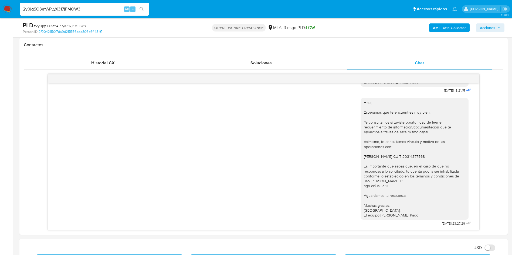
click at [94, 9] on input "2y0jqSO3eYAPLyX317jFMOW3" at bounding box center [84, 9] width 129 height 7
paste input "3rzyIO6EhXTDvKko6OzFERhb"
type input "3rzyIO6EhXTDvKko6OzFERhb"
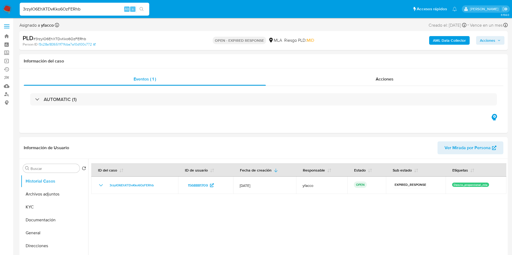
select select "10"
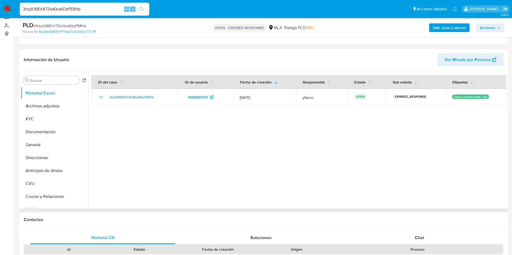
scroll to position [69, 0]
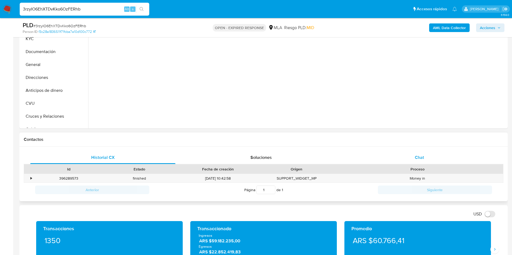
click at [425, 158] on div "Chat" at bounding box center [419, 157] width 145 height 13
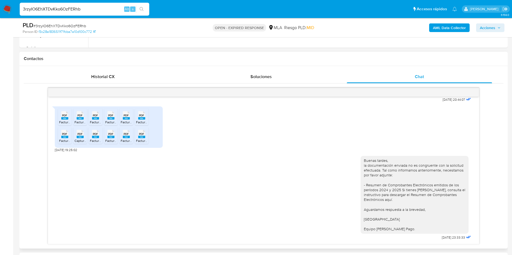
scroll to position [420, 0]
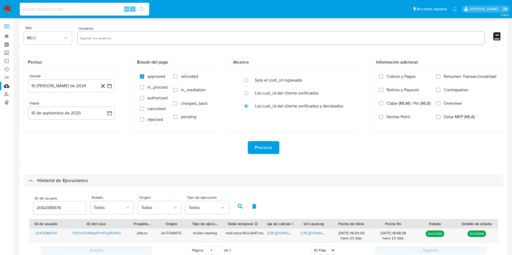
select select "10"
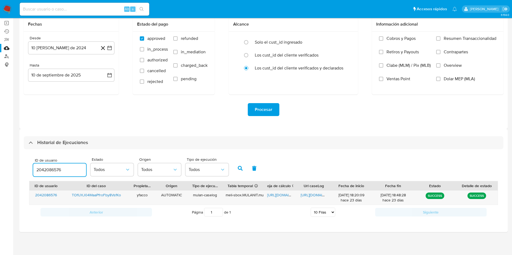
drag, startPoint x: 66, startPoint y: 172, endPoint x: 12, endPoint y: 162, distance: 54.2
click at [12, 162] on section "Bandeja Tablero Screening Búsqueda en Listas Watchlist Herramientas Operaciones…" at bounding box center [256, 108] width 512 height 293
click at [237, 175] on div "ID de usuario 702584710 Estado Todos Origen Todos Tipo de ejecución Todos" at bounding box center [263, 168] width 469 height 26
click at [238, 169] on icon "button" at bounding box center [240, 168] width 5 height 5
click at [279, 196] on span "[URL][DOMAIN_NAME]" at bounding box center [285, 195] width 37 height 5
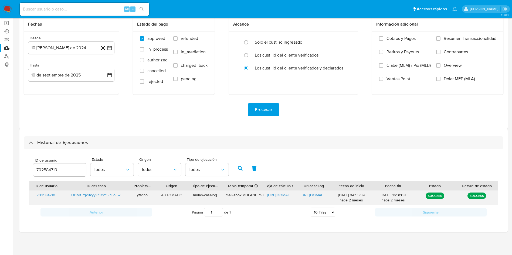
click at [315, 193] on span "[URL][DOMAIN_NAME]" at bounding box center [319, 195] width 37 height 5
drag, startPoint x: 48, startPoint y: 170, endPoint x: 30, endPoint y: 164, distance: 19.0
click at [44, 170] on input "702584710" at bounding box center [59, 170] width 53 height 7
type input "7"
type input "233046478"
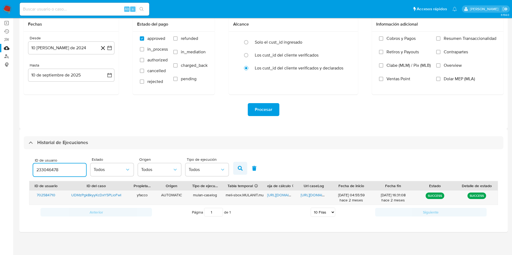
click at [238, 165] on button "button" at bounding box center [240, 168] width 14 height 13
click at [310, 195] on span "[URL][DOMAIN_NAME]" at bounding box center [319, 195] width 37 height 5
drag, startPoint x: 62, startPoint y: 171, endPoint x: 0, endPoint y: 135, distance: 71.2
click at [0, 144] on section "Bandeja Tablero Screening Búsqueda en Listas Watchlist Herramientas Operaciones…" at bounding box center [256, 108] width 512 height 293
type input "665860634"
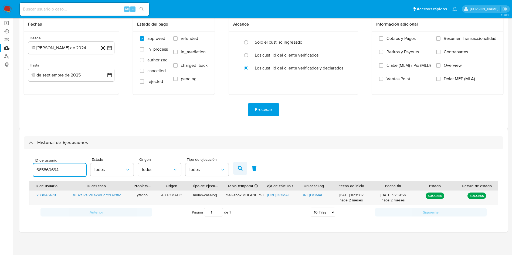
click at [236, 172] on button "button" at bounding box center [240, 168] width 14 height 13
click at [305, 193] on span "[URL][DOMAIN_NAME]" at bounding box center [319, 195] width 37 height 5
drag, startPoint x: 64, startPoint y: 169, endPoint x: 0, endPoint y: 156, distance: 65.6
click at [0, 158] on section "Bandeja Tablero Screening Búsqueda en Listas Watchlist Herramientas Operaciones…" at bounding box center [256, 108] width 512 height 293
type input "1568881709"
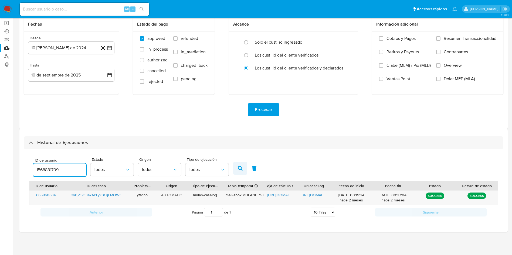
click at [241, 164] on button "button" at bounding box center [240, 168] width 14 height 13
click at [309, 196] on span "[URL][DOMAIN_NAME]" at bounding box center [319, 195] width 37 height 5
drag, startPoint x: 72, startPoint y: 168, endPoint x: 0, endPoint y: 164, distance: 72.4
click at [0, 165] on section "Bandeja Tablero Screening Búsqueda en Listas Watchlist Herramientas Operaciones…" at bounding box center [256, 108] width 512 height 293
type input "233046478"
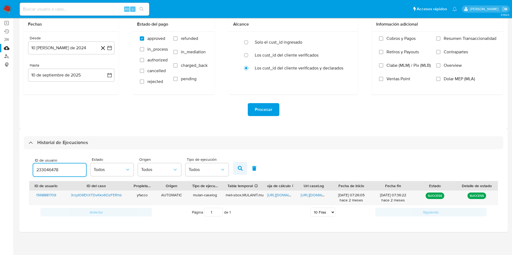
click at [238, 171] on button "button" at bounding box center [240, 168] width 14 height 13
click at [316, 197] on span "[URL][DOMAIN_NAME]" at bounding box center [319, 195] width 37 height 5
drag, startPoint x: 24, startPoint y: 168, endPoint x: 3, endPoint y: 143, distance: 32.7
click at [0, 166] on section "Bandeja Tablero Screening Búsqueda en Listas Watchlist Herramientas Operaciones…" at bounding box center [256, 108] width 512 height 293
type input "665860634"
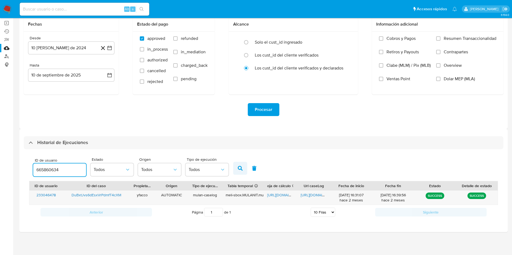
click at [237, 169] on button "button" at bounding box center [240, 168] width 14 height 13
click at [312, 193] on span "[URL][DOMAIN_NAME]" at bounding box center [319, 195] width 37 height 5
drag, startPoint x: 64, startPoint y: 172, endPoint x: 0, endPoint y: 161, distance: 65.1
click at [0, 164] on section "Bandeja Tablero Screening Búsqueda en Listas Watchlist Herramientas Operaciones…" at bounding box center [256, 108] width 512 height 293
type input "702584710"
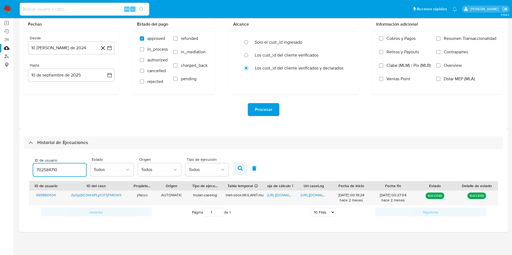
click at [234, 172] on button "button" at bounding box center [240, 168] width 14 height 13
click at [312, 195] on span "https://docs.google.com/document/d/1NcgO5QAFiK6ZA4MsH3NekF-imxHDIsaqCNm1wVEdacg…" at bounding box center [319, 195] width 37 height 5
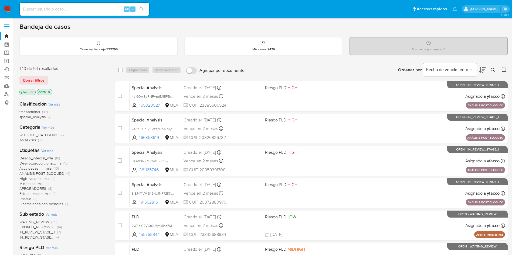
click at [106, 13] on div "Alt s" at bounding box center [84, 9] width 129 height 13
click at [107, 11] on div "Alt s" at bounding box center [84, 9] width 129 height 13
click at [107, 10] on input at bounding box center [84, 9] width 129 height 7
click at [76, 9] on input at bounding box center [84, 9] width 129 height 7
paste input "DuBxtJvs6dEsxVrPdmfT4cXM"
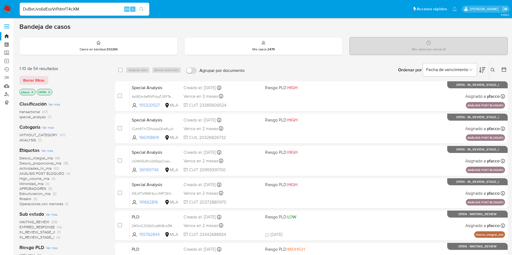
type input "DuBxtJvs6dEsxVrPdmfT4cXM"
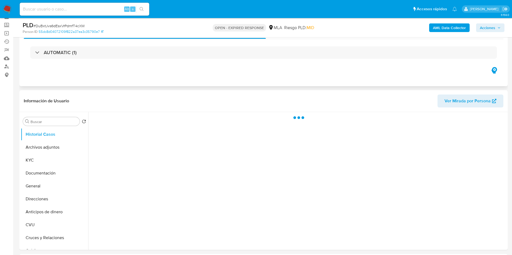
scroll to position [40, 0]
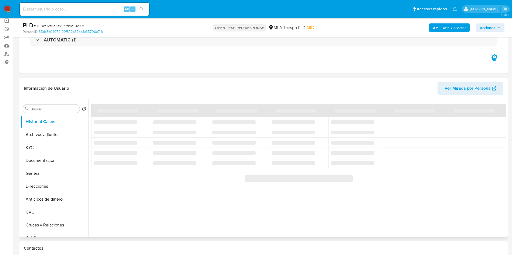
select select "10"
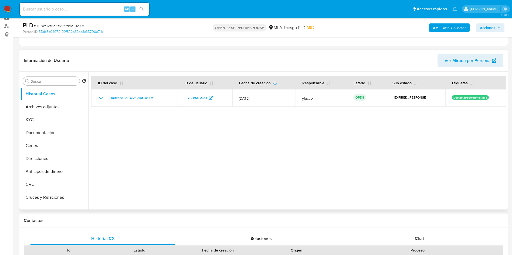
scroll to position [81, 0]
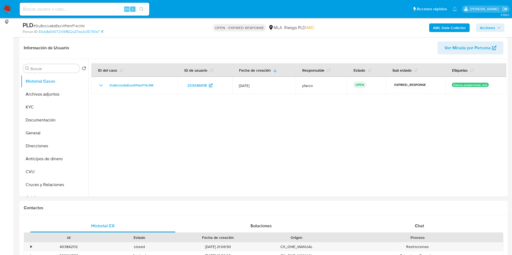
click at [71, 14] on div "Alt s" at bounding box center [84, 9] width 129 height 13
click at [72, 11] on input at bounding box center [84, 9] width 129 height 7
paste input "DuBxtJvs6dEsxVrPdmfT4cXM"
type input "DuBxtJvs6dEsxVrPdmfT4cXM"
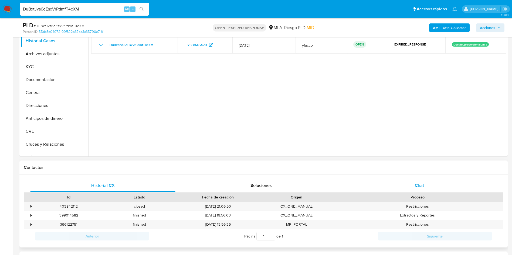
click at [417, 192] on div "Chat" at bounding box center [419, 185] width 145 height 13
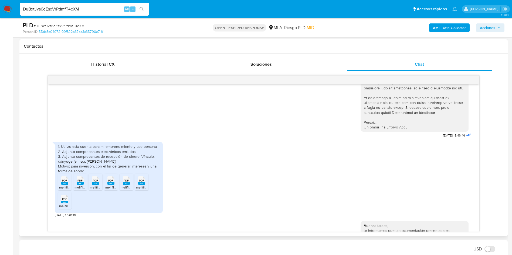
scroll to position [283, 0]
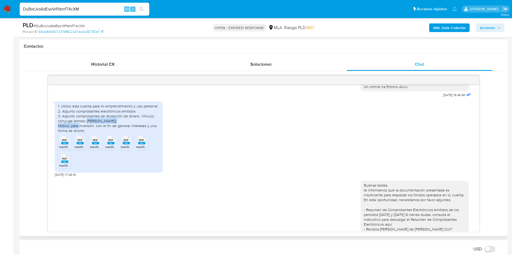
drag, startPoint x: 88, startPoint y: 131, endPoint x: 134, endPoint y: 131, distance: 46.7
click at [134, 131] on div "1. Utilizo esta cuenta para mi emprendimiento y uso personal 2. Adjunto comprob…" at bounding box center [108, 118] width 101 height 29
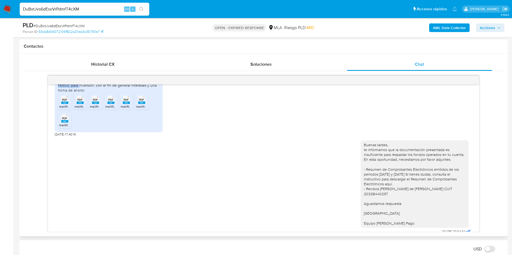
scroll to position [364, 0]
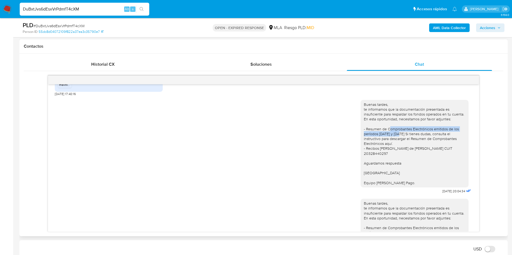
drag, startPoint x: 383, startPoint y: 140, endPoint x: 396, endPoint y: 142, distance: 13.9
click at [396, 142] on div "Buenas tardes, te informamos que la documentación presentada es insuficiente pa…" at bounding box center [414, 143] width 101 height 83
drag, startPoint x: 361, startPoint y: 161, endPoint x: 430, endPoint y: 161, distance: 68.5
click at [430, 161] on div "Buenas tardes, te informamos que la documentación presentada es insuficiente pa…" at bounding box center [414, 143] width 101 height 83
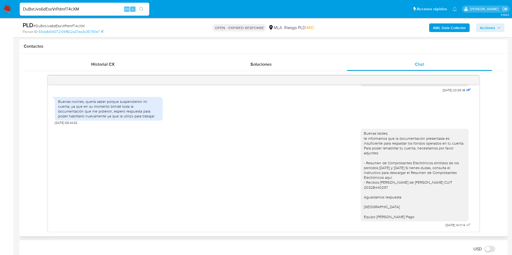
scroll to position [574, 0]
click at [90, 9] on input "DuBxtJvs6dEsxVrPdmfT4cXM" at bounding box center [84, 9] width 129 height 7
paste input "2y0jqSO3eYAPLyX317jFMOW3"
type input "2y0jqSO3eYAPLyX317jFMOW3"
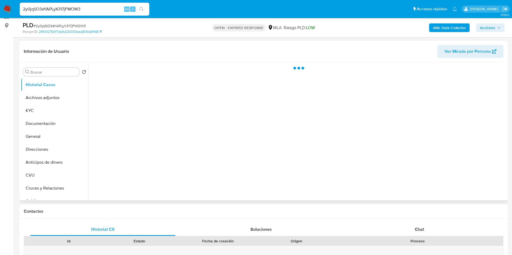
scroll to position [81, 0]
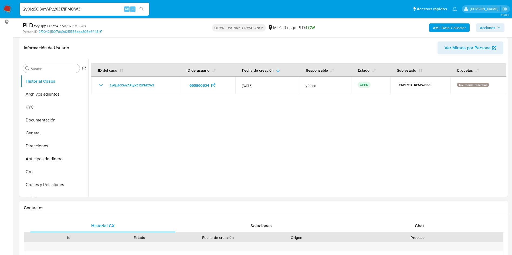
select select "10"
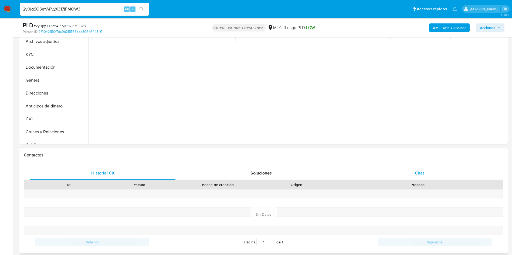
scroll to position [162, 0]
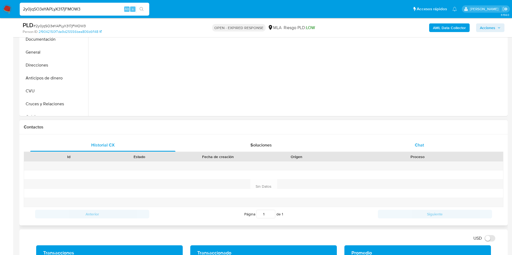
click at [394, 140] on div "Chat" at bounding box center [419, 145] width 145 height 13
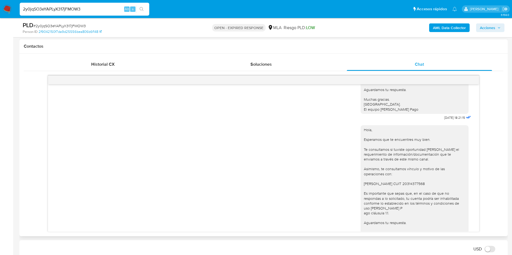
scroll to position [544, 0]
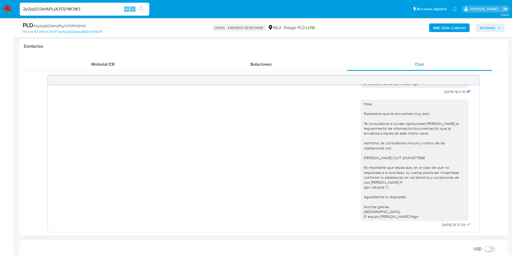
click at [94, 9] on input "2y0jqSO3eYAPLyX317jFMOW3" at bounding box center [84, 9] width 129 height 7
paste input "UDMzPgk8kyyKcDxY5PLioFwI"
type input "UDMzPgk8kyyKcDxY5PLioFwI"
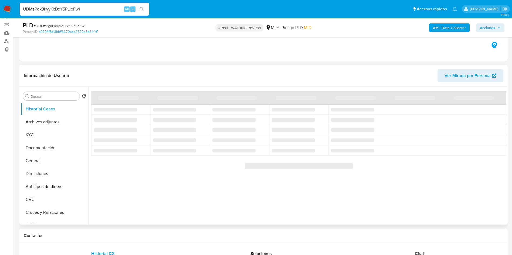
scroll to position [40, 0]
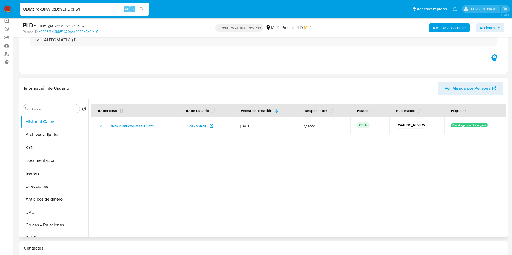
select select "10"
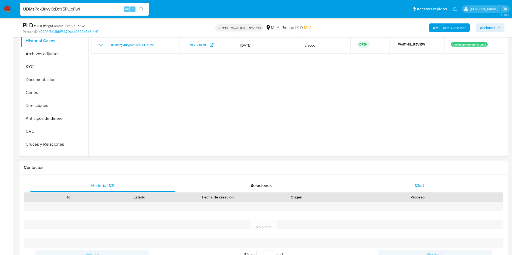
click at [398, 184] on div "Chat" at bounding box center [419, 185] width 145 height 13
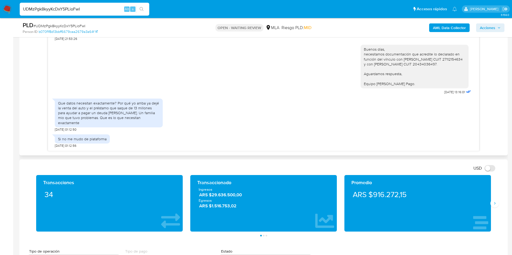
scroll to position [364, 0]
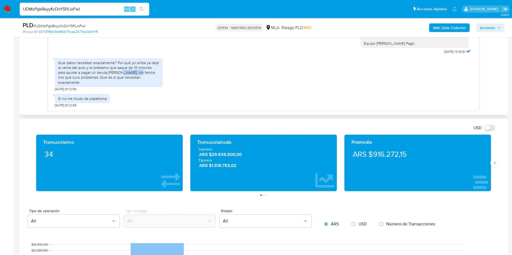
drag, startPoint x: 111, startPoint y: 79, endPoint x: 125, endPoint y: 79, distance: 14.0
click at [125, 79] on div "Que datos necesitan exactamente? Por qué yo arriba ya dejé la venta del auto y …" at bounding box center [108, 72] width 101 height 25
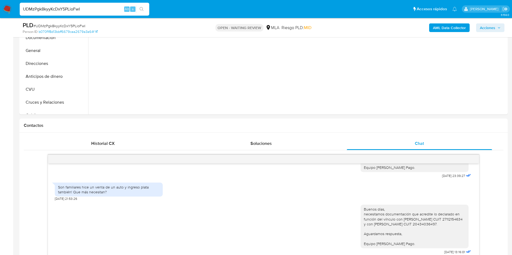
scroll to position [81, 0]
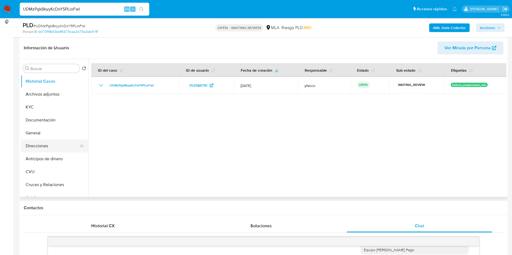
click at [50, 145] on button "Direcciones" at bounding box center [52, 146] width 63 height 13
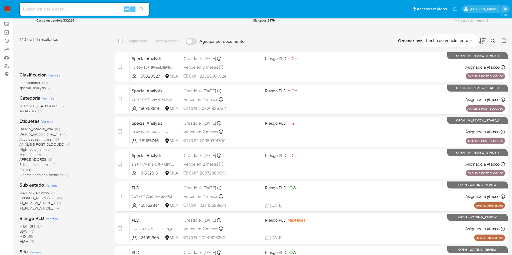
scroll to position [40, 0]
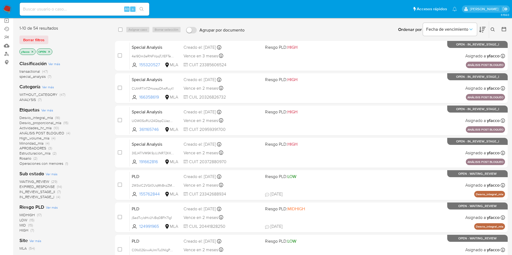
click at [34, 71] on span "transactional" at bounding box center [29, 71] width 21 height 5
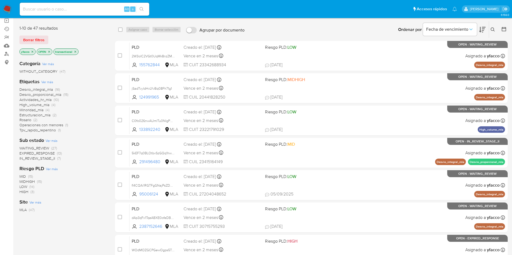
click at [32, 52] on icon "close-filter" at bounding box center [32, 51] width 3 height 3
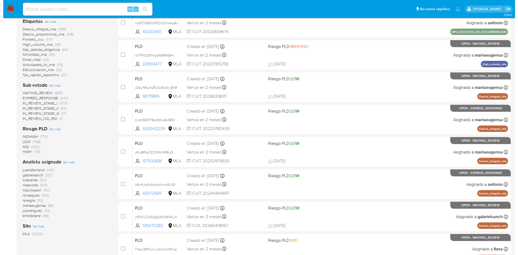
scroll to position [121, 0]
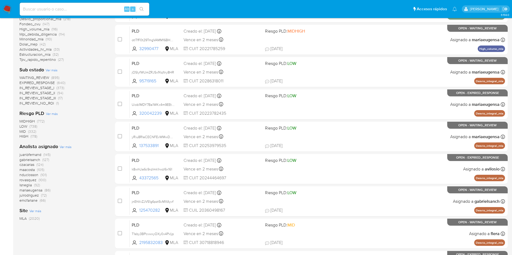
click at [65, 146] on span "Ver más" at bounding box center [66, 147] width 12 height 5
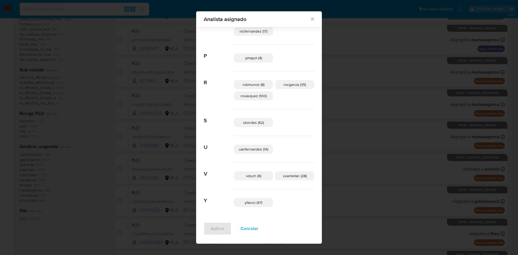
scroll to position [335, 0]
click at [243, 231] on span "Cancelar" at bounding box center [250, 229] width 18 height 12
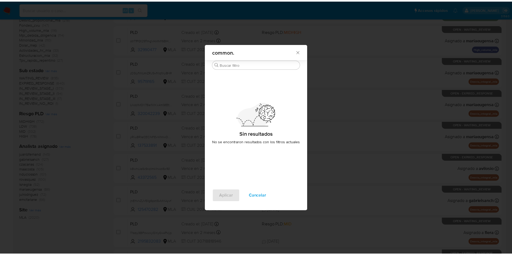
scroll to position [0, 0]
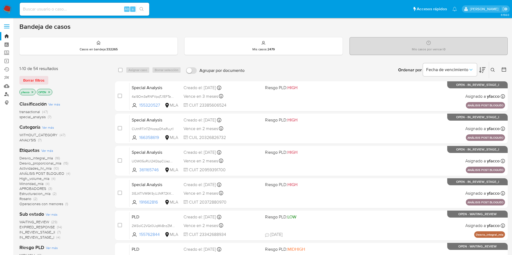
click at [6, 97] on link "Buscador de personas" at bounding box center [32, 94] width 64 height 8
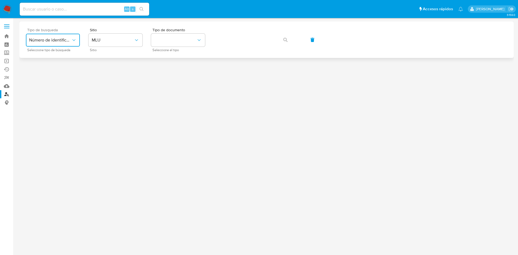
click at [69, 36] on button "Número de identificación" at bounding box center [53, 40] width 54 height 13
click at [108, 36] on button "MLU" at bounding box center [115, 40] width 54 height 13
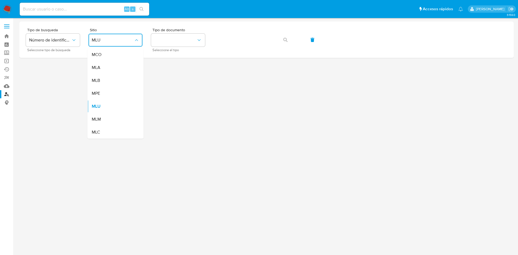
drag, startPoint x: 104, startPoint y: 68, endPoint x: 135, endPoint y: 58, distance: 32.4
click at [103, 67] on div "MLA" at bounding box center [114, 67] width 44 height 13
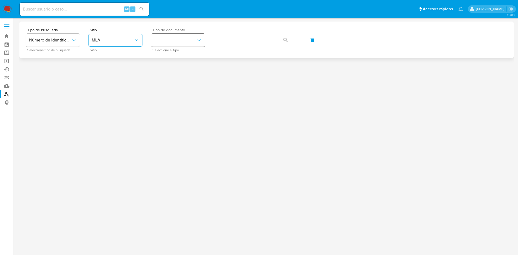
click at [172, 46] on button "identificationType" at bounding box center [178, 40] width 54 height 13
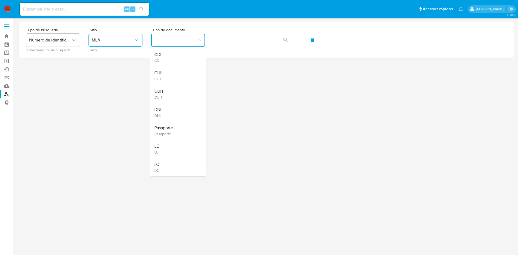
drag, startPoint x: 170, startPoint y: 90, endPoint x: 177, endPoint y: 84, distance: 9.2
click at [170, 91] on div "CUIT CUIT" at bounding box center [176, 94] width 44 height 18
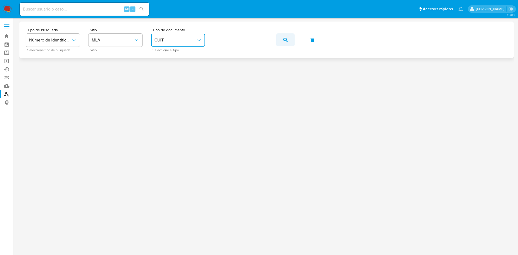
click at [290, 43] on button "button" at bounding box center [285, 39] width 18 height 13
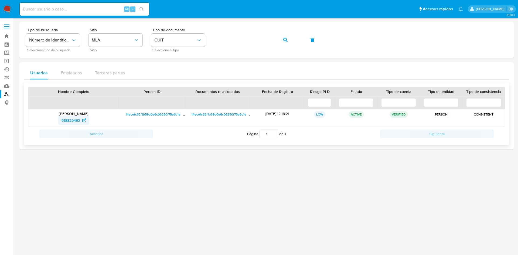
click at [72, 120] on span "518829463" at bounding box center [71, 120] width 19 height 9
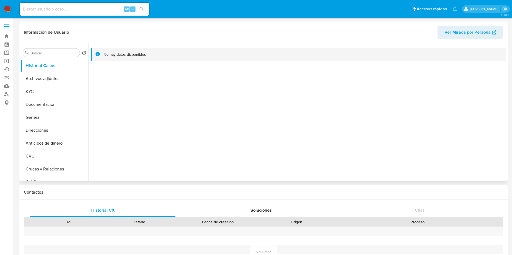
select select "10"
click at [40, 92] on button "KYC" at bounding box center [52, 91] width 63 height 13
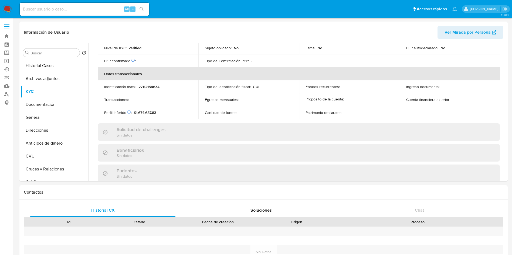
scroll to position [279, 0]
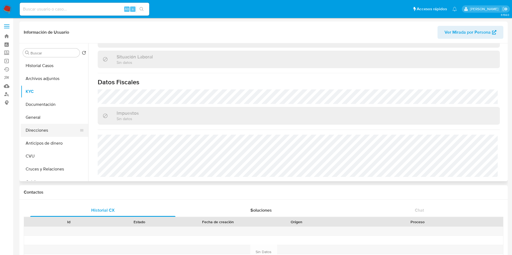
click at [47, 126] on button "Direcciones" at bounding box center [52, 130] width 63 height 13
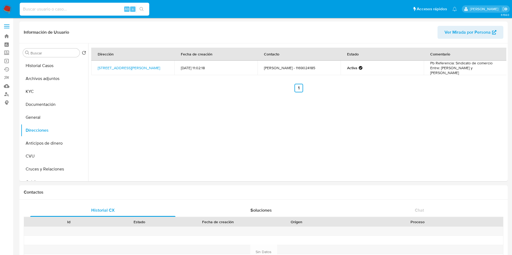
click at [101, 9] on input at bounding box center [84, 9] width 129 height 7
paste input "2y0jqSO3eYAPLyX317jFMOW3"
type input "2y0jqSO3eYAPLyX317jFMOW3"
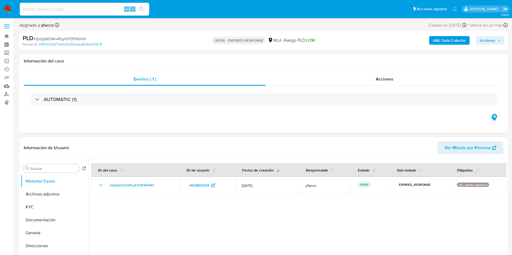
select select "10"
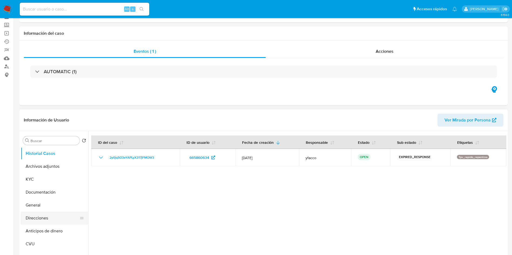
scroll to position [40, 0]
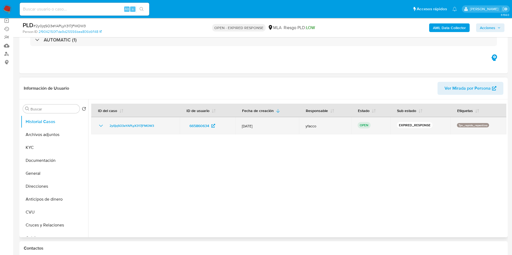
drag, startPoint x: 107, startPoint y: 127, endPoint x: 157, endPoint y: 127, distance: 50.7
click at [157, 127] on div "2y0jqSO3eYAPLyX317jFMOW3" at bounding box center [136, 126] width 76 height 6
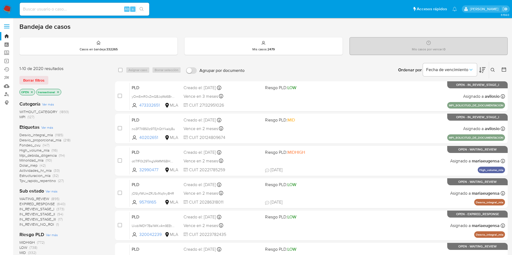
click at [491, 70] on icon at bounding box center [492, 70] width 4 height 4
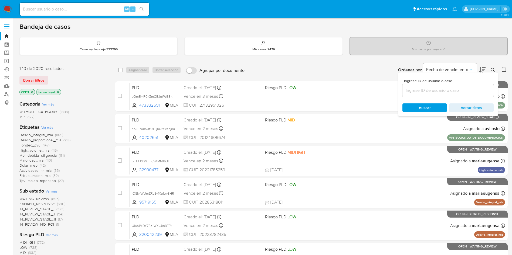
click at [424, 91] on input at bounding box center [447, 90] width 91 height 7
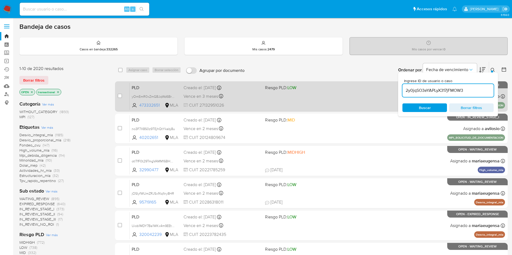
type input "2y0jqSO3eYAPLyX317jFMOW3"
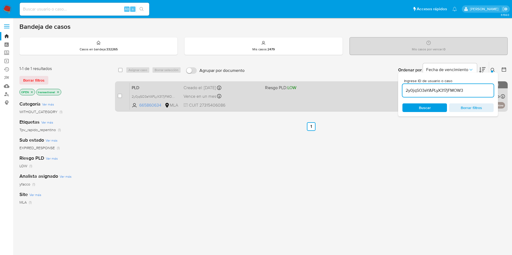
click at [117, 97] on div "case-item-checkbox No es posible asignar el caso PLD 2y0jqSO3eYAPLyX317jFMOW3 6…" at bounding box center [311, 96] width 392 height 30
click at [121, 97] on input "checkbox" at bounding box center [120, 96] width 4 height 4
checkbox input "true"
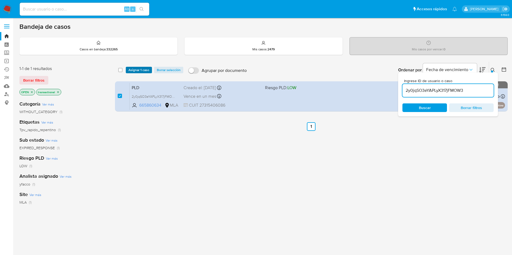
click at [138, 71] on span "Asignar 1 caso" at bounding box center [138, 69] width 21 height 5
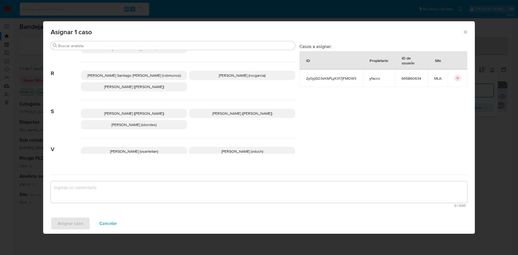
scroll to position [478, 0]
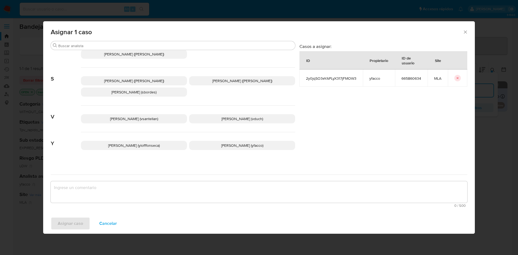
click at [208, 142] on p "Yesica Paola Facco (yfacco)" at bounding box center [242, 145] width 106 height 9
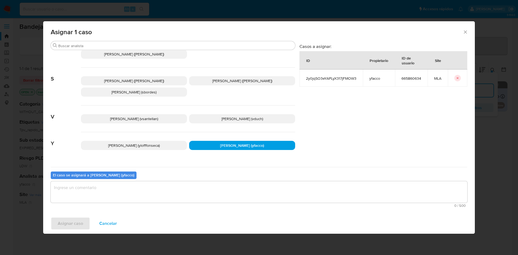
click at [168, 196] on textarea "assign-modal" at bounding box center [259, 193] width 417 height 22
click at [58, 227] on span "Asignar caso" at bounding box center [70, 224] width 25 height 12
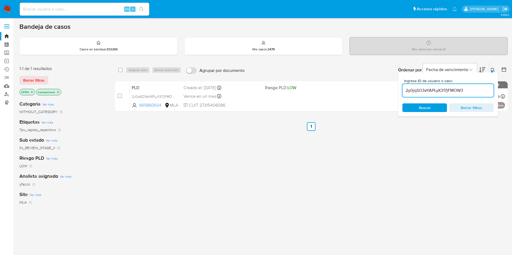
click at [465, 92] on input "2y0jqSO3eYAPLyX317jFMOW3" at bounding box center [447, 90] width 91 height 7
paste input "DuBxtJvs6dEsxVrPdmfT4cXM"
type input "DuBxtJvs6dEsxVrPdmfT4cXM"
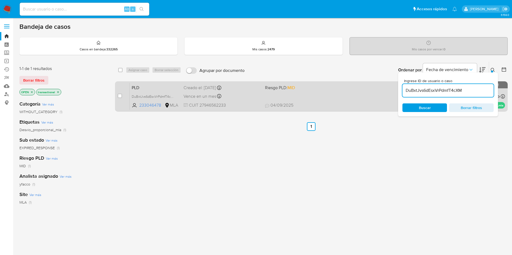
click at [122, 97] on div "case-item-checkbox No es posible asignar el caso" at bounding box center [124, 96] width 12 height 27
click at [121, 97] on input "checkbox" at bounding box center [120, 96] width 4 height 4
checkbox input "true"
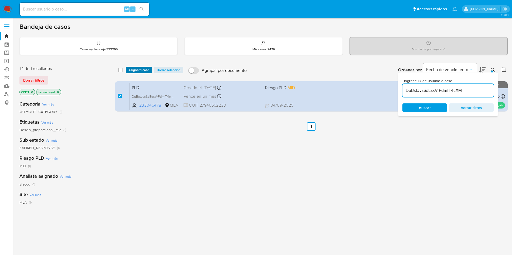
click at [135, 69] on span "Asignar 1 caso" at bounding box center [138, 69] width 21 height 5
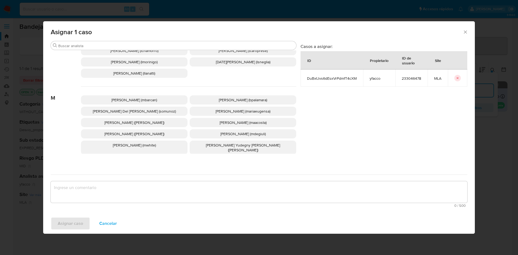
scroll to position [478, 0]
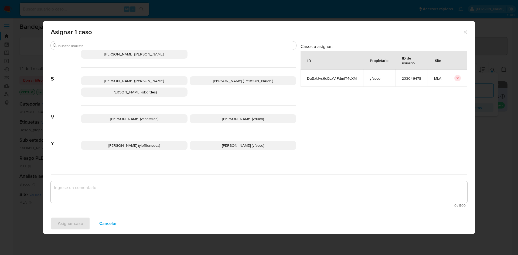
click at [200, 144] on p "Yesica Paola Facco (yfacco)" at bounding box center [243, 145] width 107 height 9
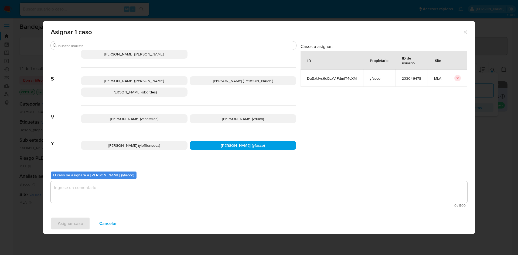
click at [183, 196] on textarea "assign-modal" at bounding box center [259, 193] width 417 height 22
click at [75, 224] on span "Asignar caso" at bounding box center [70, 224] width 25 height 12
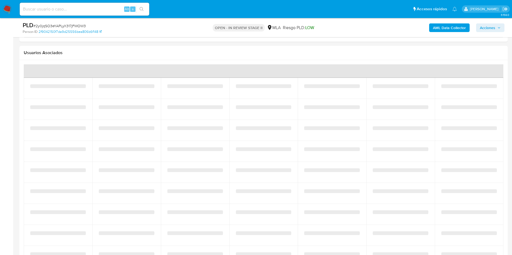
select select "10"
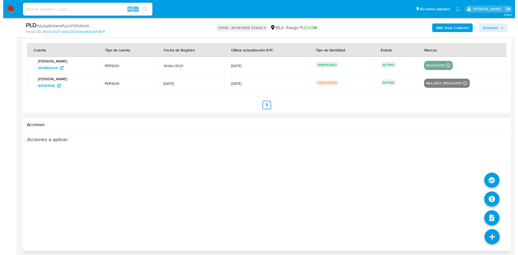
scroll to position [840, 0]
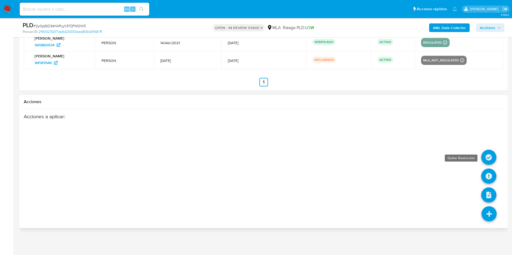
click at [488, 155] on icon at bounding box center [488, 157] width 15 height 15
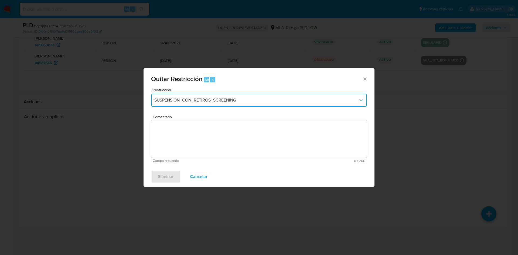
click at [229, 100] on span "SUSPENSION_CON_RETIROS_SCREENING" at bounding box center [256, 100] width 204 height 5
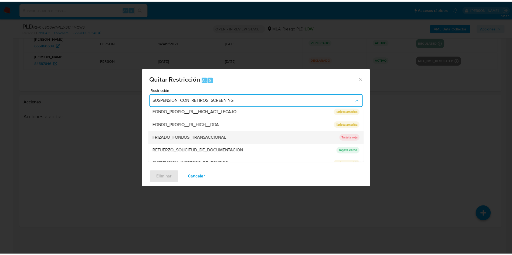
scroll to position [114, 0]
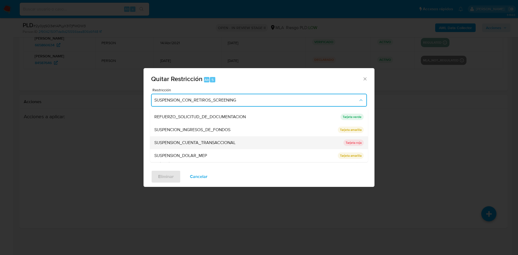
click at [206, 141] on span "SUSPENSION_CUENTA_TRANSACCIONAL" at bounding box center [194, 142] width 81 height 5
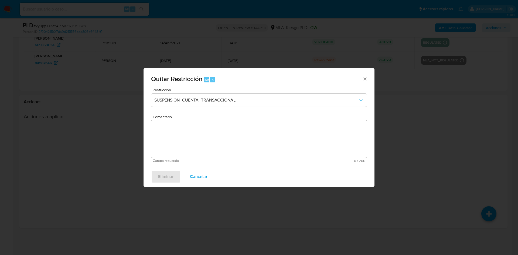
click at [206, 141] on textarea "Comentario" at bounding box center [259, 139] width 216 height 38
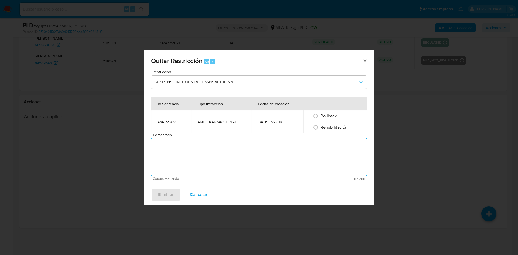
click at [337, 128] on span "Rehabilitación" at bounding box center [333, 127] width 27 height 6
click at [320, 128] on input "Rehabilitación" at bounding box center [315, 127] width 9 height 9
radio input "true"
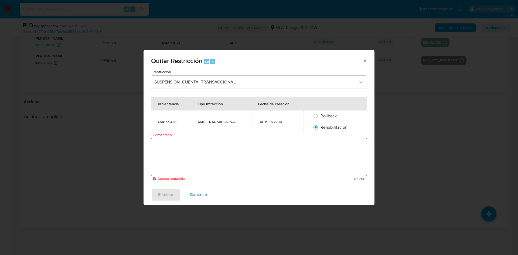
click at [318, 148] on textarea "Comentario" at bounding box center [259, 157] width 216 height 38
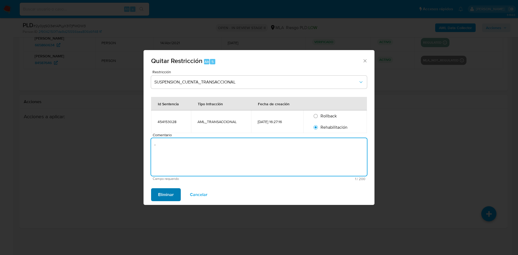
type textarea "-"
click at [171, 193] on span "Eliminar" at bounding box center [166, 195] width 16 height 12
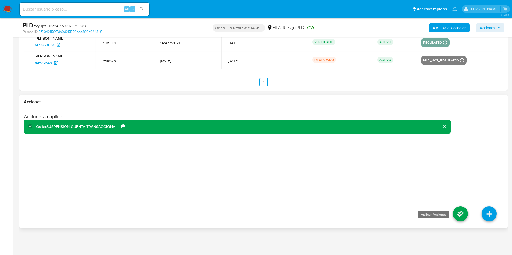
click at [458, 215] on icon at bounding box center [460, 214] width 15 height 15
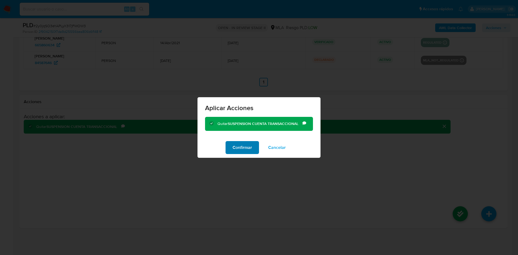
click at [247, 147] on span "Confirmar" at bounding box center [242, 148] width 19 height 12
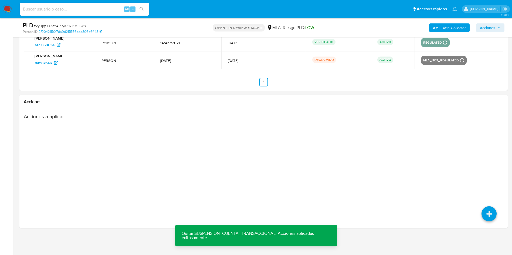
click at [95, 11] on input at bounding box center [84, 9] width 129 height 7
paste input "DuBxtJvs6dEsxVrPdmfT4cXM"
type input "DuBxtJvs6dEsxVrPdmfT4cXM"
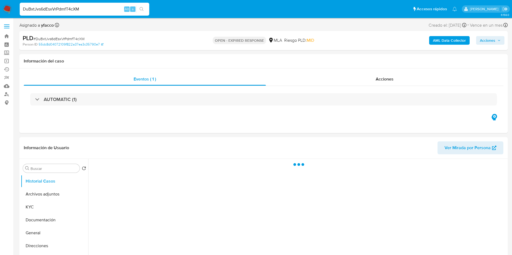
select select "10"
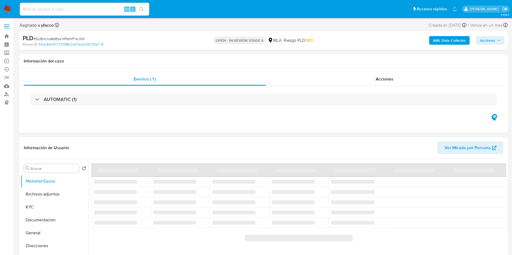
select select "10"
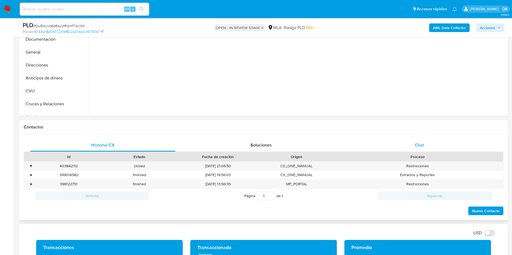
click at [415, 149] on div "Chat" at bounding box center [419, 145] width 145 height 13
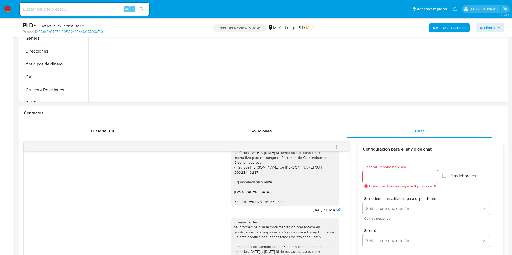
scroll to position [81, 0]
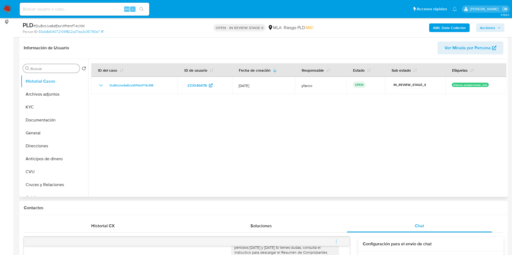
click at [57, 71] on div "Buscar" at bounding box center [51, 68] width 57 height 9
click at [57, 68] on input "Buscar" at bounding box center [53, 68] width 47 height 5
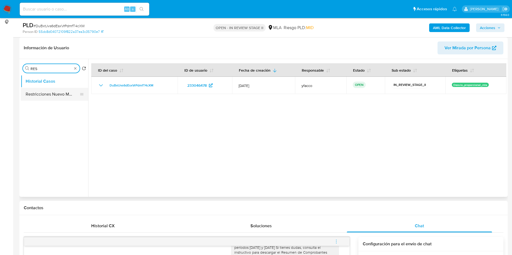
type input "RES"
click at [48, 99] on button "Restricciones Nuevo Mundo" at bounding box center [52, 94] width 63 height 13
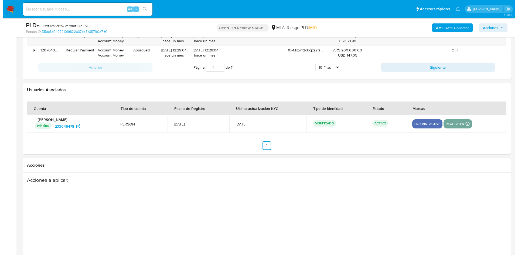
scroll to position [954, 0]
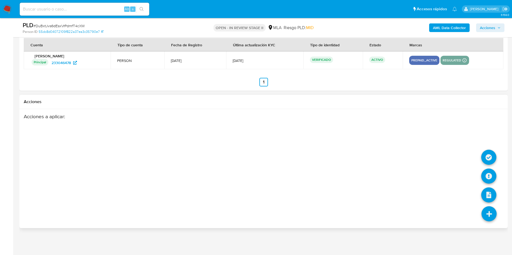
click at [493, 225] on li at bounding box center [489, 215] width 29 height 30
click at [489, 155] on icon at bounding box center [488, 157] width 15 height 15
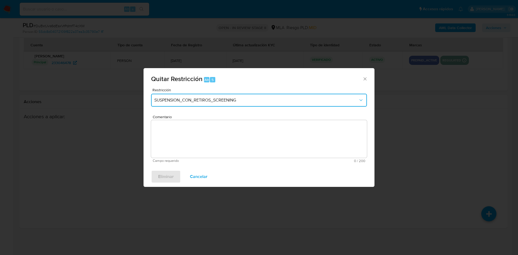
click at [189, 98] on span "SUSPENSION_CON_RETIROS_SCREENING" at bounding box center [256, 100] width 204 height 5
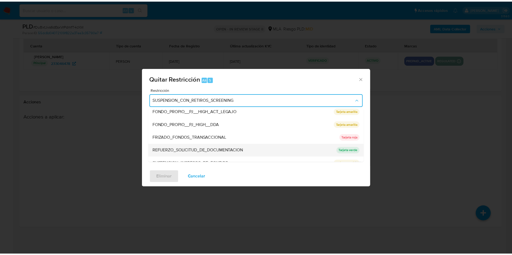
scroll to position [114, 0]
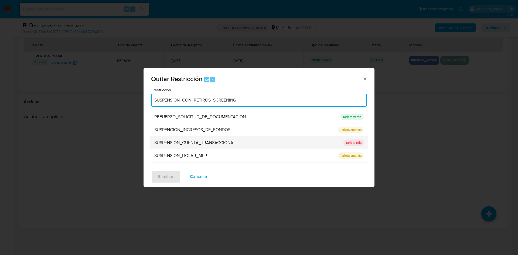
click at [214, 144] on span "SUSPENSION_CUENTA_TRANSACCIONAL" at bounding box center [194, 142] width 81 height 5
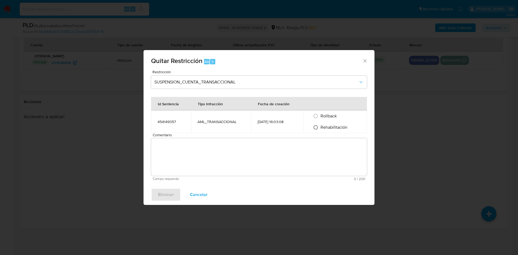
click at [320, 129] on input "Rehabilitación" at bounding box center [315, 127] width 9 height 9
radio input "true"
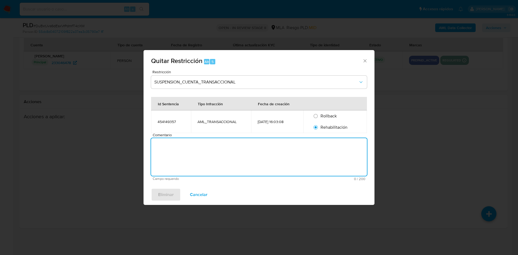
click at [298, 151] on textarea "Comentario" at bounding box center [259, 157] width 216 height 38
type textarea "-"
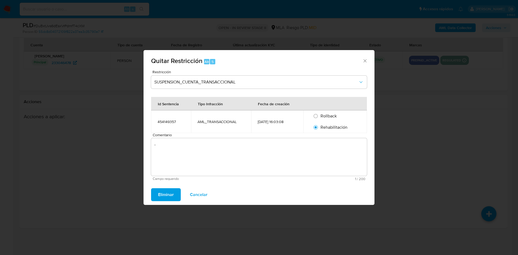
click at [159, 198] on span "Eliminar" at bounding box center [166, 195] width 16 height 12
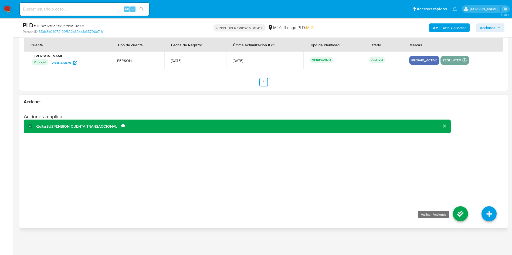
click at [457, 216] on icon at bounding box center [460, 214] width 15 height 15
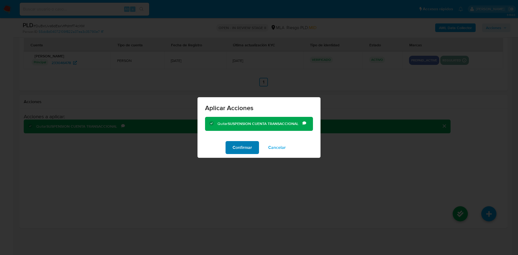
click at [254, 149] on button "Confirmar" at bounding box center [242, 147] width 33 height 13
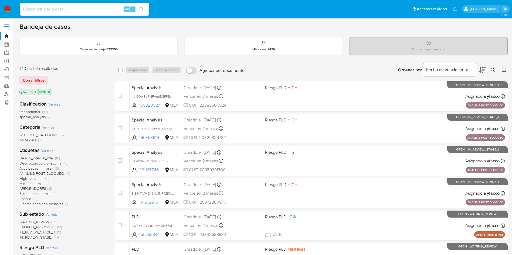
click at [100, 7] on input at bounding box center [84, 9] width 129 height 7
paste input "DuBxtJvs6dEsxVrPdmfT4cXM"
type input "DuBxtJvs6dEsxVrPdmfT4cXM"
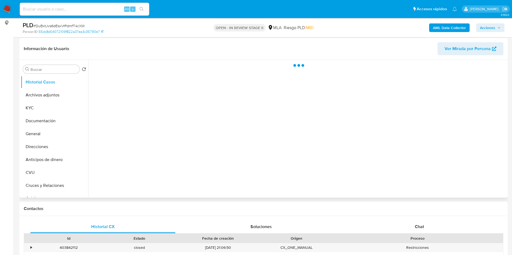
scroll to position [81, 0]
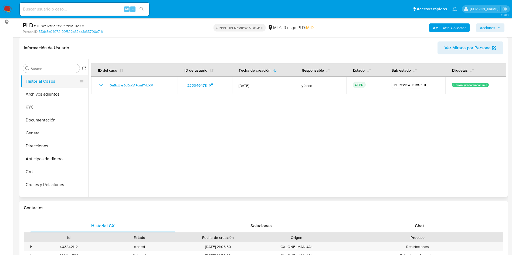
select select "10"
click at [53, 70] on input "Buscar" at bounding box center [53, 68] width 47 height 5
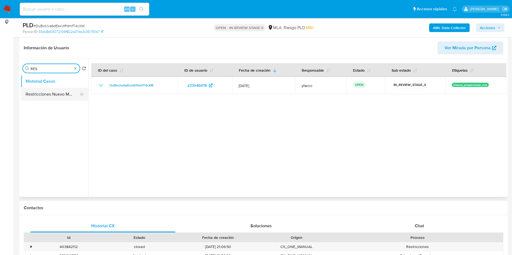
type input "RES"
click at [50, 99] on button "Restricciones Nuevo Mundo" at bounding box center [52, 94] width 63 height 13
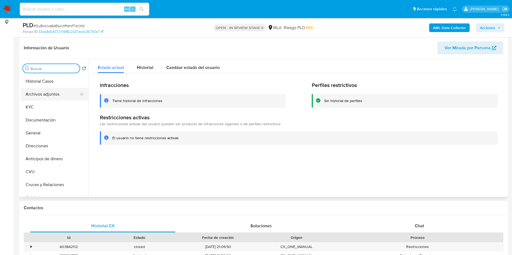
click at [65, 100] on button "Archivos adjuntos" at bounding box center [52, 94] width 63 height 13
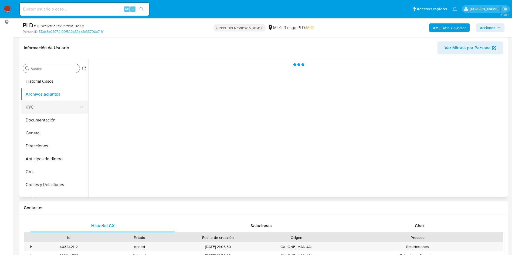
click at [64, 107] on button "KYC" at bounding box center [52, 107] width 63 height 13
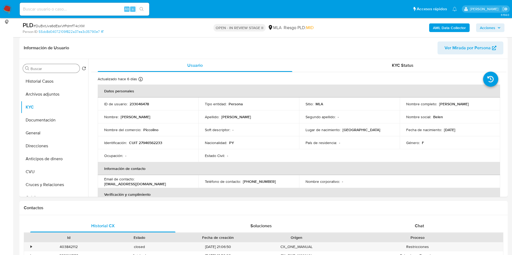
click at [45, 8] on input at bounding box center [84, 9] width 129 height 7
paste input "2y0jqSO3eYAPLyX317jFMOW3"
type input "2y0jqSO3eYAPLyX317jFMOW3"
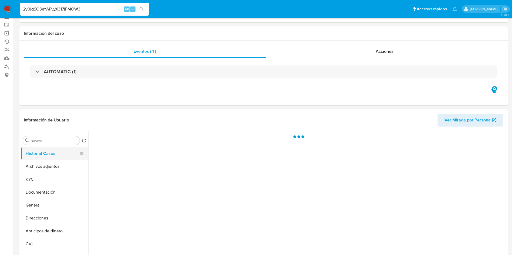
scroll to position [40, 0]
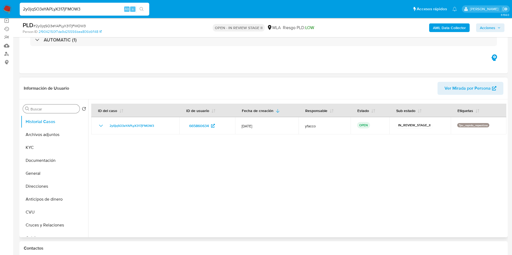
click at [50, 110] on input "Buscar" at bounding box center [53, 109] width 47 height 5
select select "10"
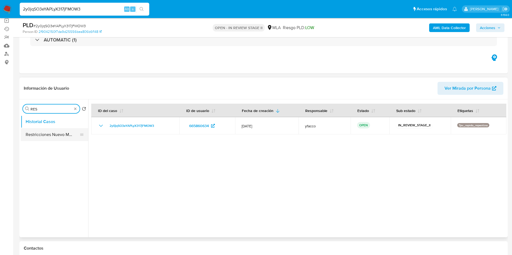
type input "RES"
click at [39, 131] on button "Restricciones Nuevo Mundo" at bounding box center [52, 134] width 63 height 13
